Goal: Task Accomplishment & Management: Use online tool/utility

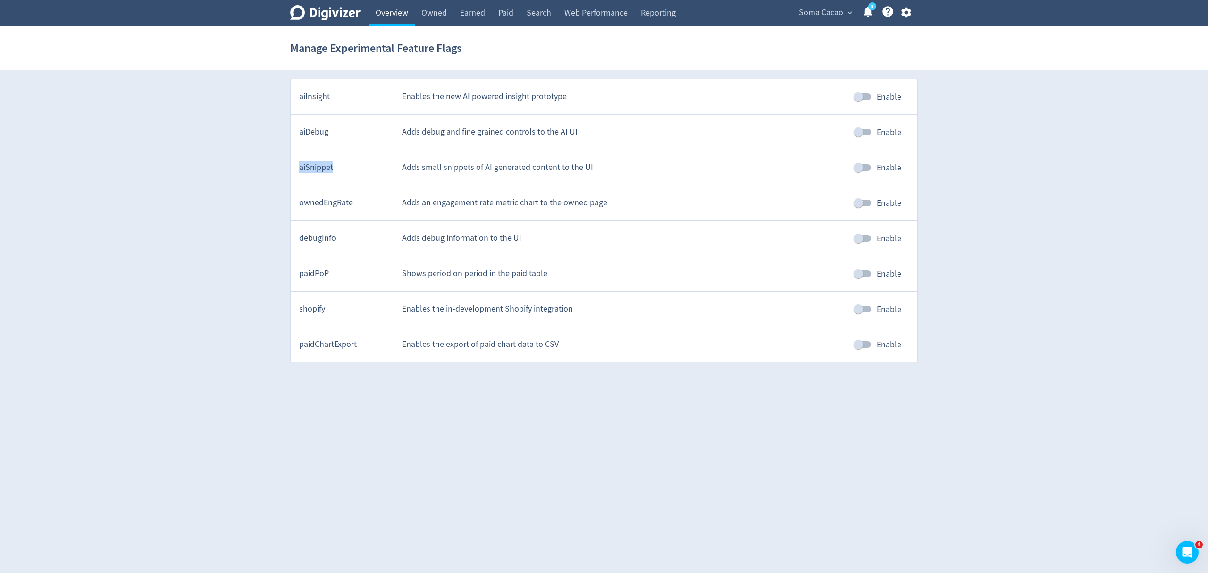
click at [399, 13] on link "Overview" at bounding box center [392, 13] width 46 height 26
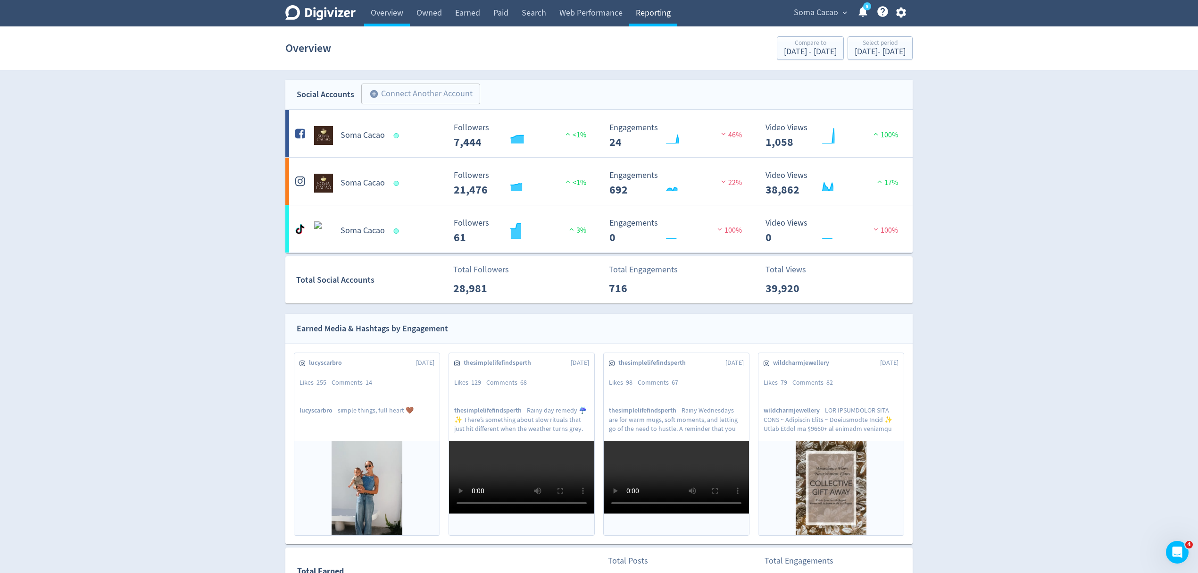
click at [653, 17] on link "Reporting" at bounding box center [653, 13] width 48 height 26
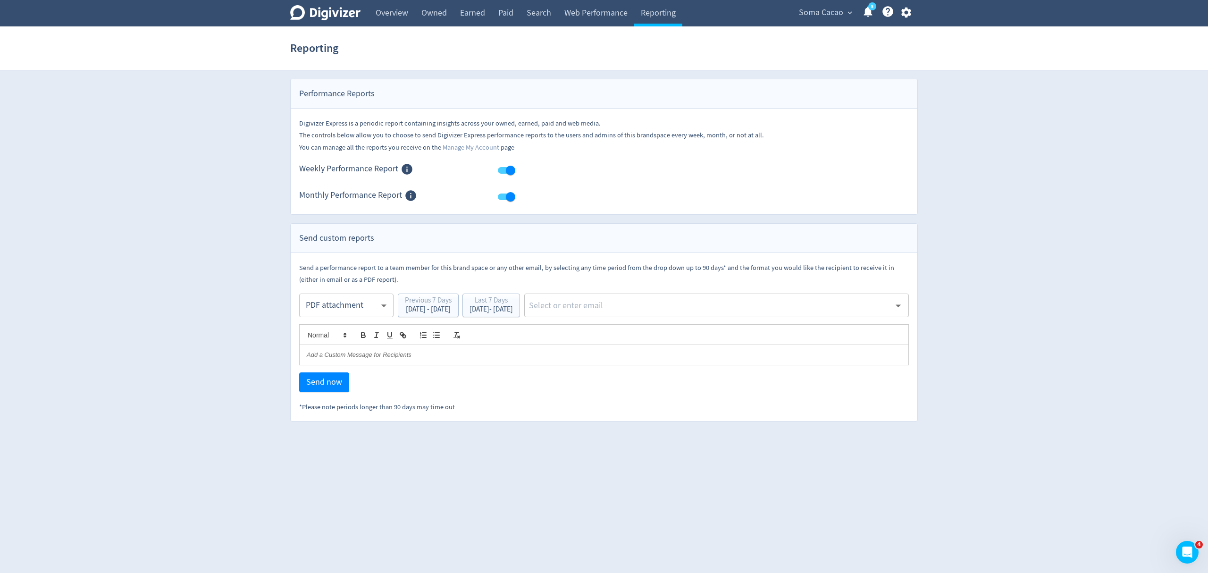
click at [826, 11] on span "Soma Cacao" at bounding box center [821, 12] width 44 height 15
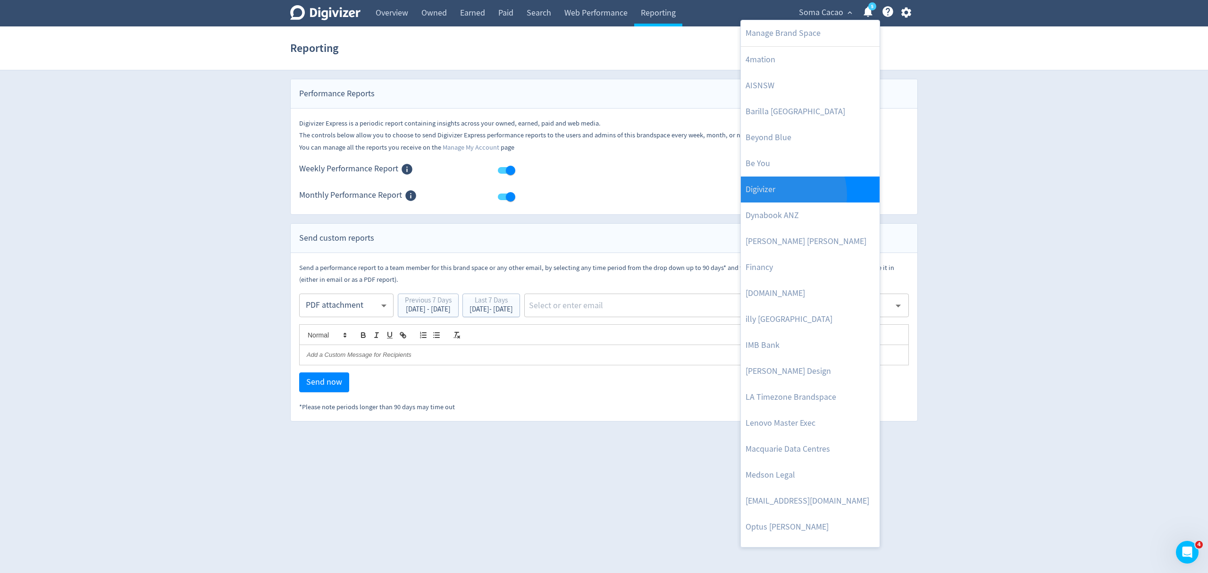
click at [777, 195] on link "Digivizer" at bounding box center [810, 189] width 139 height 26
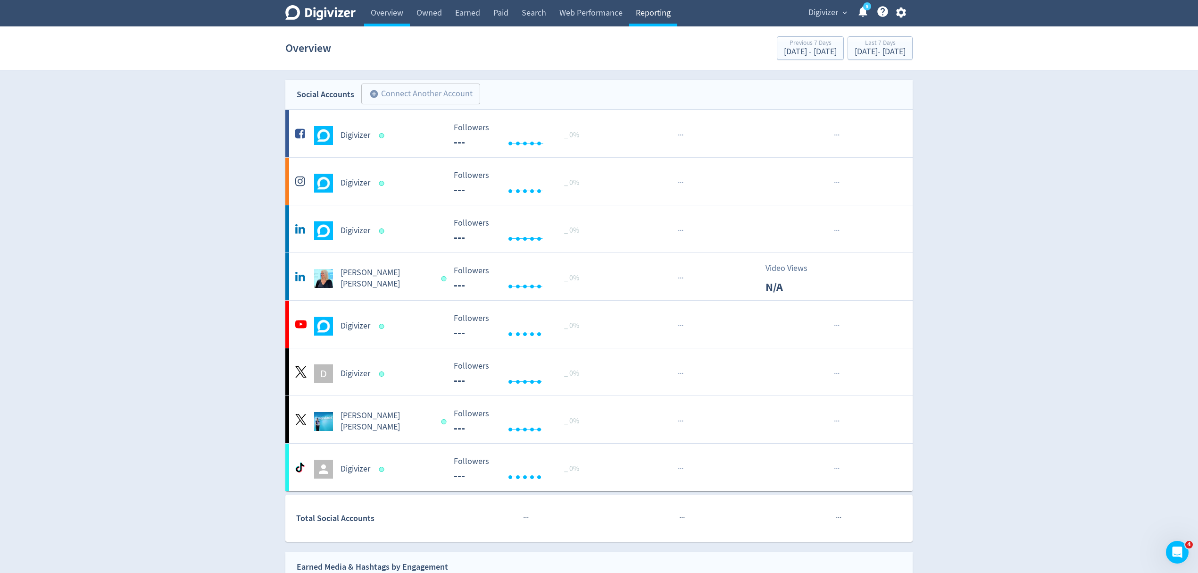
click at [646, 17] on link "Reporting" at bounding box center [653, 13] width 48 height 26
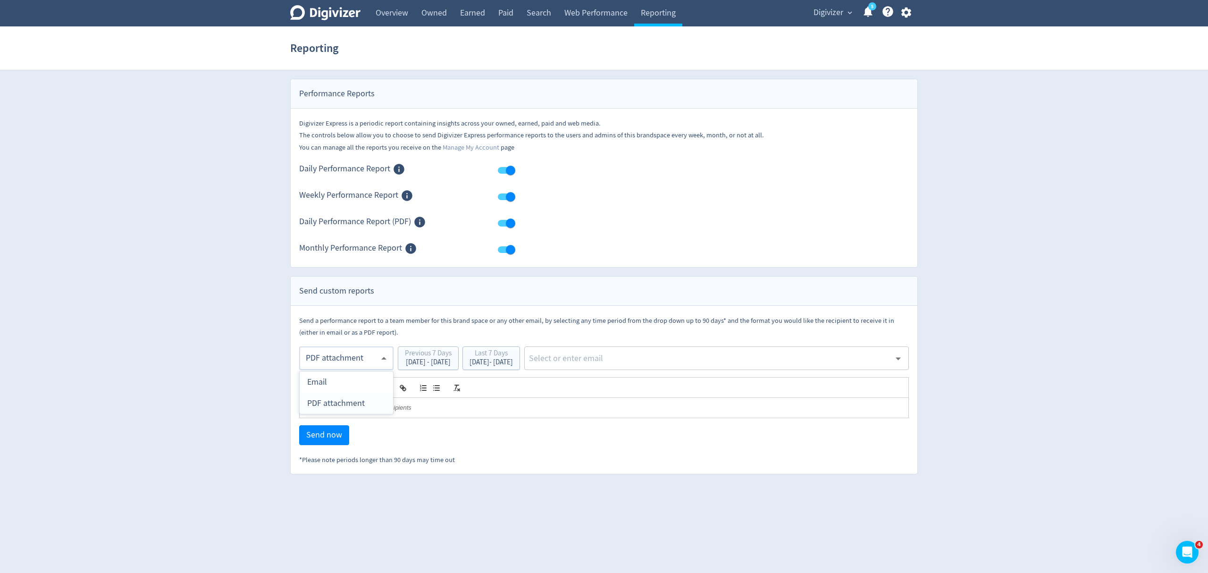
click at [338, 359] on body "Digivizer Logo Mark Digivizer Logo Overview Owned Earned Paid Search Web Perfor…" at bounding box center [604, 237] width 1208 height 474
click at [340, 378] on div "Email" at bounding box center [346, 381] width 78 height 21
type input "html"
click at [513, 364] on div "[DATE] - [DATE]" at bounding box center [490, 362] width 43 height 7
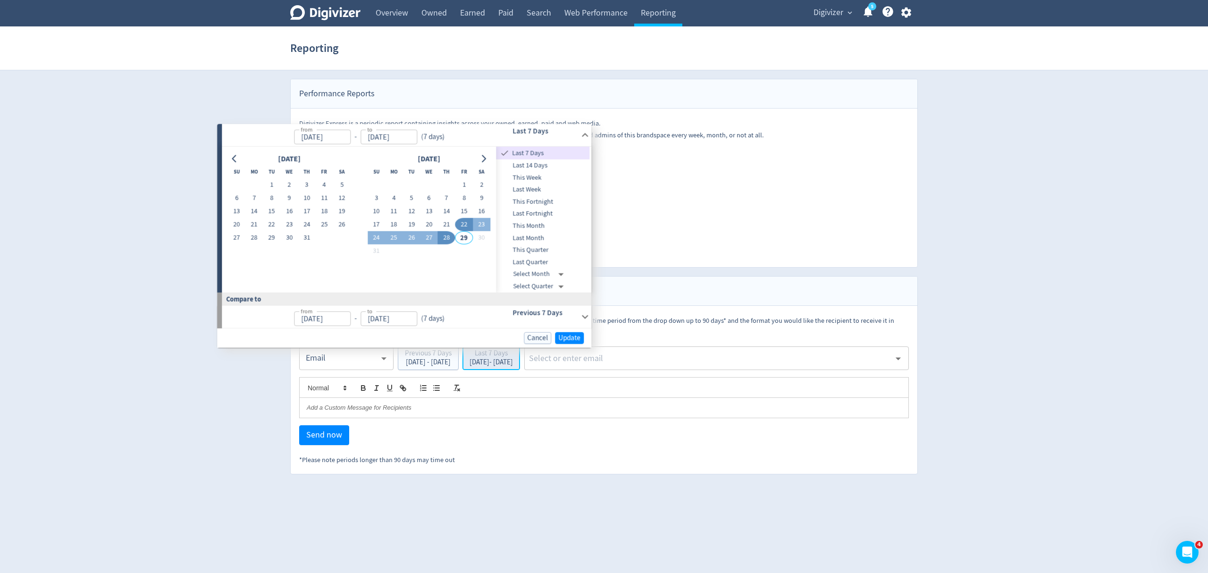
type input "[DATE]"
click at [393, 226] on button "18" at bounding box center [393, 224] width 17 height 13
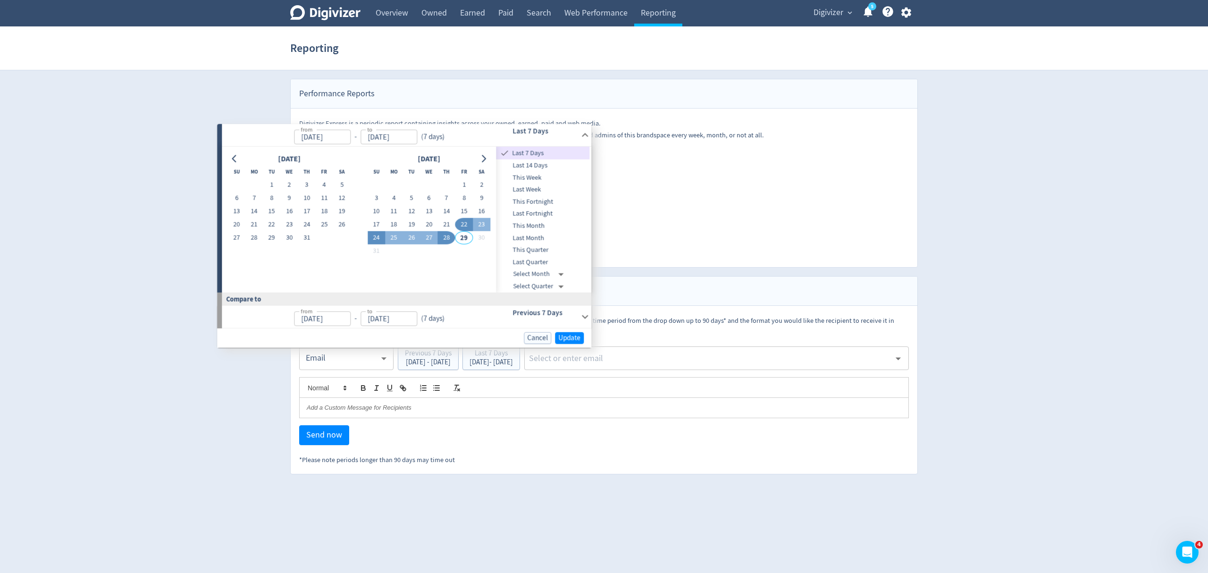
type input "[DATE]"
click at [374, 238] on button "24" at bounding box center [376, 238] width 17 height 13
type input "[DATE]"
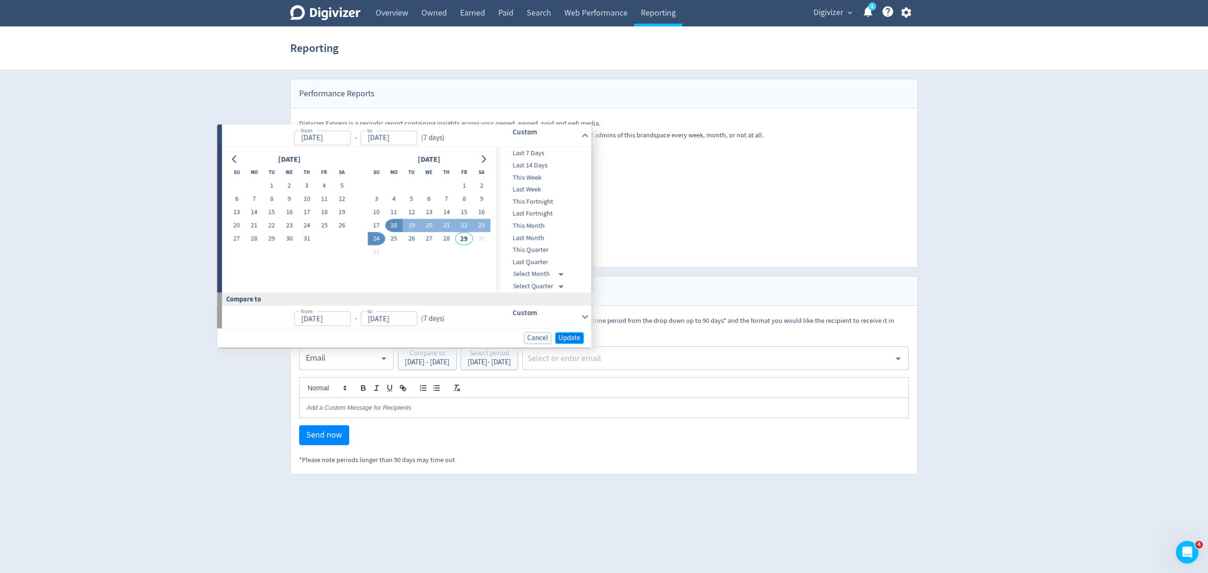
click at [559, 335] on span "Update" at bounding box center [569, 337] width 22 height 7
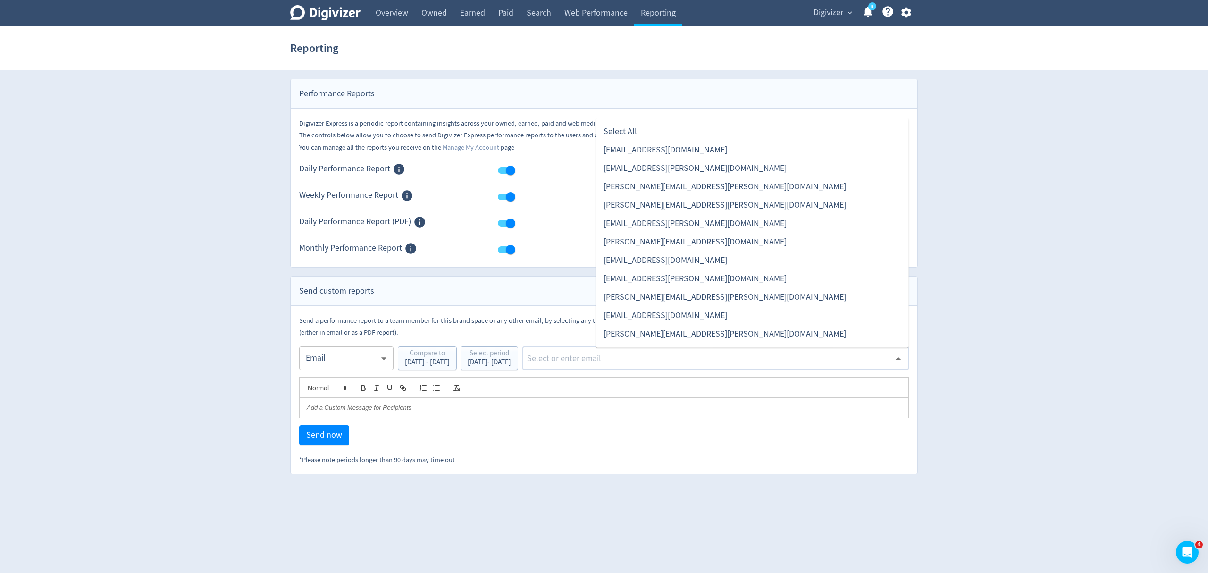
click at [665, 357] on input "text" at bounding box center [708, 358] width 364 height 14
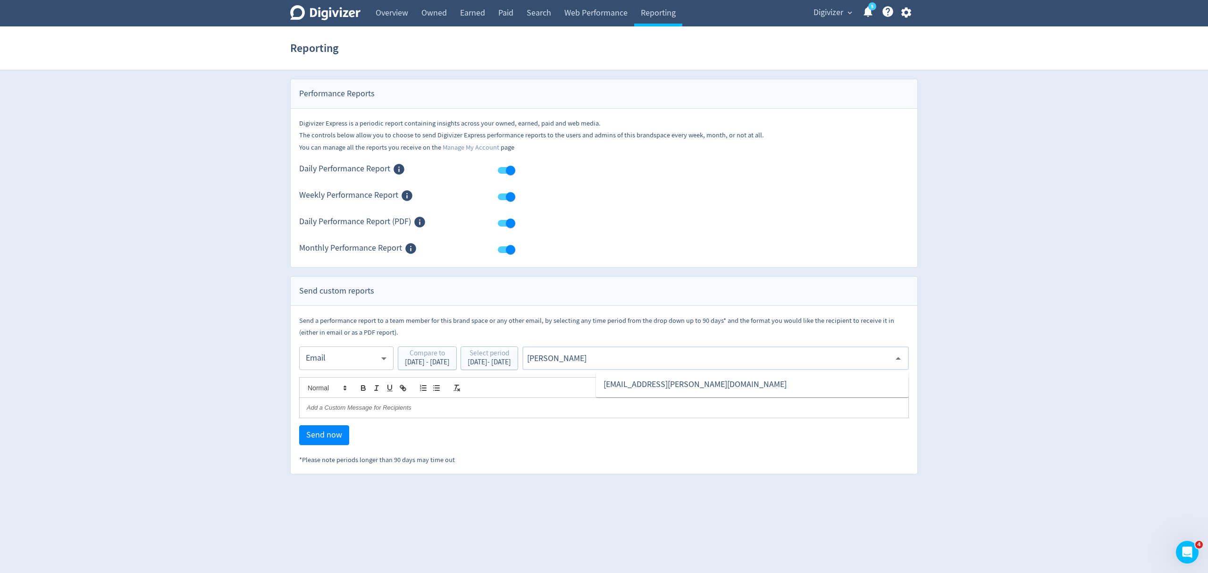
type input "malyn"
click at [663, 384] on li "[EMAIL_ADDRESS][PERSON_NAME][DOMAIN_NAME]" at bounding box center [752, 384] width 313 height 18
click at [321, 439] on span "Send now" at bounding box center [324, 435] width 36 height 8
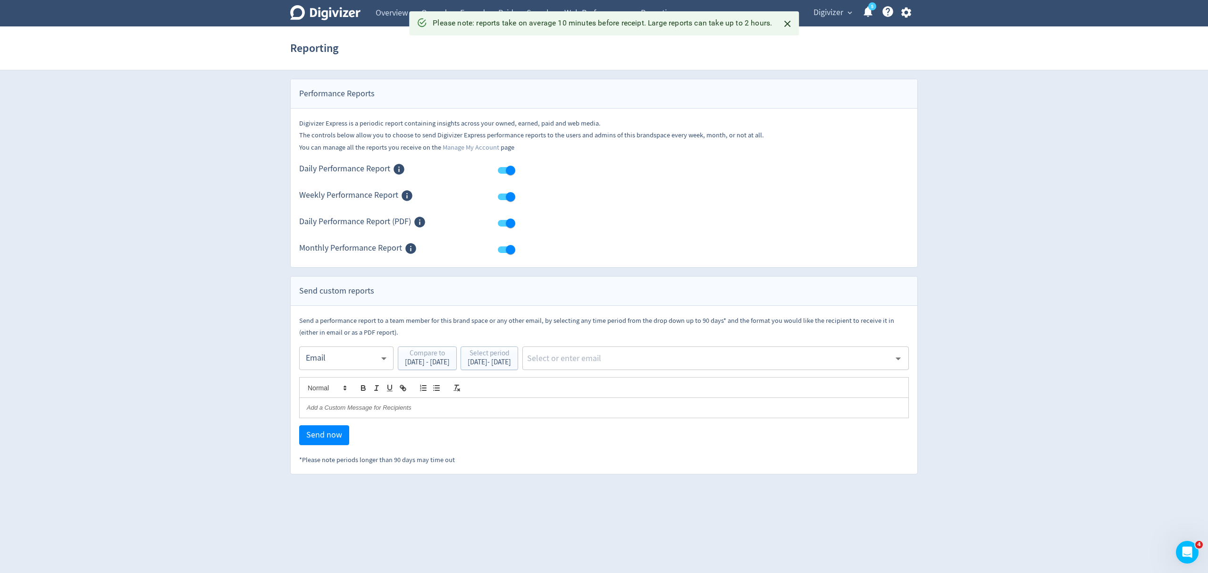
click at [330, 360] on body "Digivizer Logo Mark Digivizer Logo Overview Owned Earned Paid Search Web Perfor…" at bounding box center [604, 237] width 1208 height 474
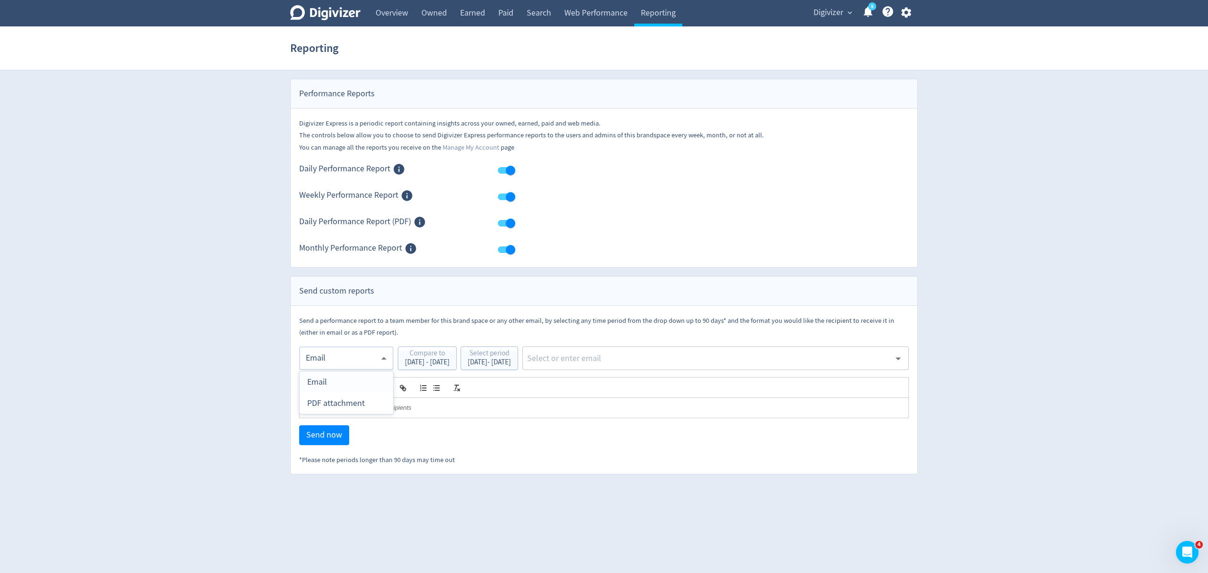
click at [606, 479] on div at bounding box center [604, 286] width 1208 height 573
click at [330, 359] on body "Digivizer Logo Mark Digivizer Logo Overview Owned Earned Paid Search Web Perfor…" at bounding box center [604, 237] width 1208 height 474
click at [334, 403] on div "PDF attachment" at bounding box center [346, 403] width 78 height 21
click at [513, 361] on div "[DATE] - [DATE]" at bounding box center [490, 362] width 43 height 7
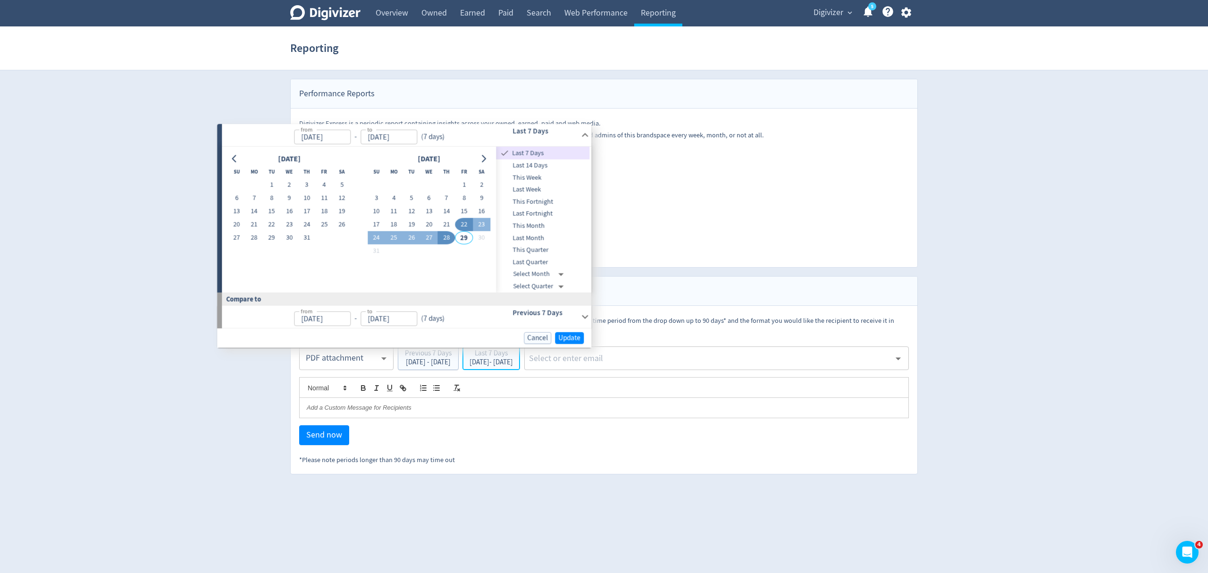
type input "[DATE]"
click at [393, 225] on button "18" at bounding box center [393, 224] width 17 height 13
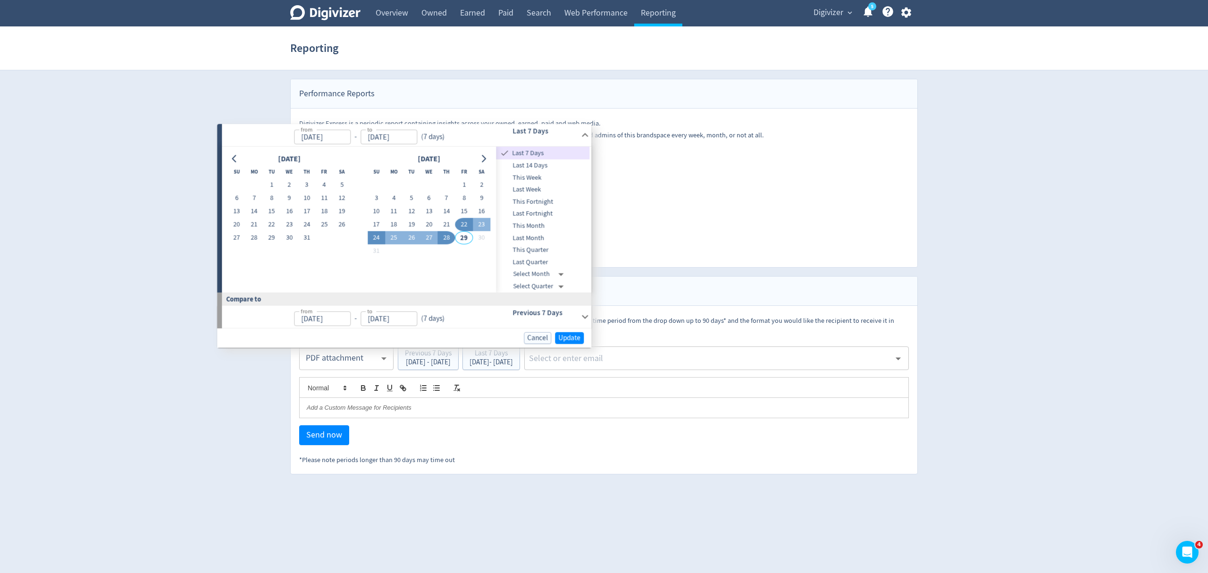
type input "[DATE]"
click at [378, 234] on button "24" at bounding box center [376, 238] width 17 height 13
type input "[DATE]"
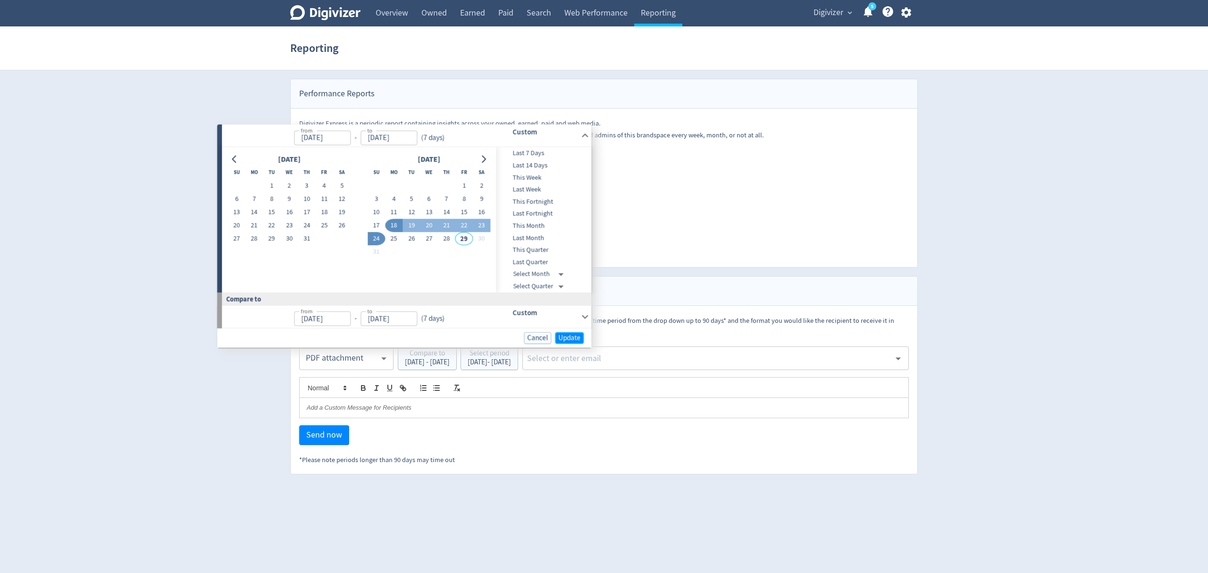
click at [565, 339] on span "Update" at bounding box center [569, 337] width 22 height 7
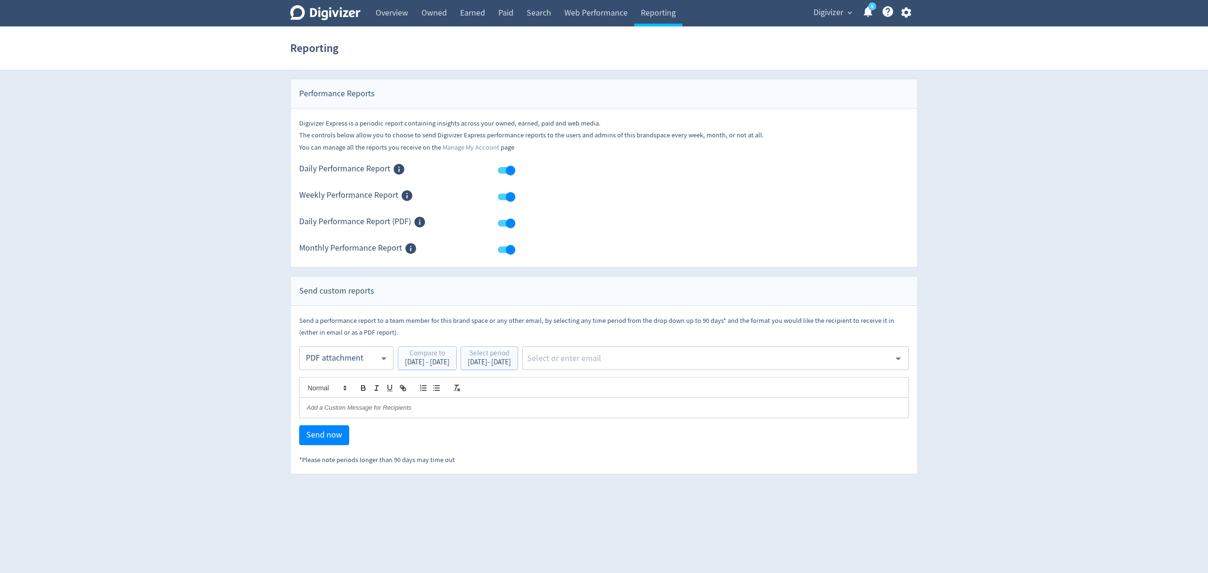
click at [631, 356] on input "text" at bounding box center [708, 358] width 364 height 14
type input "malyn"
click at [636, 384] on li "[EMAIL_ADDRESS][PERSON_NAME][DOMAIN_NAME]" at bounding box center [752, 384] width 313 height 18
click at [321, 432] on span "Send now" at bounding box center [324, 435] width 36 height 8
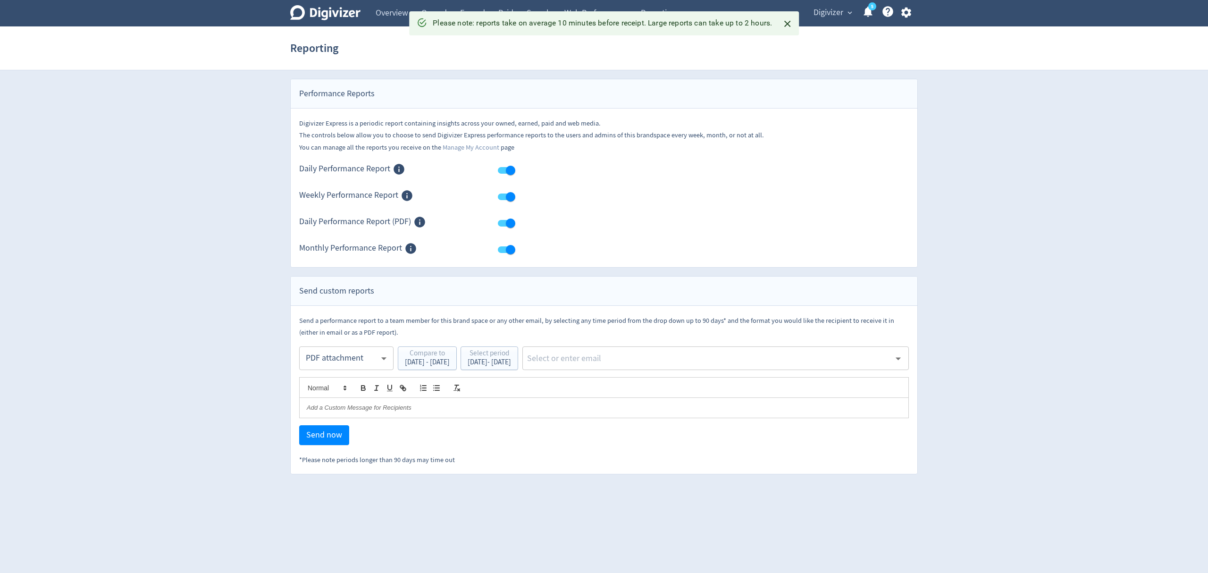
drag, startPoint x: 831, startPoint y: 8, endPoint x: 1008, endPoint y: 259, distance: 306.3
click at [831, 8] on span "Digivizer" at bounding box center [828, 12] width 30 height 15
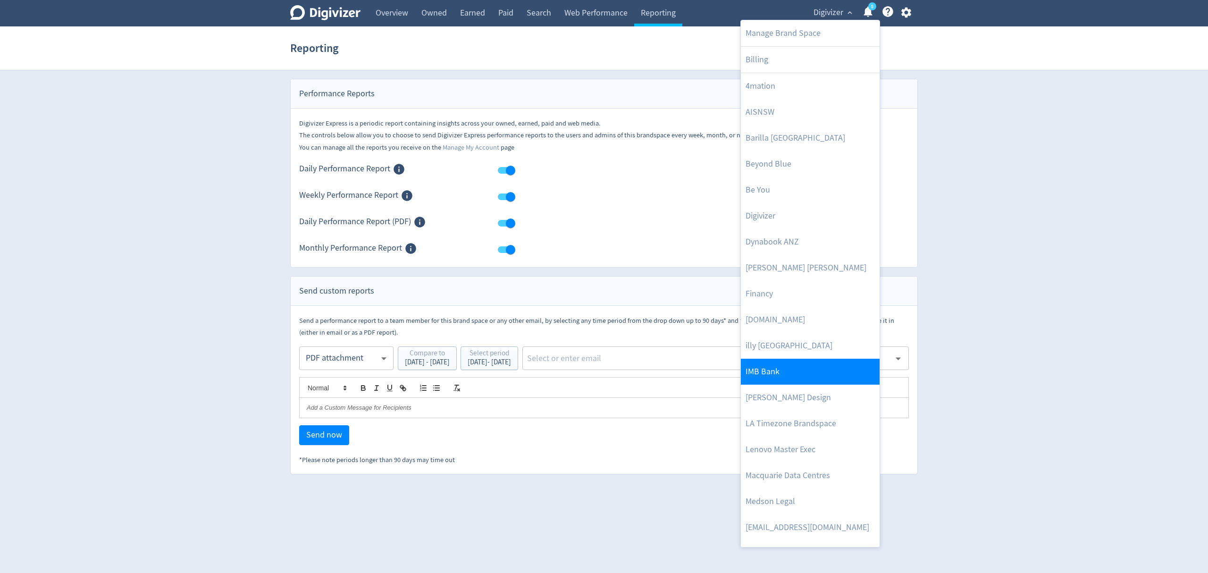
click at [795, 372] on link "IMB Bank" at bounding box center [810, 372] width 139 height 26
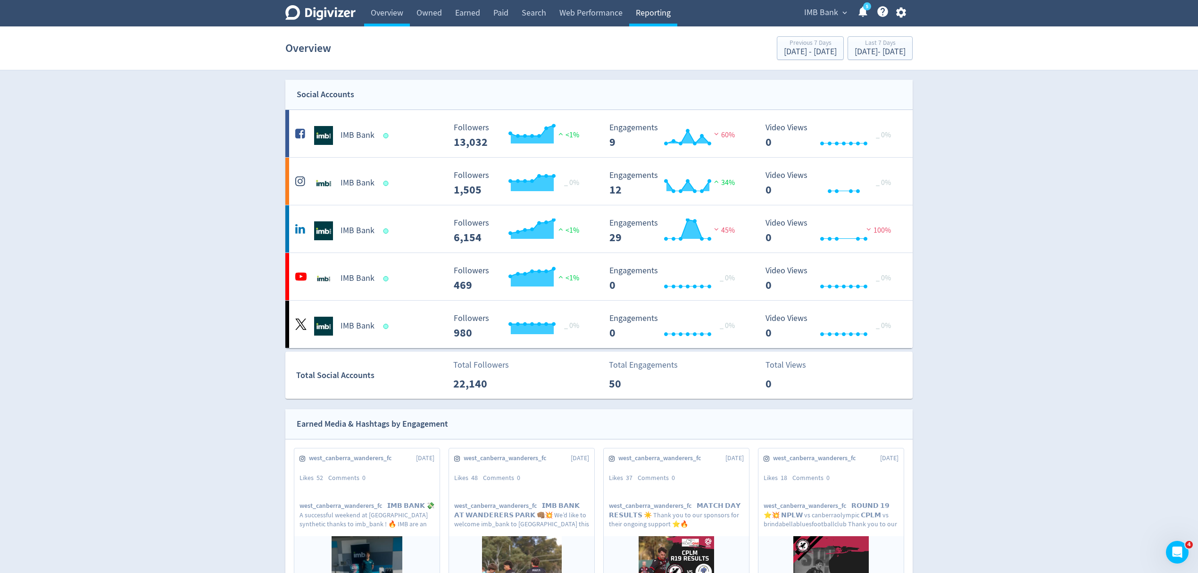
click at [646, 12] on link "Reporting" at bounding box center [653, 13] width 48 height 26
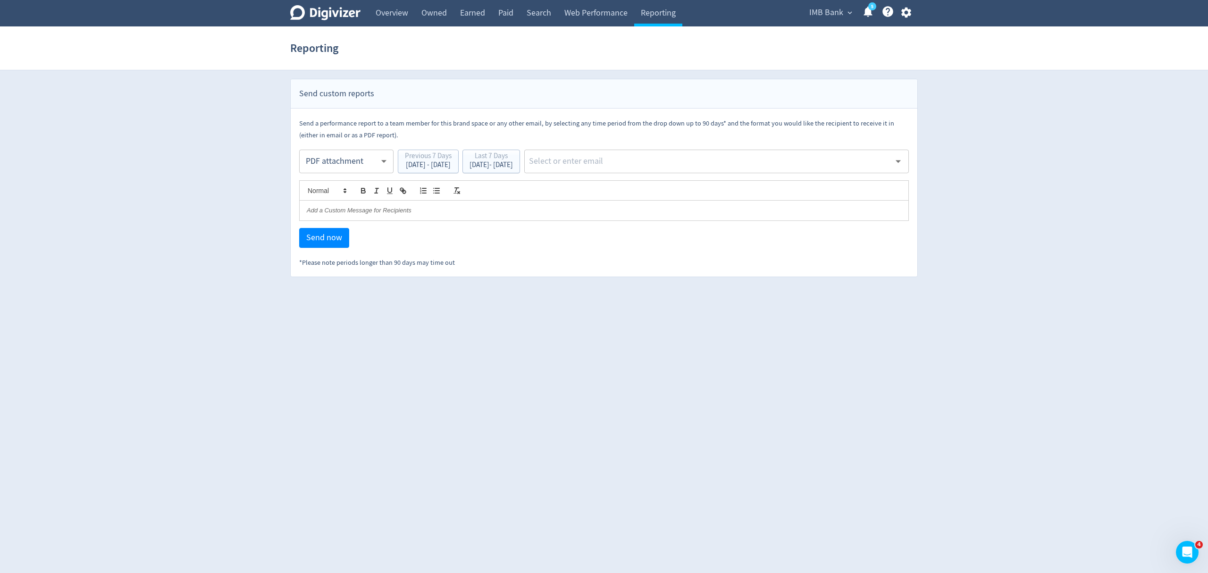
click at [350, 161] on body "Digivizer Logo Mark Digivizer Logo Overview Owned Earned Paid Search Web Perfor…" at bounding box center [604, 138] width 1208 height 277
click at [334, 178] on div "Email" at bounding box center [346, 184] width 78 height 21
type input "html"
click at [513, 166] on div "[DATE] - [DATE]" at bounding box center [490, 164] width 43 height 7
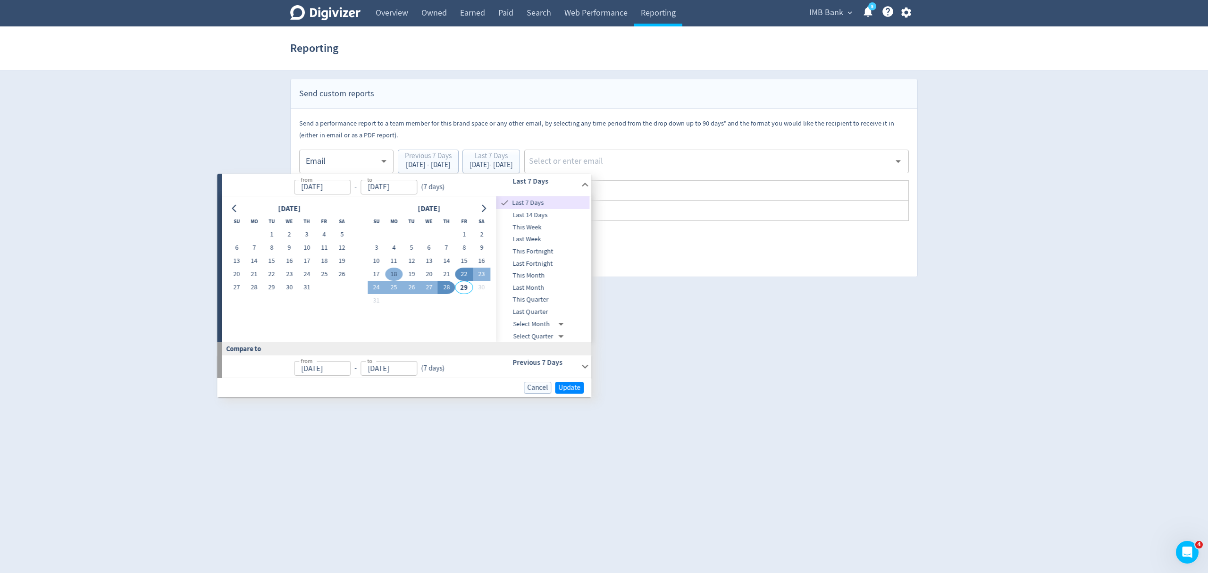
click at [391, 274] on button "18" at bounding box center [393, 273] width 17 height 13
type input "[DATE]"
click at [381, 286] on button "24" at bounding box center [376, 287] width 17 height 13
type input "[DATE]"
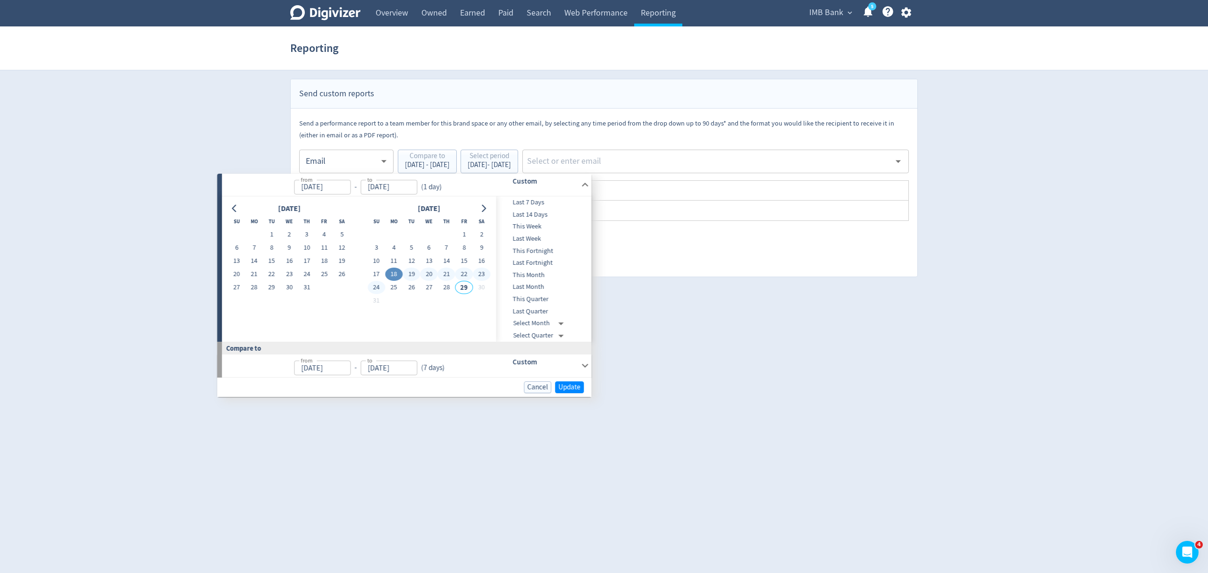
type input "[DATE]"
click at [569, 387] on span "Update" at bounding box center [569, 387] width 22 height 7
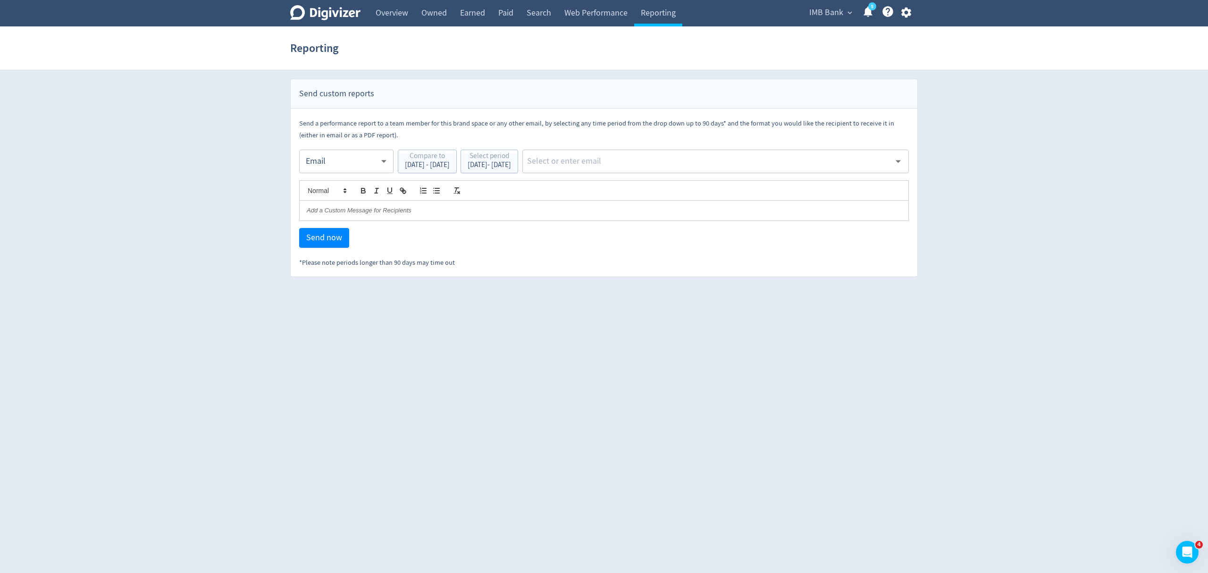
click at [632, 160] on input "text" at bounding box center [708, 161] width 364 height 14
type input "malyn"
click at [637, 183] on li "[EMAIL_ADDRESS][PERSON_NAME][DOMAIN_NAME]" at bounding box center [752, 186] width 313 height 18
click at [332, 236] on span "Send now" at bounding box center [324, 238] width 36 height 8
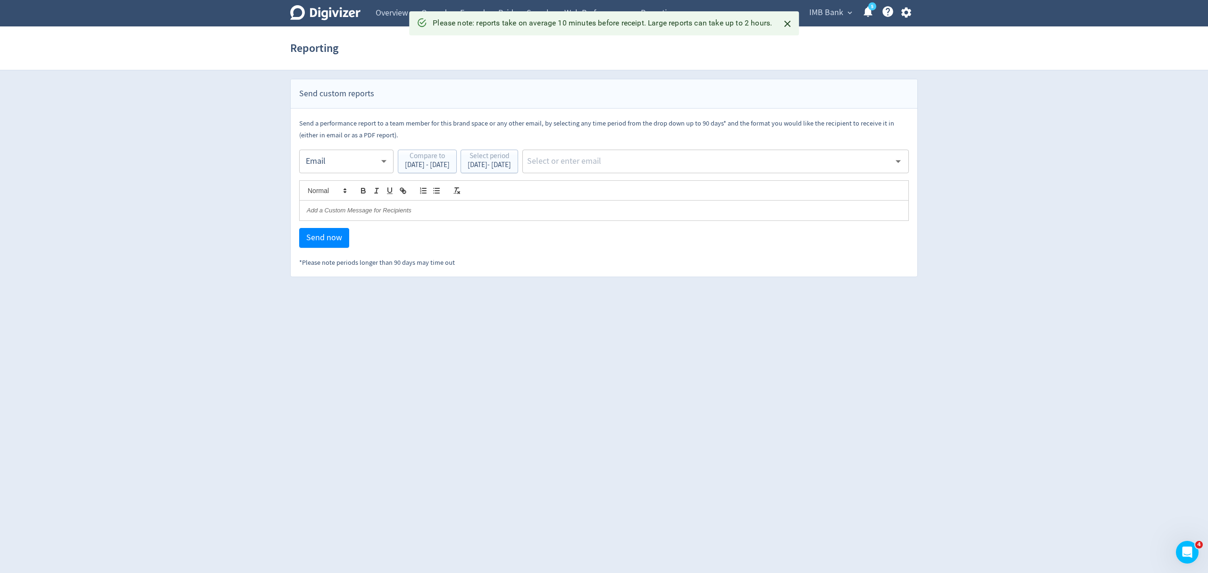
click at [333, 155] on body "Digivizer Logo Mark Digivizer Logo Overview Owned Earned Paid Search Web Perfor…" at bounding box center [604, 138] width 1208 height 277
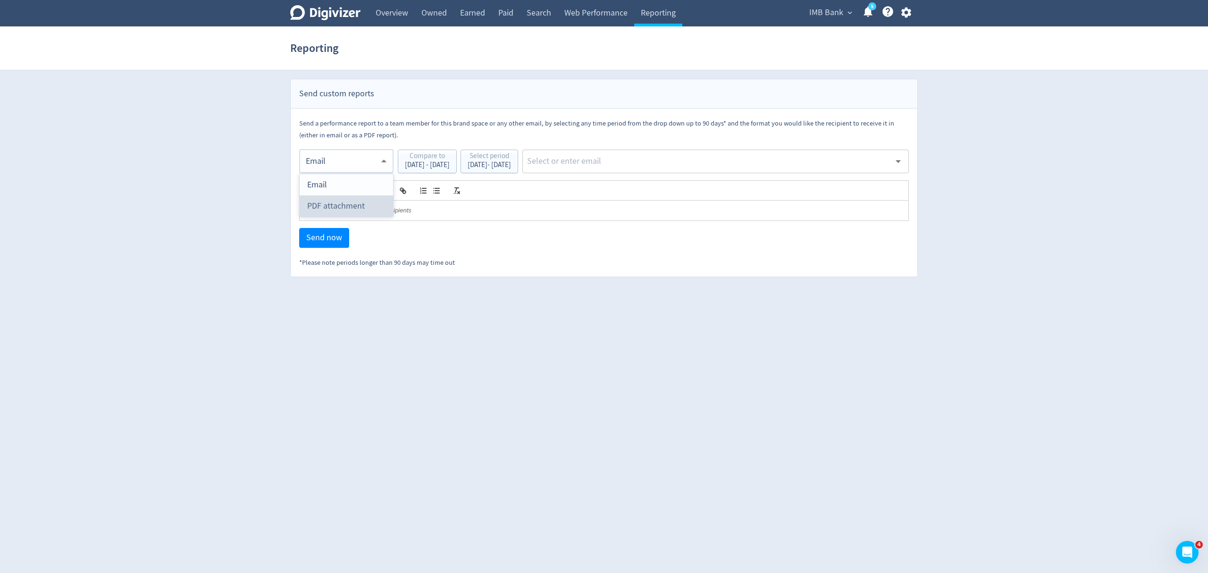
click at [337, 209] on div "PDF attachment" at bounding box center [346, 205] width 78 height 21
type input "pdf"
click at [667, 158] on input "text" at bounding box center [708, 161] width 364 height 14
type input "malyn"
click at [674, 189] on li "[EMAIL_ADDRESS][PERSON_NAME][DOMAIN_NAME]" at bounding box center [752, 186] width 313 height 18
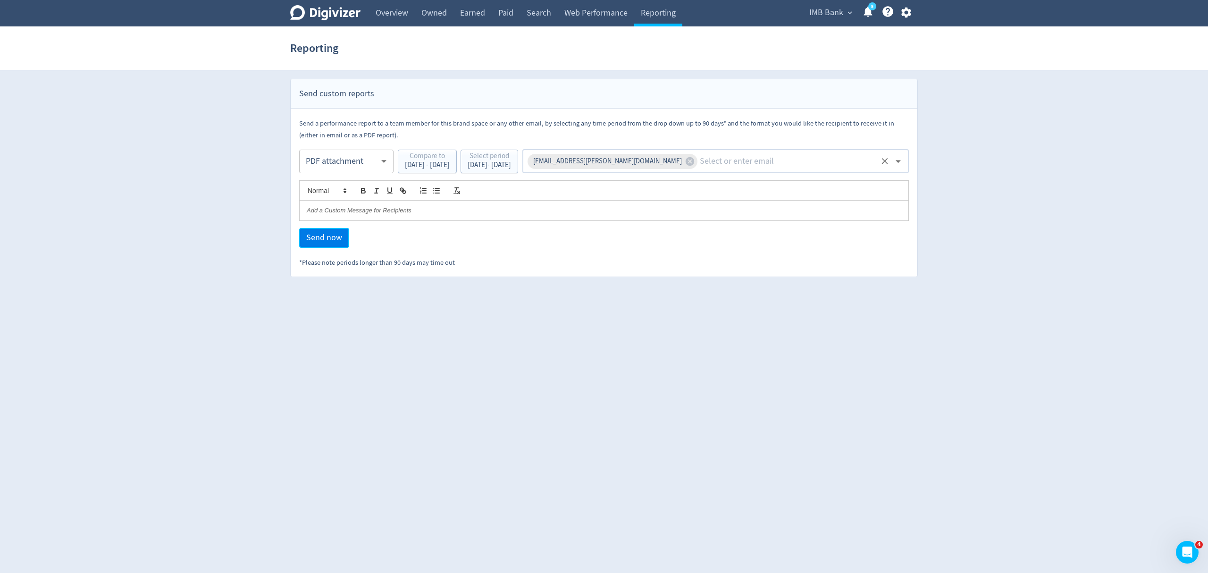
click at [323, 238] on span "Send now" at bounding box center [324, 238] width 36 height 8
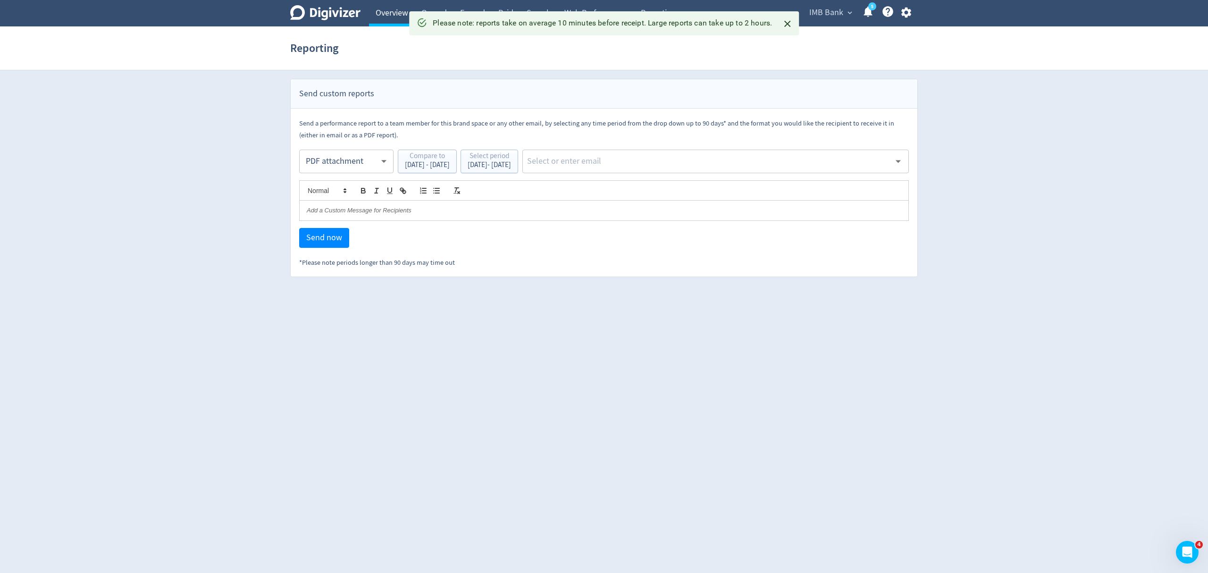
click at [390, 13] on link "Overview" at bounding box center [392, 13] width 46 height 26
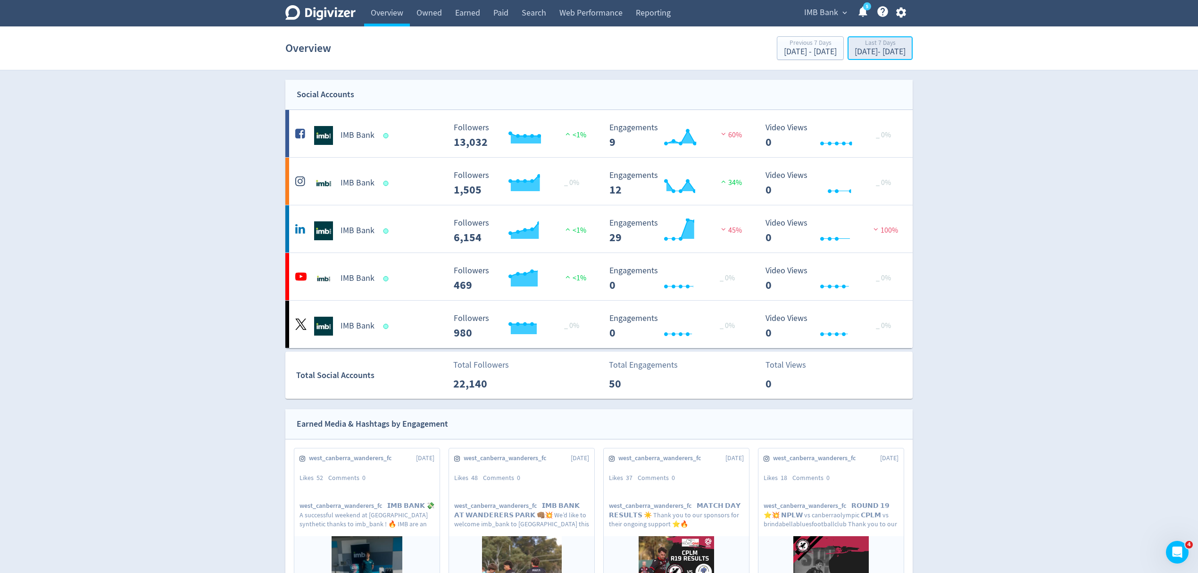
click at [855, 51] on div "[DATE] - [DATE]" at bounding box center [880, 52] width 51 height 8
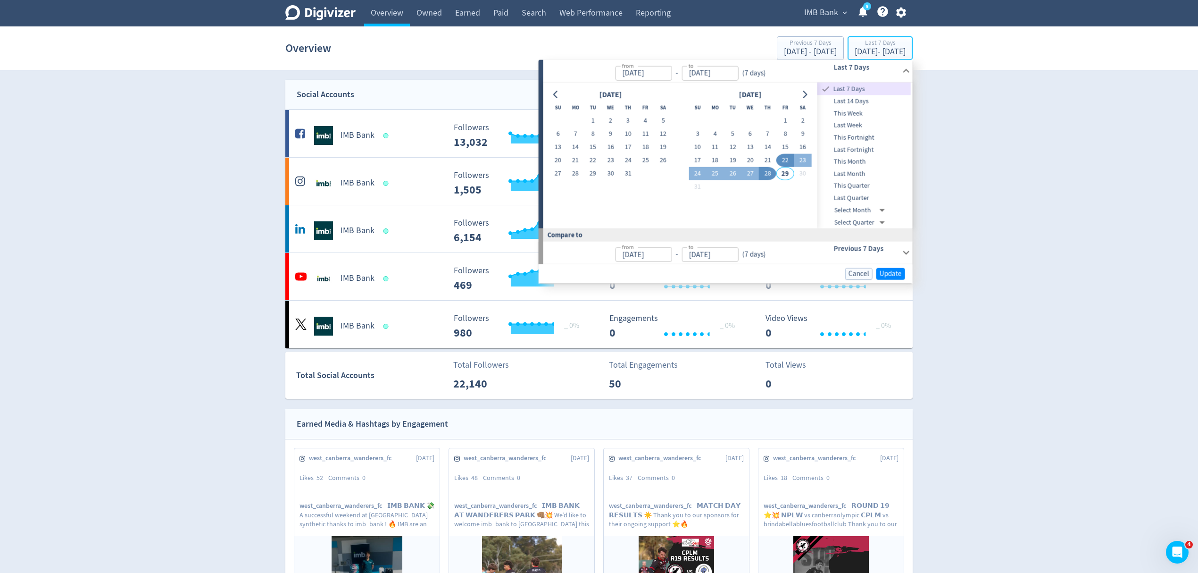
type input "[DATE]"
click at [716, 157] on button "18" at bounding box center [715, 160] width 17 height 13
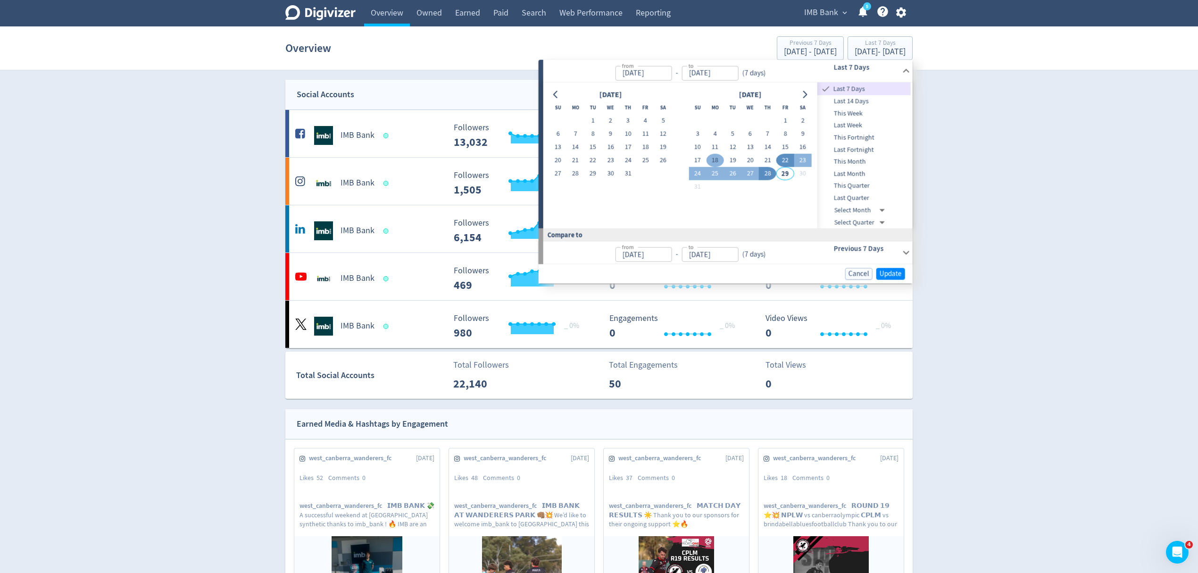
type input "[DATE]"
click at [695, 176] on button "24" at bounding box center [697, 173] width 17 height 13
type input "[DATE]"
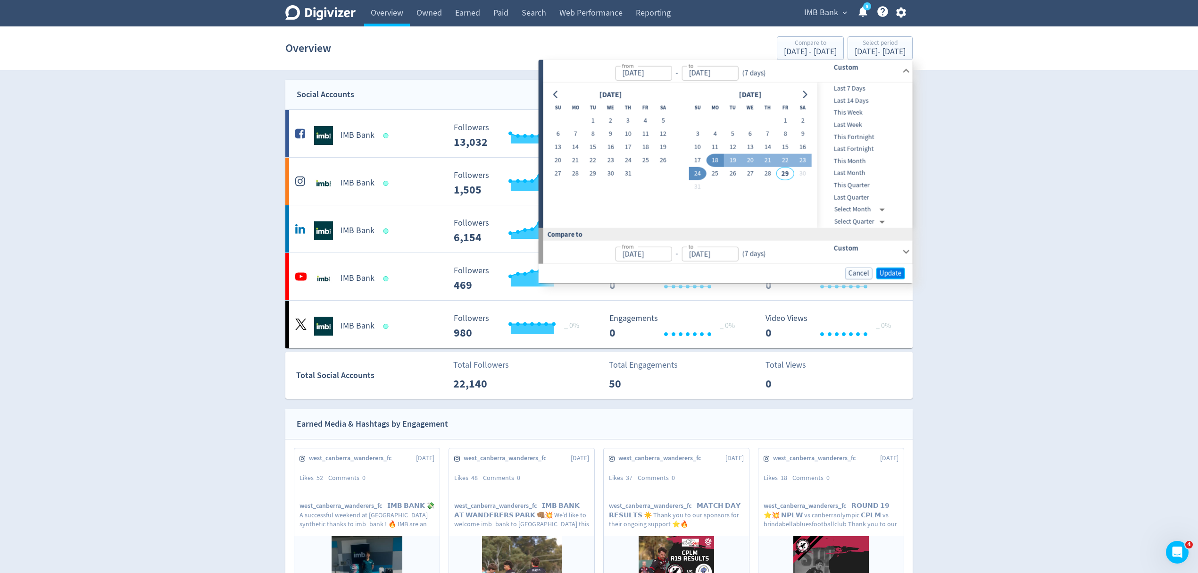
click at [899, 272] on span "Update" at bounding box center [891, 272] width 22 height 7
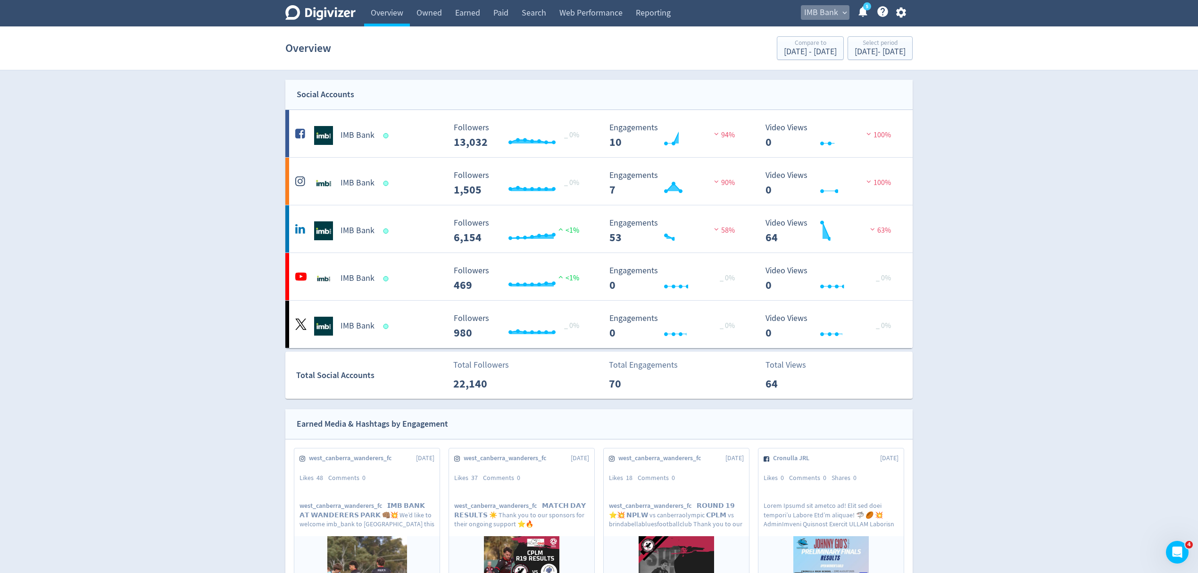
click at [833, 5] on span "IMB Bank" at bounding box center [821, 12] width 34 height 15
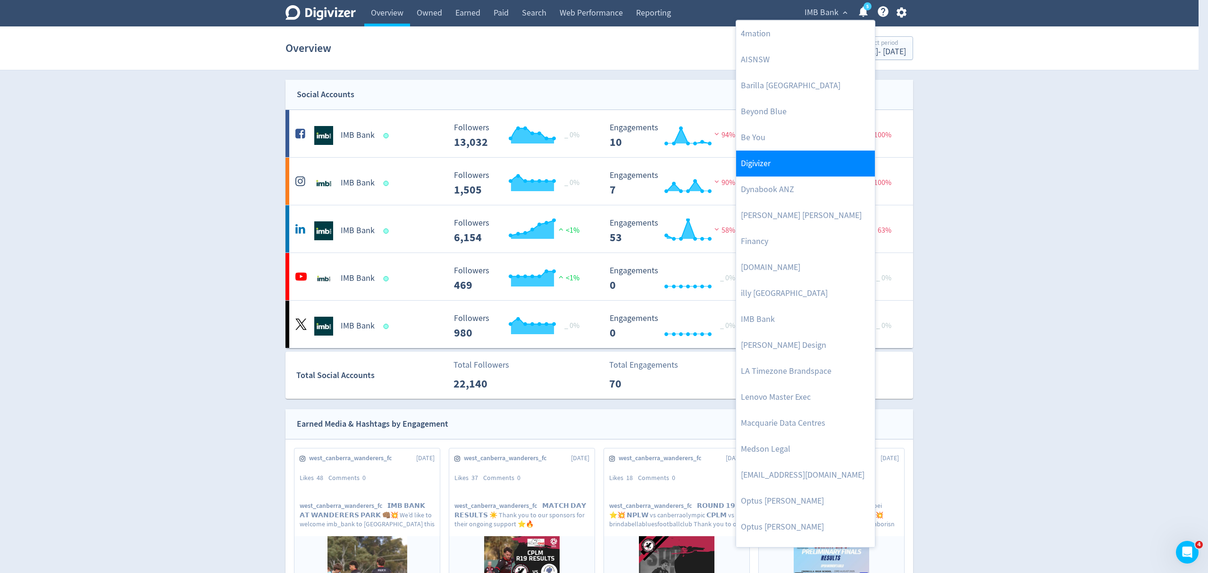
click at [787, 161] on link "Digivizer" at bounding box center [805, 163] width 139 height 26
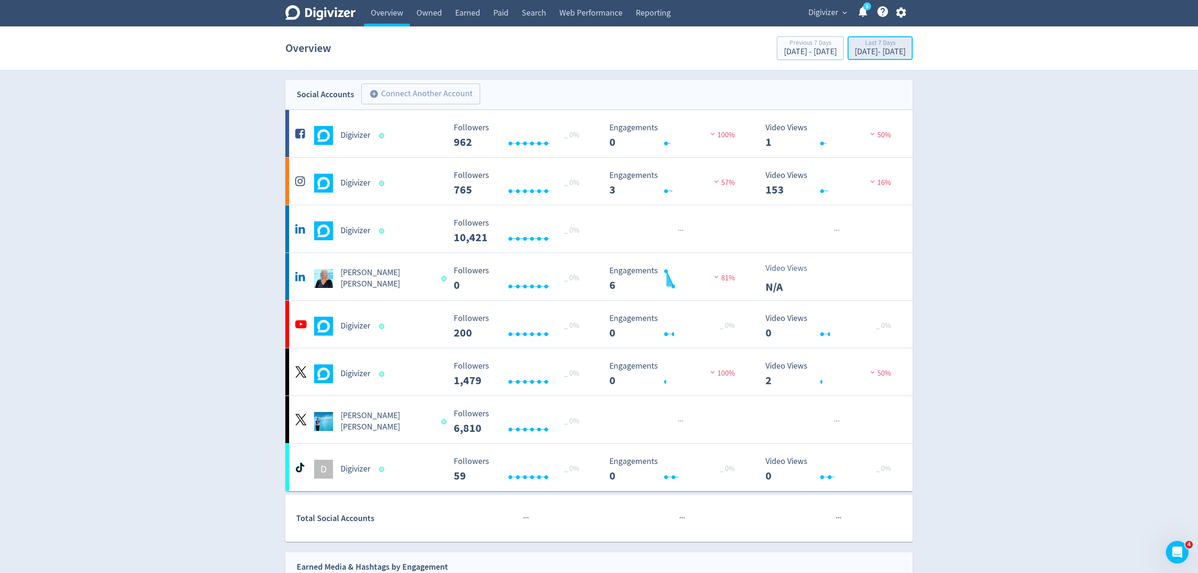
click at [869, 51] on div "[DATE] - [DATE]" at bounding box center [880, 52] width 51 height 8
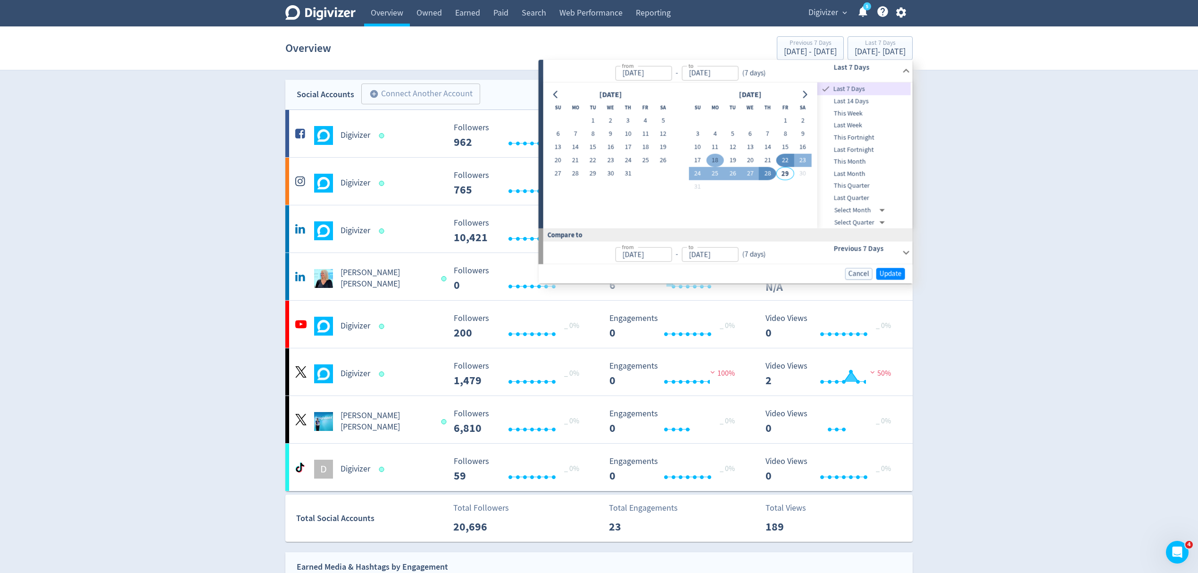
click at [710, 161] on button "18" at bounding box center [715, 160] width 17 height 13
type input "[DATE]"
click at [698, 171] on button "24" at bounding box center [697, 173] width 17 height 13
type input "[DATE]"
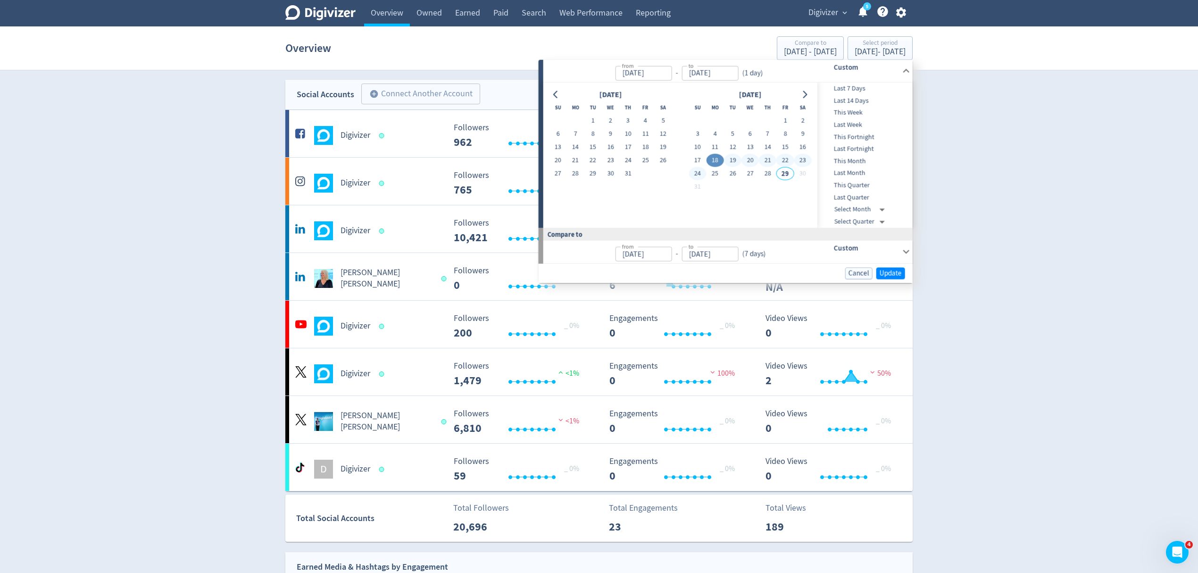
type input "[DATE]"
click at [882, 275] on span "Update" at bounding box center [891, 272] width 22 height 7
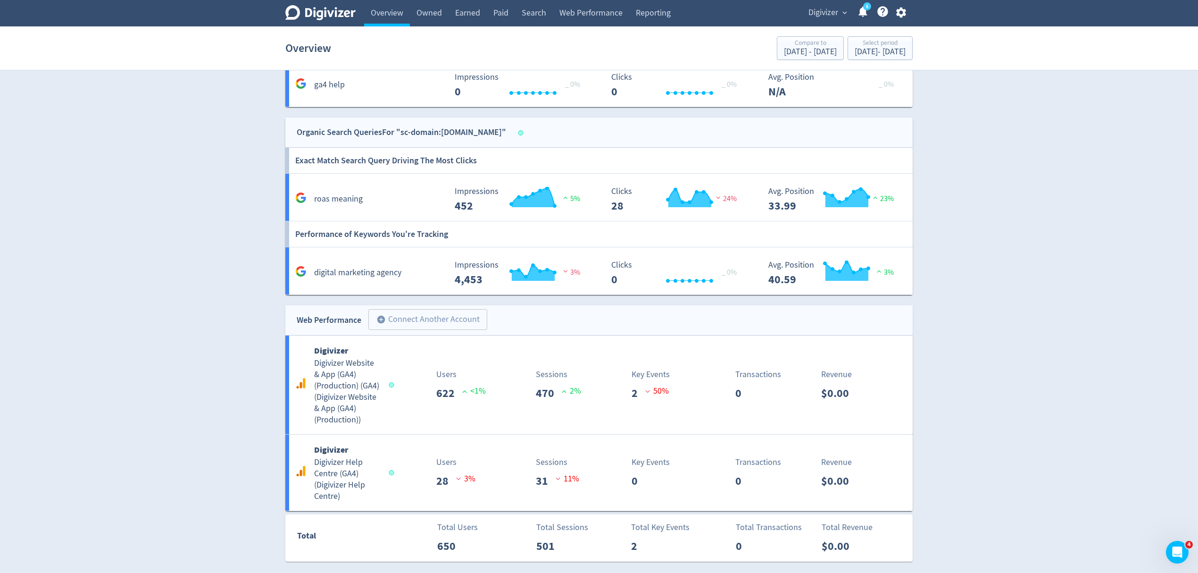
scroll to position [1229, 0]
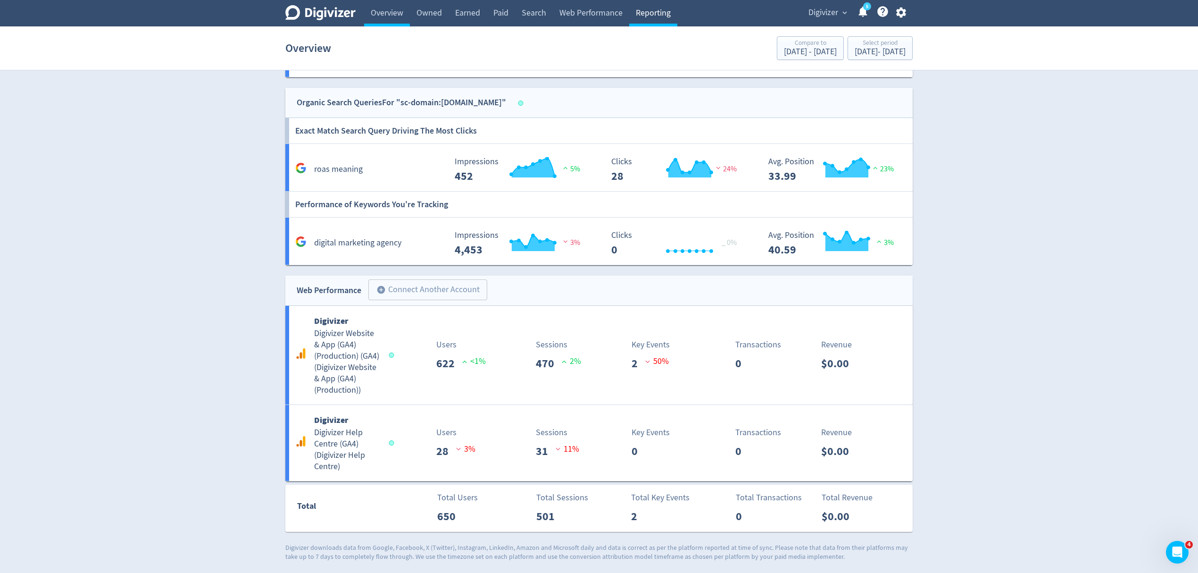
click at [672, 17] on link "Reporting" at bounding box center [653, 13] width 48 height 26
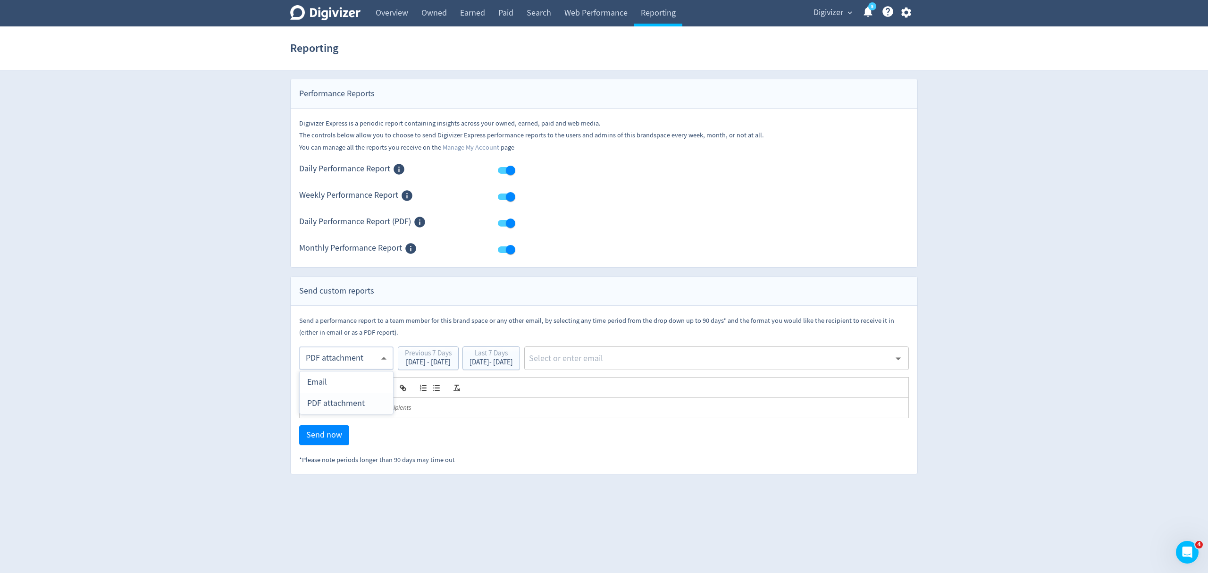
click at [334, 361] on body "Digivizer Logo Mark Digivizer Logo Overview Owned Earned Paid Search Web Perfor…" at bounding box center [604, 237] width 1208 height 474
drag, startPoint x: 340, startPoint y: 400, endPoint x: 376, endPoint y: 384, distance: 40.3
click at [342, 399] on div "PDF attachment" at bounding box center [346, 403] width 78 height 21
click at [513, 366] on div "[DATE] - [DATE]" at bounding box center [490, 362] width 43 height 7
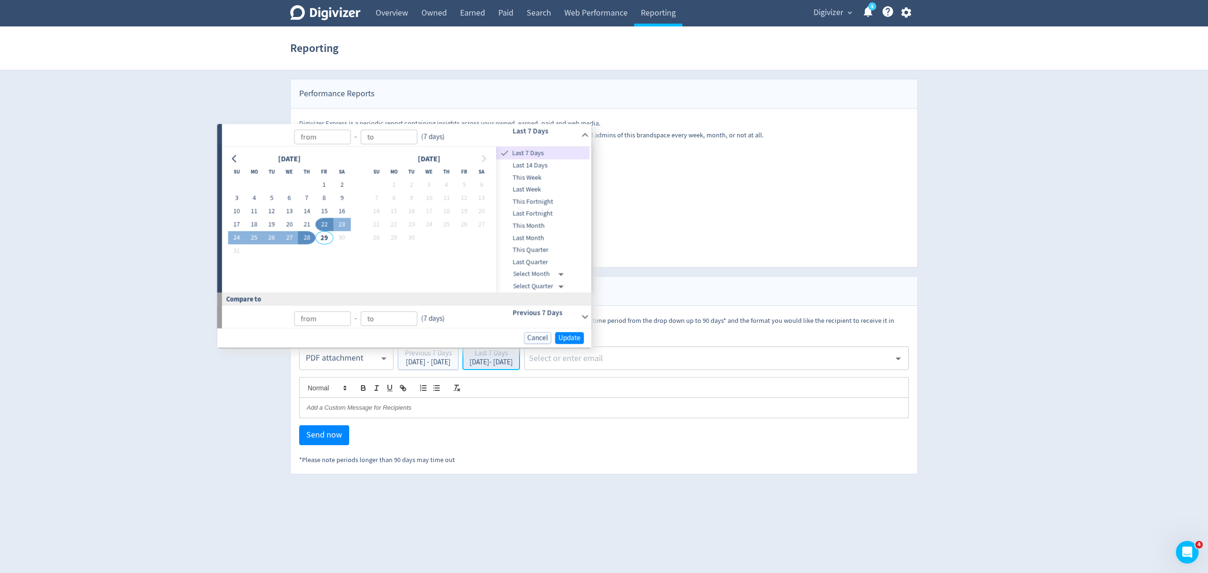
type input "[DATE]"
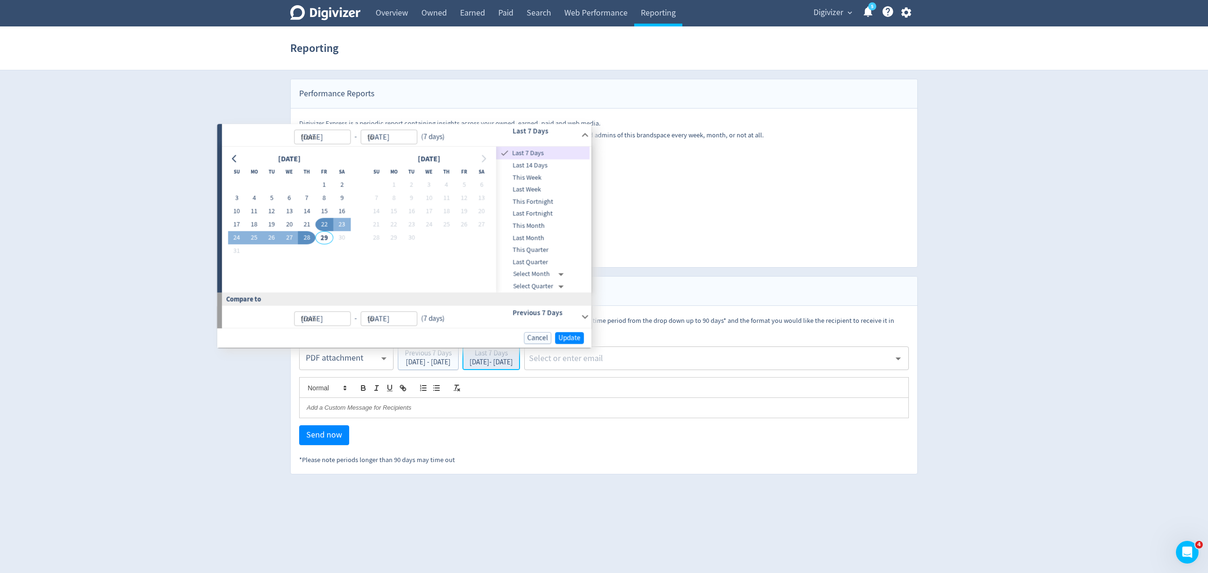
type input "[DATE]"
click at [394, 225] on button "18" at bounding box center [393, 224] width 17 height 13
type input "[DATE]"
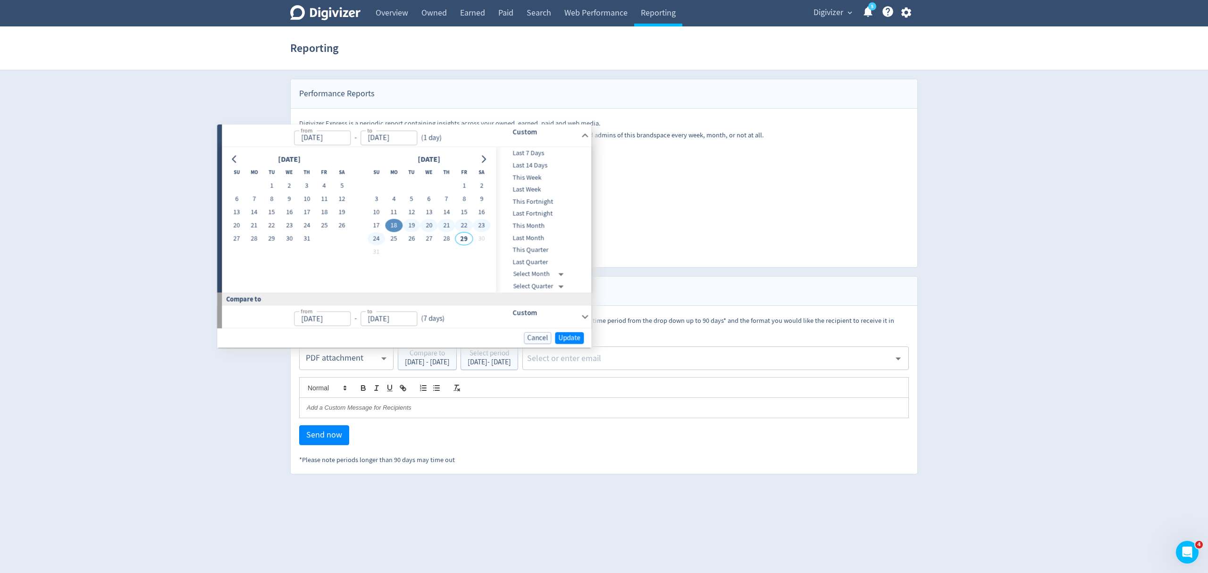
click at [373, 235] on button "24" at bounding box center [376, 238] width 17 height 13
type input "[DATE]"
click at [567, 341] on span "Update" at bounding box center [569, 337] width 22 height 7
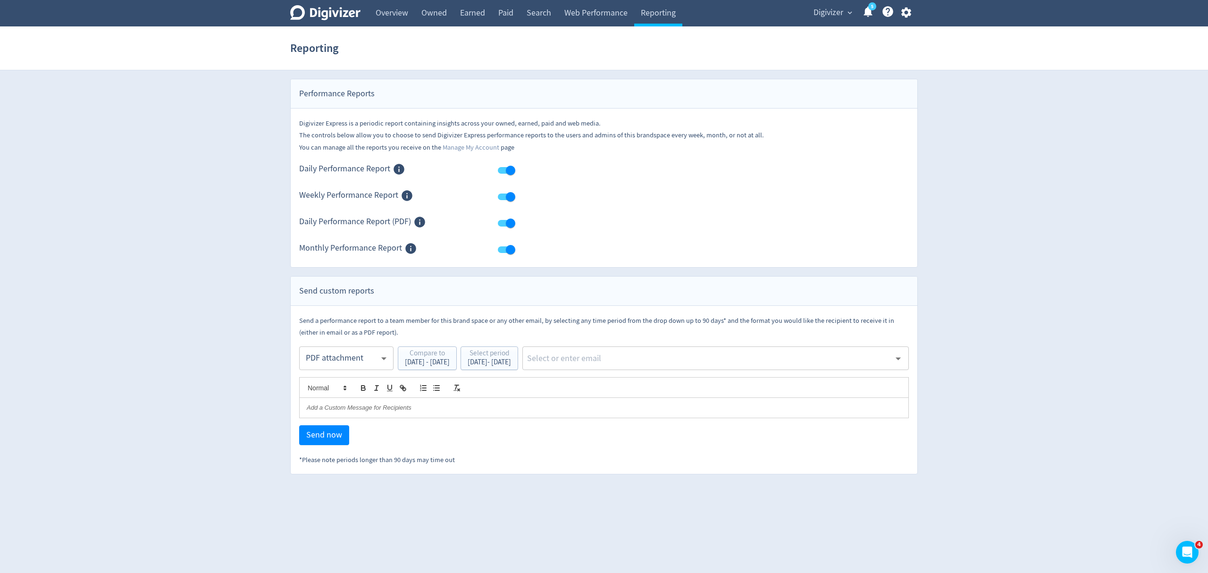
click at [649, 368] on div "​" at bounding box center [715, 358] width 386 height 24
type input "malyn"
click at [653, 387] on li "[EMAIL_ADDRESS][PERSON_NAME][DOMAIN_NAME]" at bounding box center [752, 384] width 313 height 18
click at [320, 436] on span "Send now" at bounding box center [324, 435] width 36 height 8
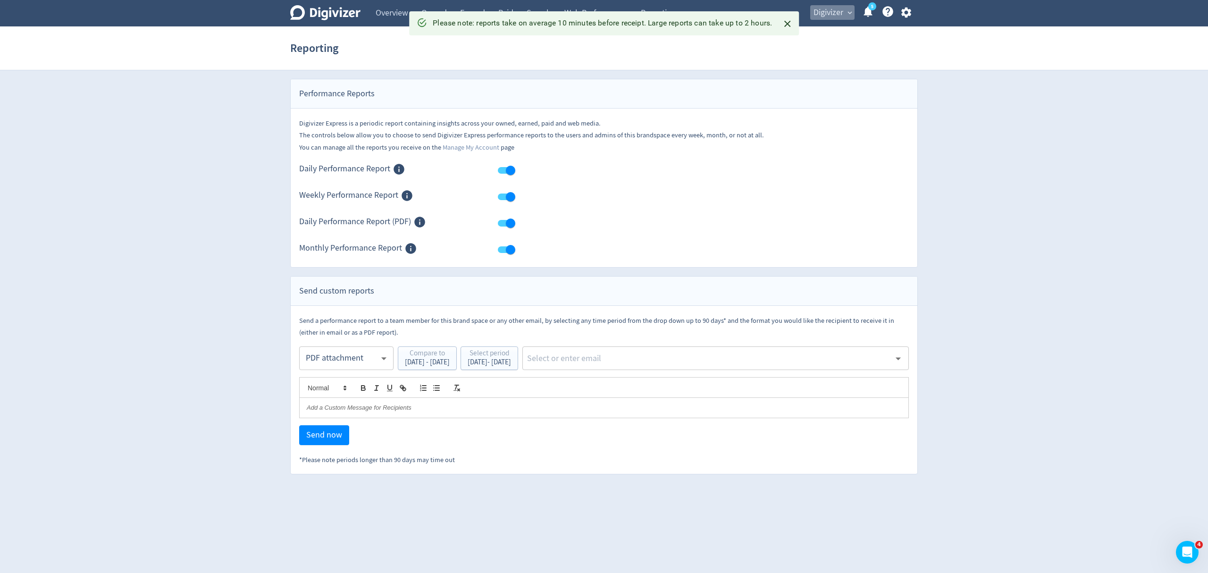
click at [834, 6] on span "Digivizer" at bounding box center [828, 12] width 30 height 15
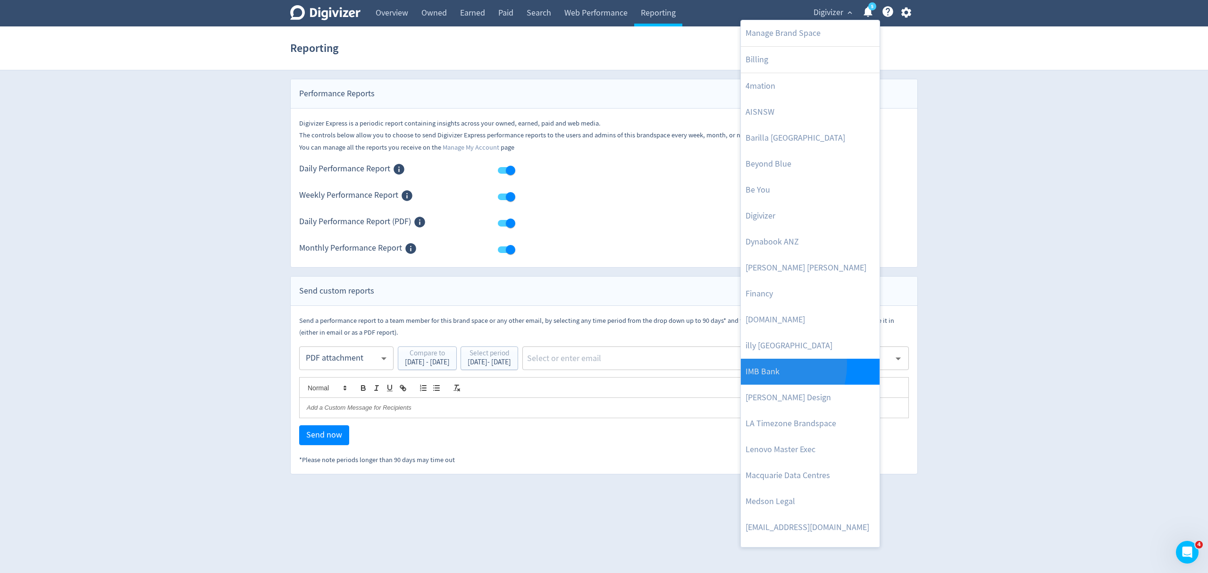
click at [761, 365] on link "IMB Bank" at bounding box center [810, 372] width 139 height 26
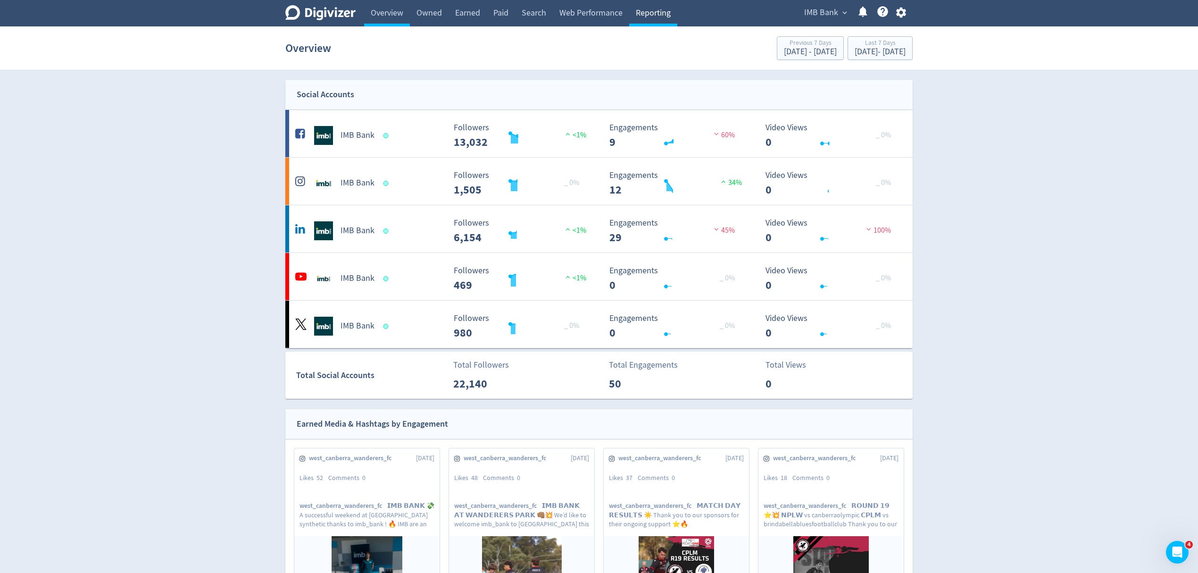
click at [657, 17] on link "Reporting" at bounding box center [653, 13] width 48 height 26
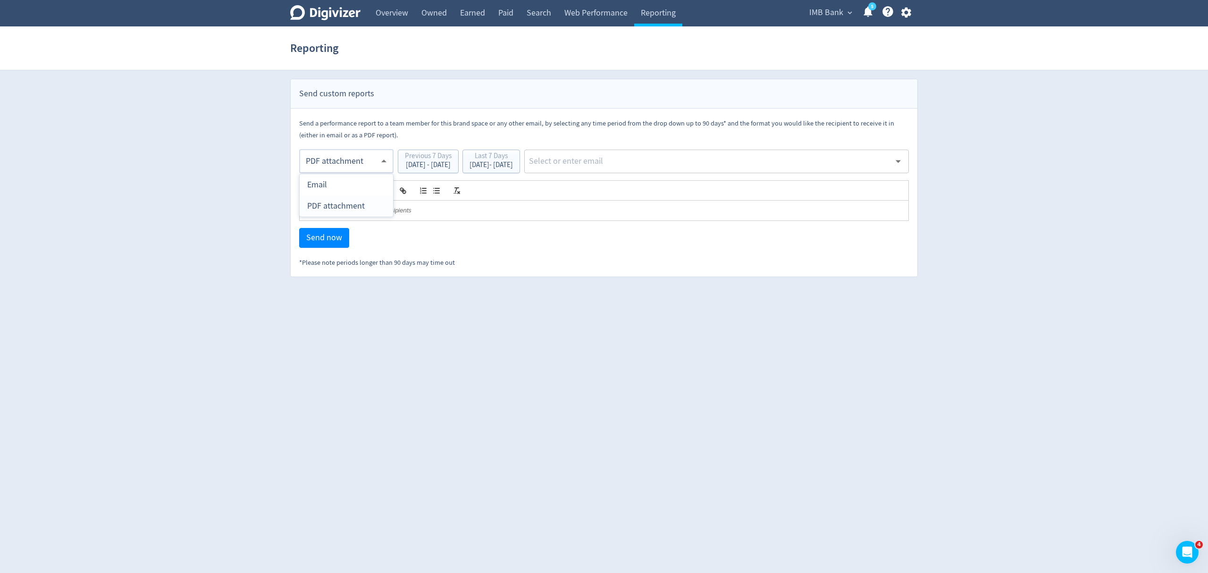
click at [334, 166] on body "Digivizer Logo Mark Digivizer Logo Overview Owned Earned Paid Search Web Perfor…" at bounding box center [604, 138] width 1208 height 277
click at [516, 165] on div at bounding box center [604, 286] width 1208 height 573
click at [513, 165] on div "[DATE] - [DATE]" at bounding box center [490, 164] width 43 height 7
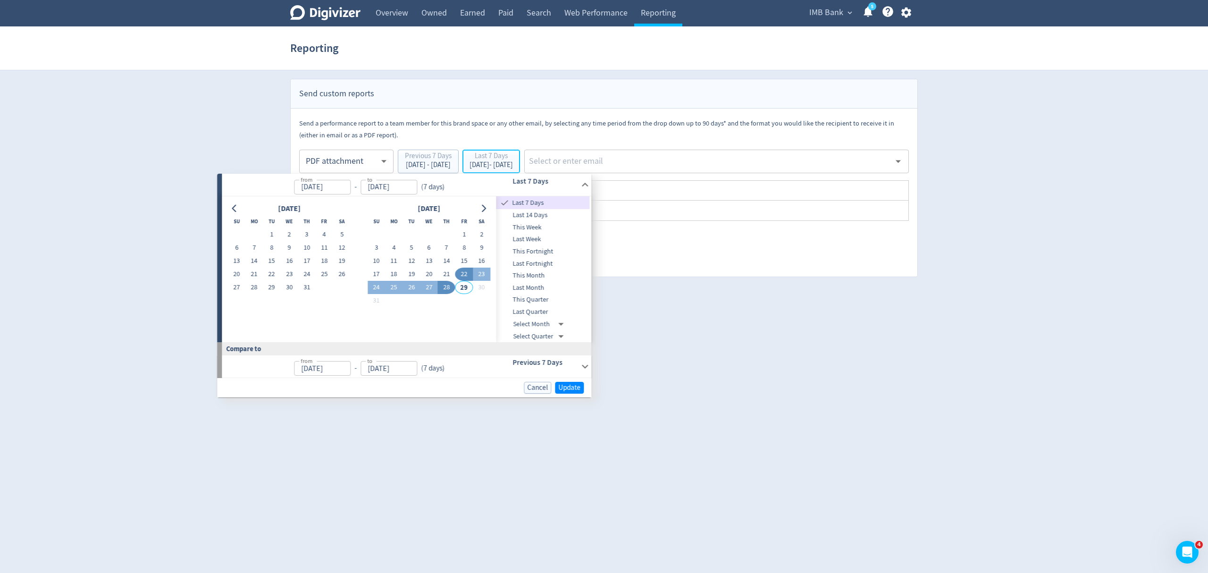
type input "[DATE]"
click at [393, 273] on button "18" at bounding box center [393, 273] width 17 height 13
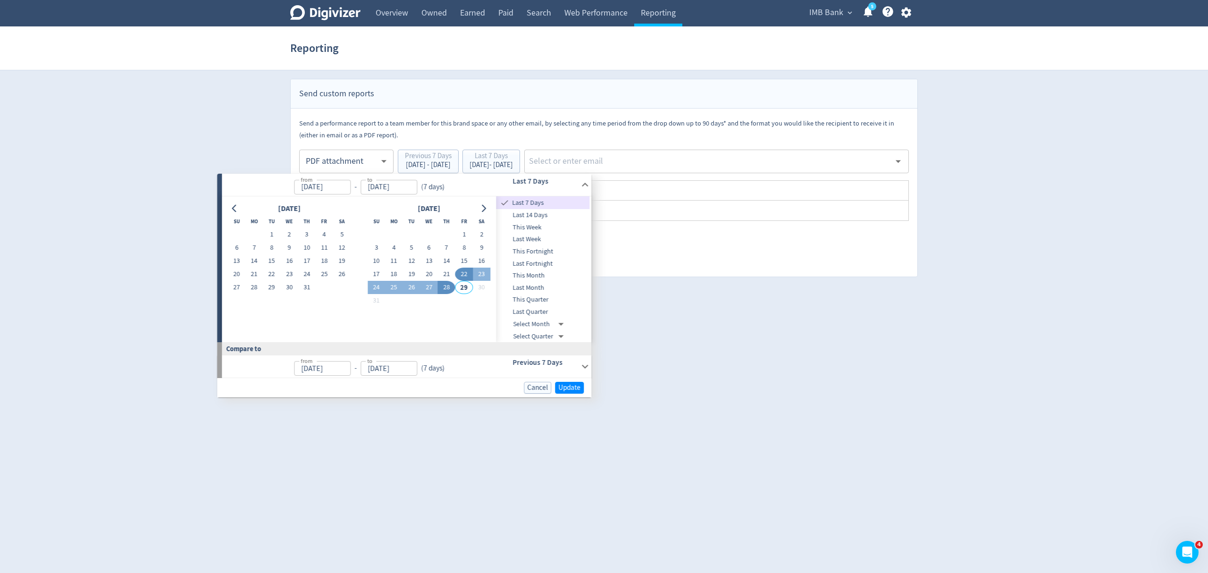
type input "[DATE]"
click at [377, 285] on button "24" at bounding box center [376, 287] width 17 height 13
type input "[DATE]"
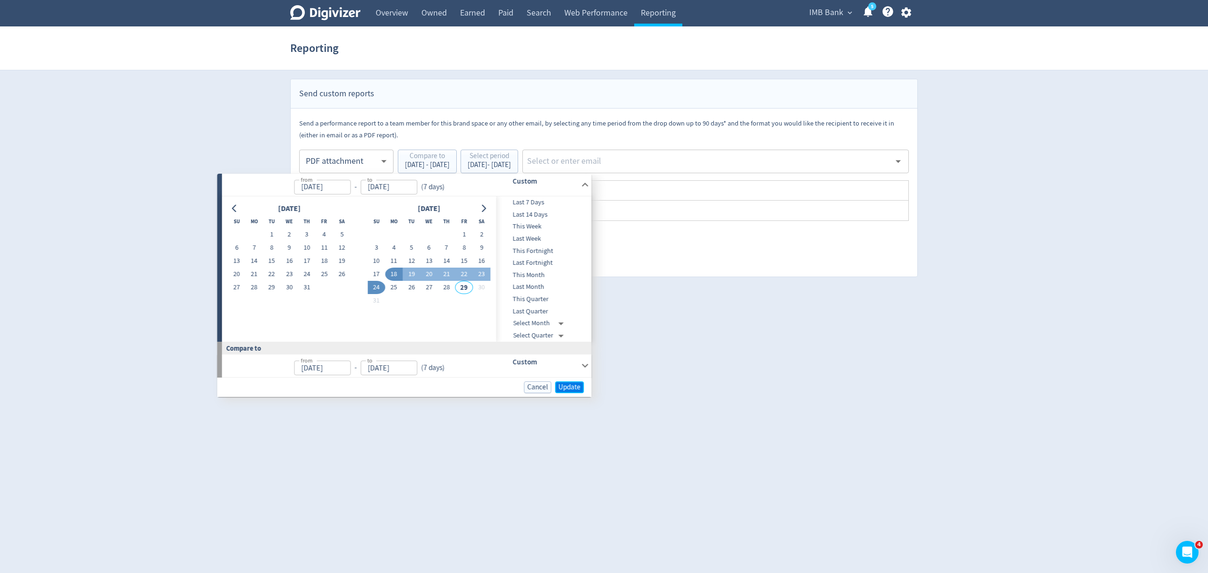
click at [567, 391] on span "Update" at bounding box center [569, 387] width 22 height 7
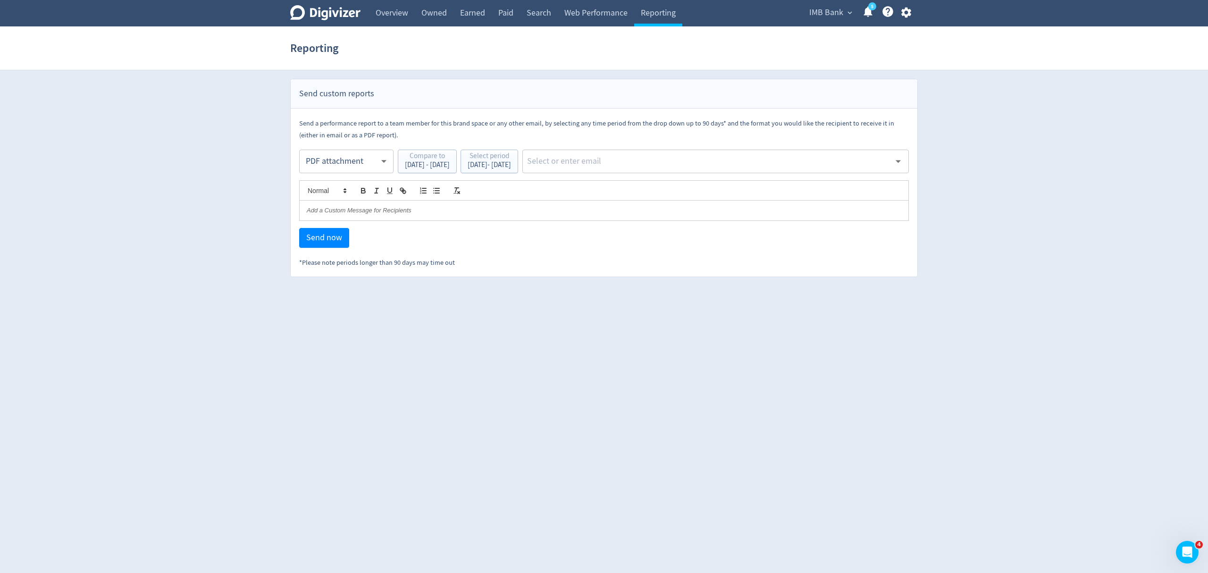
click at [634, 165] on input "text" at bounding box center [708, 161] width 364 height 14
type input "malyn"
click at [636, 189] on li "[EMAIL_ADDRESS][PERSON_NAME][DOMAIN_NAME]" at bounding box center [752, 186] width 313 height 18
click at [326, 241] on span "Send now" at bounding box center [324, 238] width 36 height 8
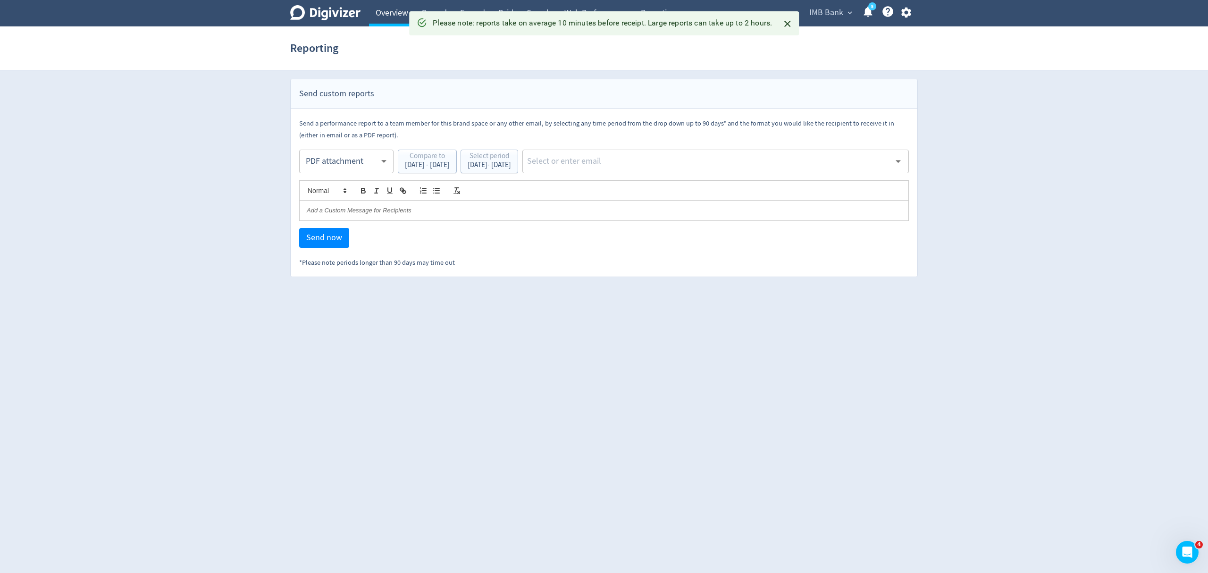
click at [383, 12] on link "Overview" at bounding box center [392, 13] width 46 height 26
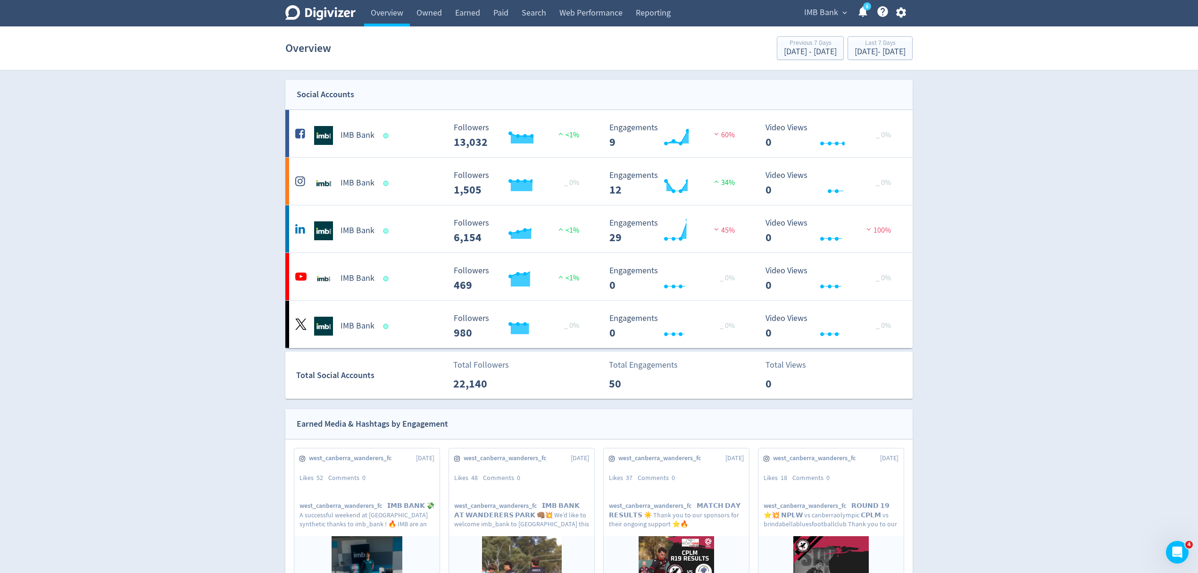
click at [828, 13] on span "IMB Bank" at bounding box center [821, 12] width 34 height 15
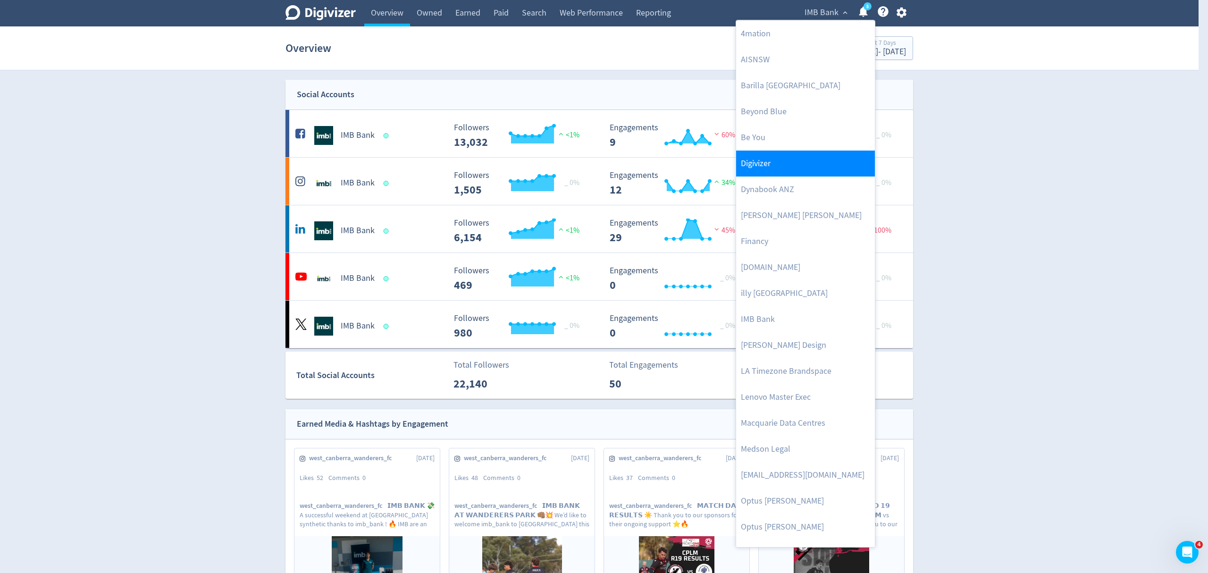
click at [768, 161] on link "Digivizer" at bounding box center [805, 163] width 139 height 26
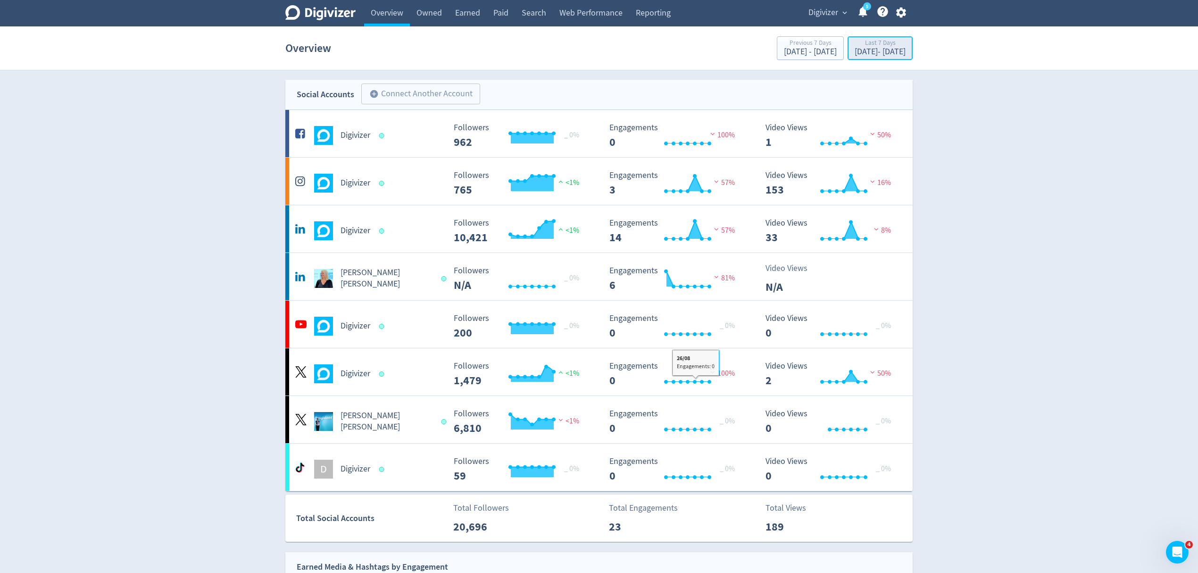
click at [860, 50] on div "[DATE] - [DATE]" at bounding box center [880, 52] width 51 height 8
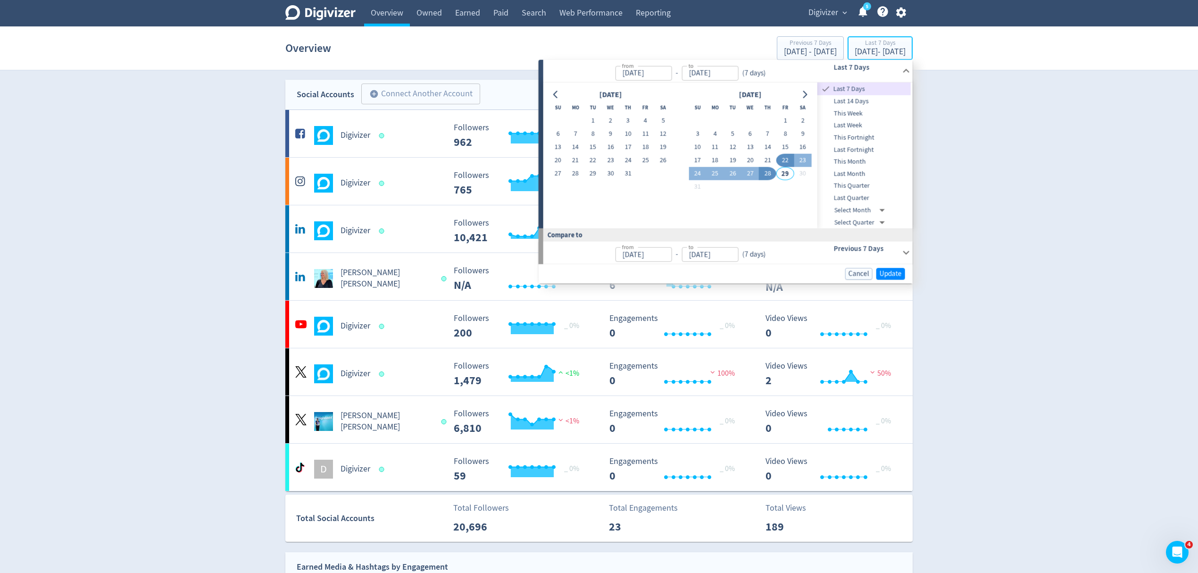
type input "[DATE]"
click at [718, 157] on button "18" at bounding box center [715, 160] width 17 height 13
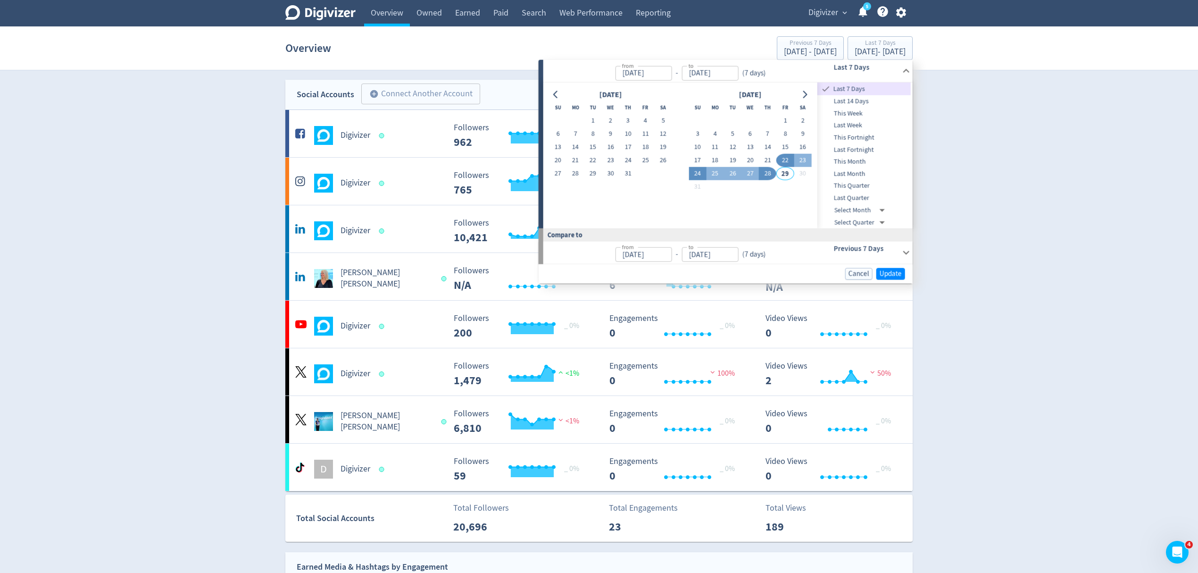
type input "[DATE]"
click at [699, 173] on button "24" at bounding box center [697, 173] width 17 height 13
type input "[DATE]"
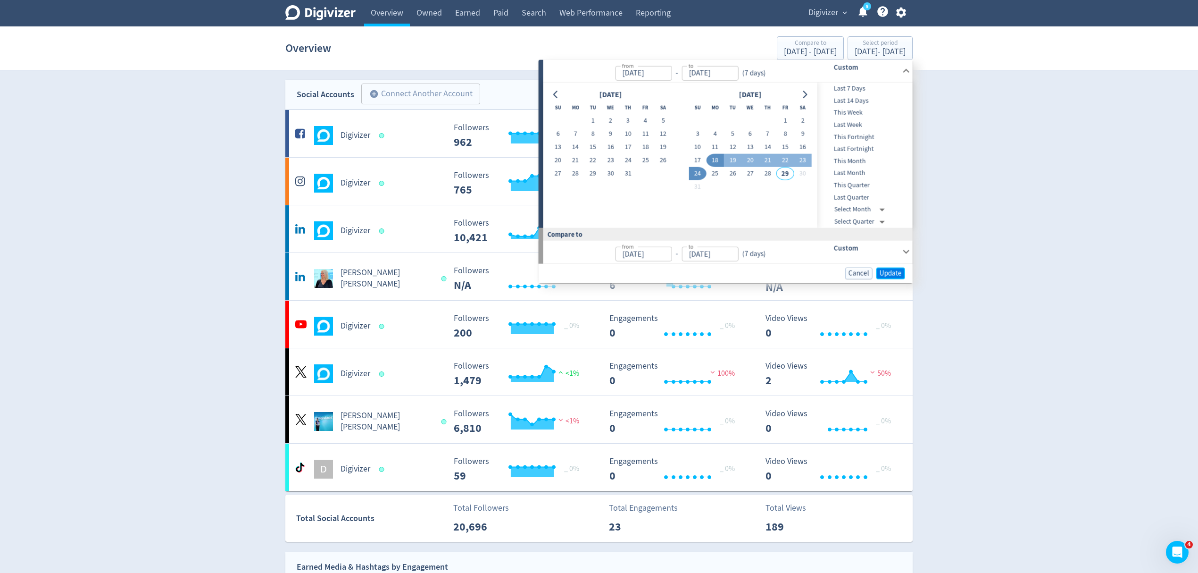
click at [887, 269] on span "Update" at bounding box center [891, 272] width 22 height 7
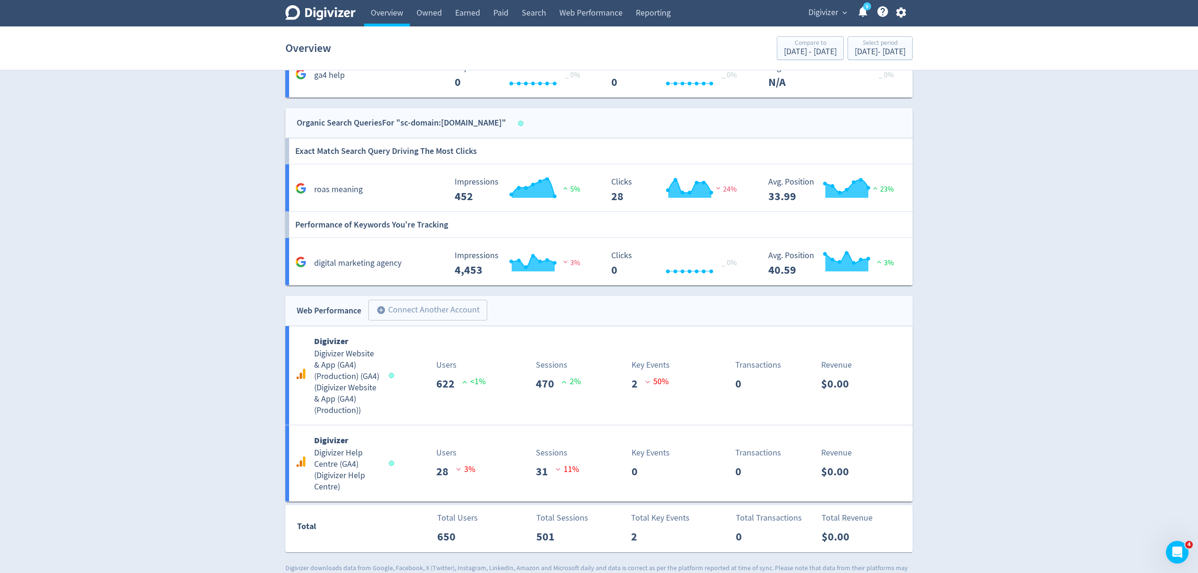
scroll to position [1229, 0]
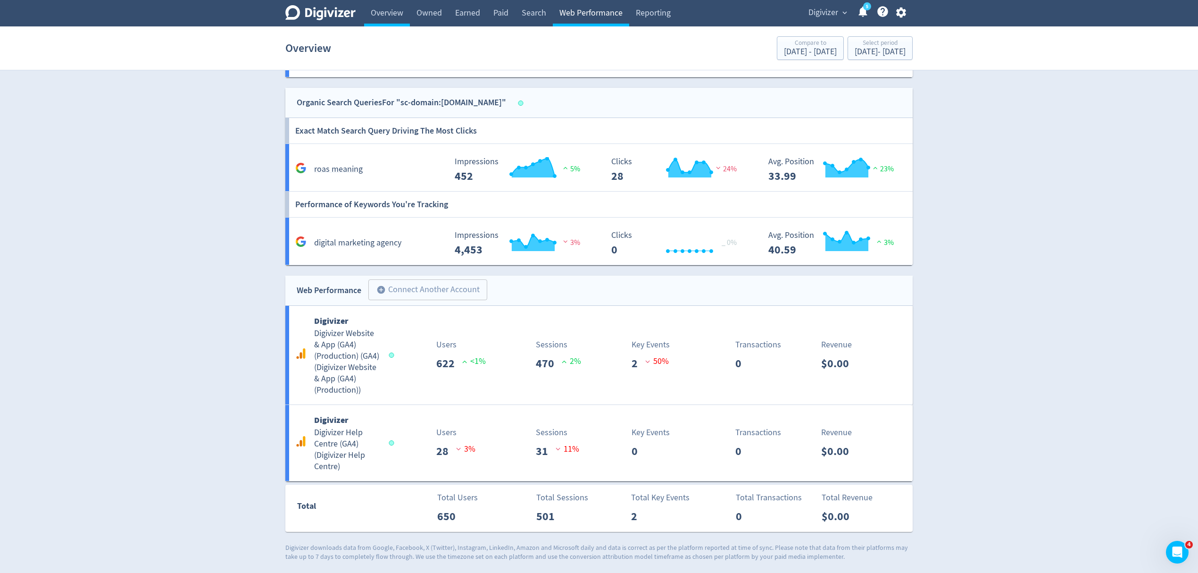
click at [580, 4] on link "Web Performance" at bounding box center [591, 13] width 76 height 26
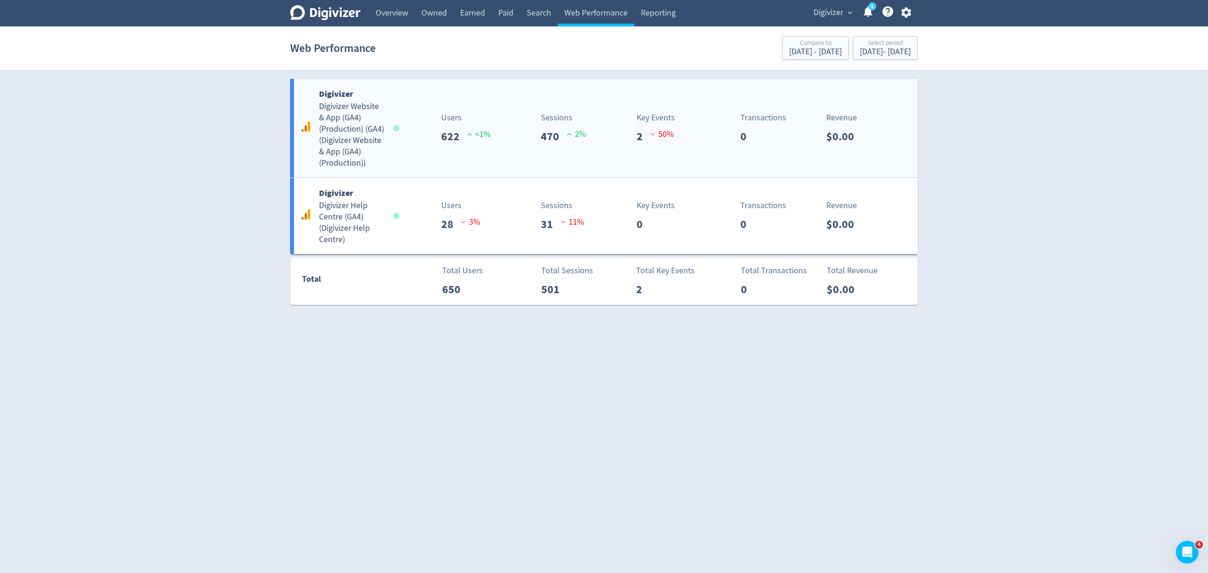
click at [427, 157] on div "Digivizer Digivizer Website & App (GA4) (Production) (GA4) ( Digivizer Website …" at bounding box center [603, 128] width 627 height 99
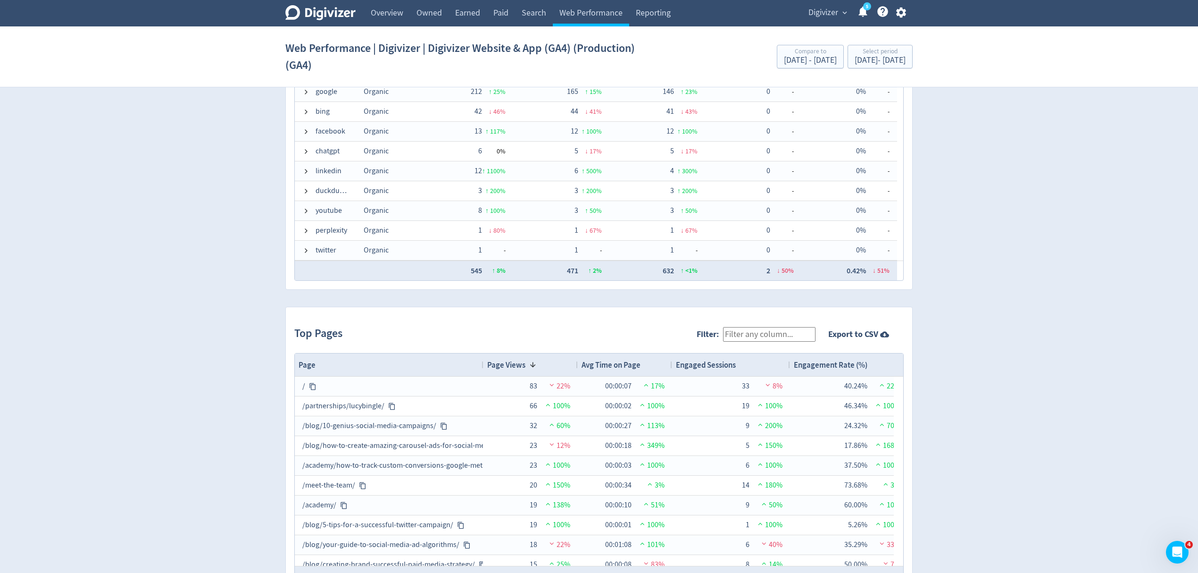
scroll to position [755, 0]
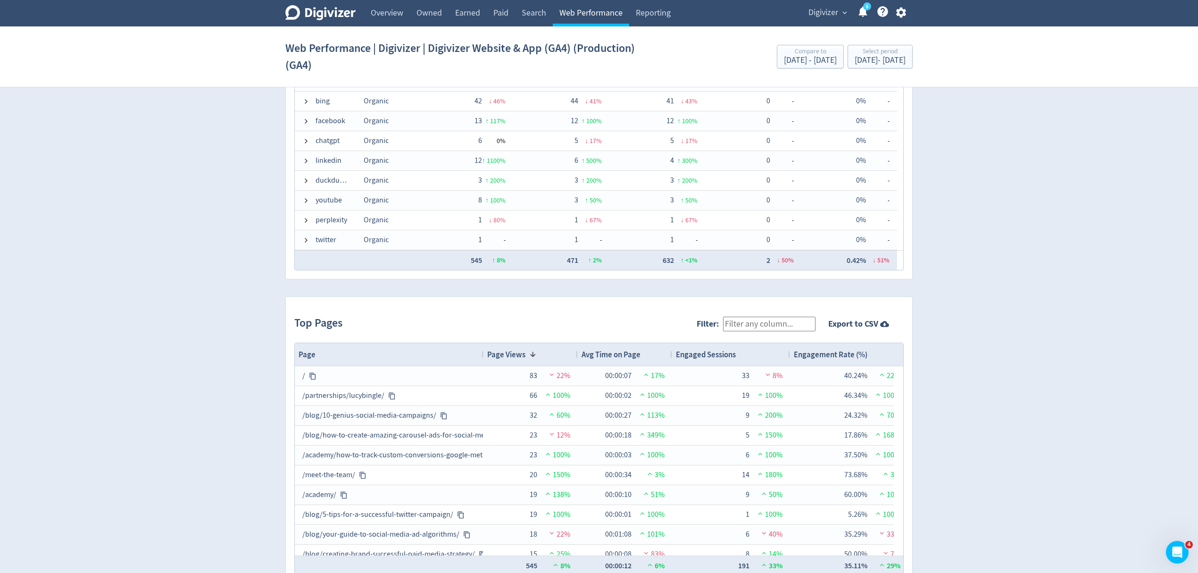
click at [603, 21] on link "Web Performance" at bounding box center [591, 13] width 76 height 26
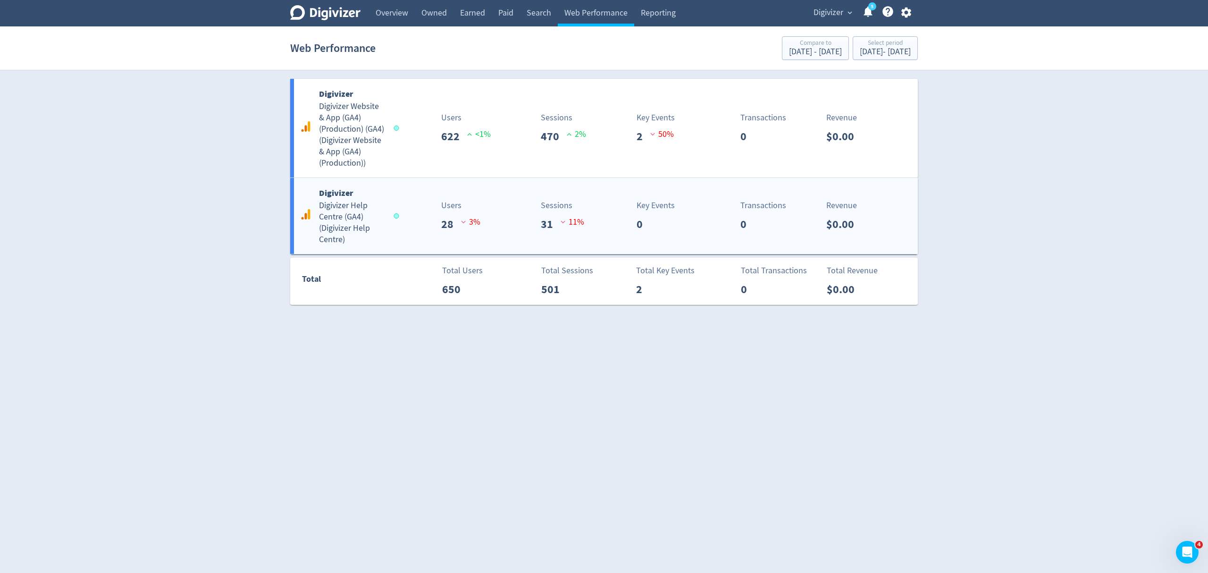
click at [387, 229] on div "Digivizer Digivizer Help Centre (GA4) ( Digivizer Help Centre )" at bounding box center [348, 215] width 100 height 59
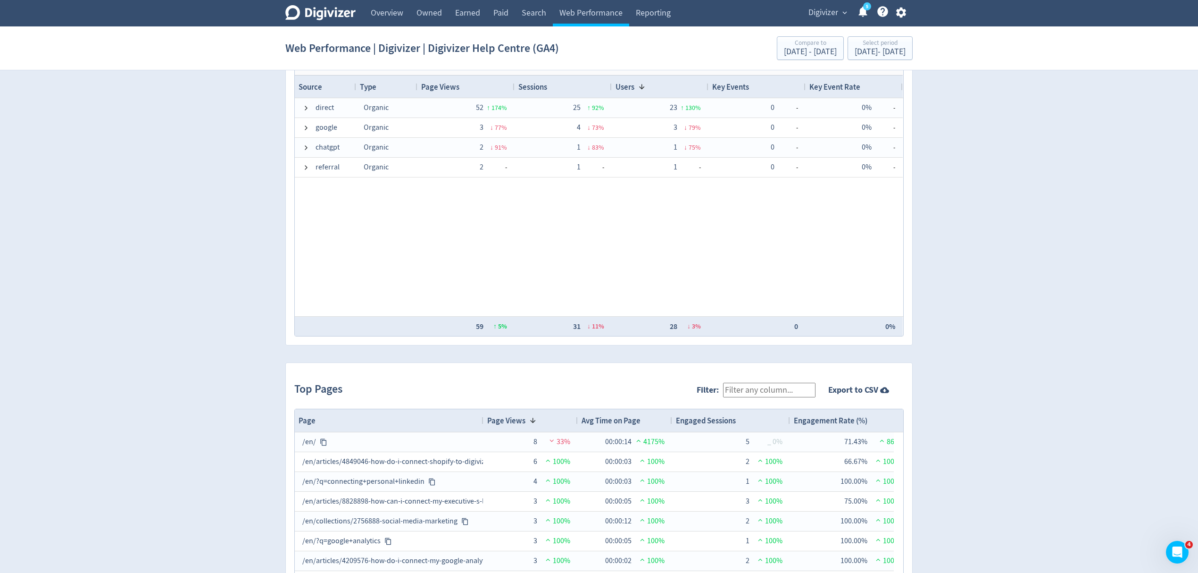
scroll to position [692, 0]
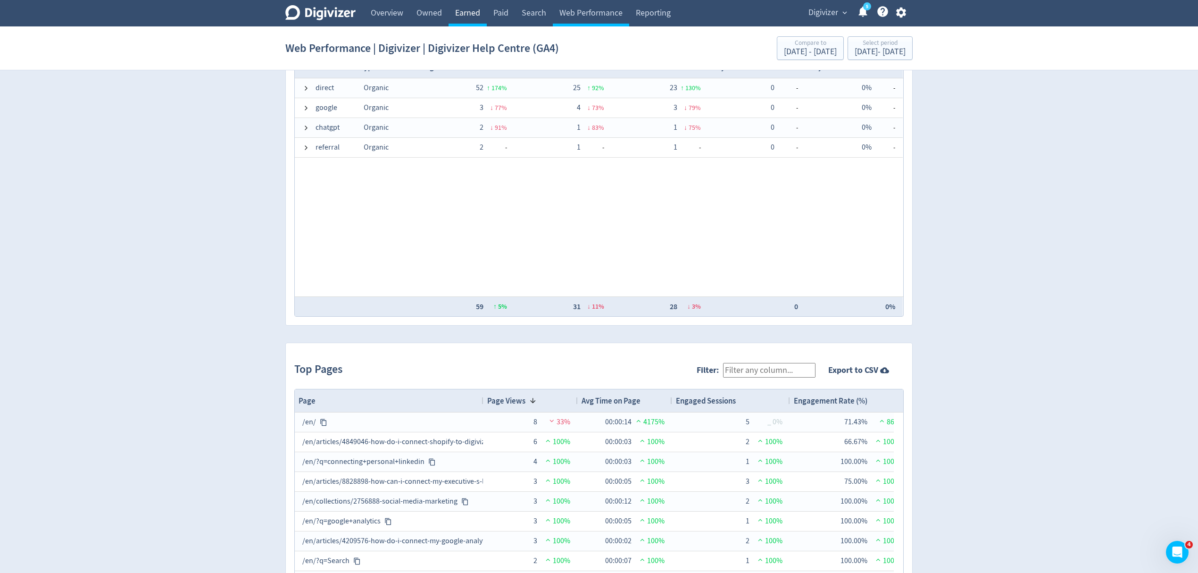
click at [463, 12] on link "Earned" at bounding box center [468, 13] width 38 height 26
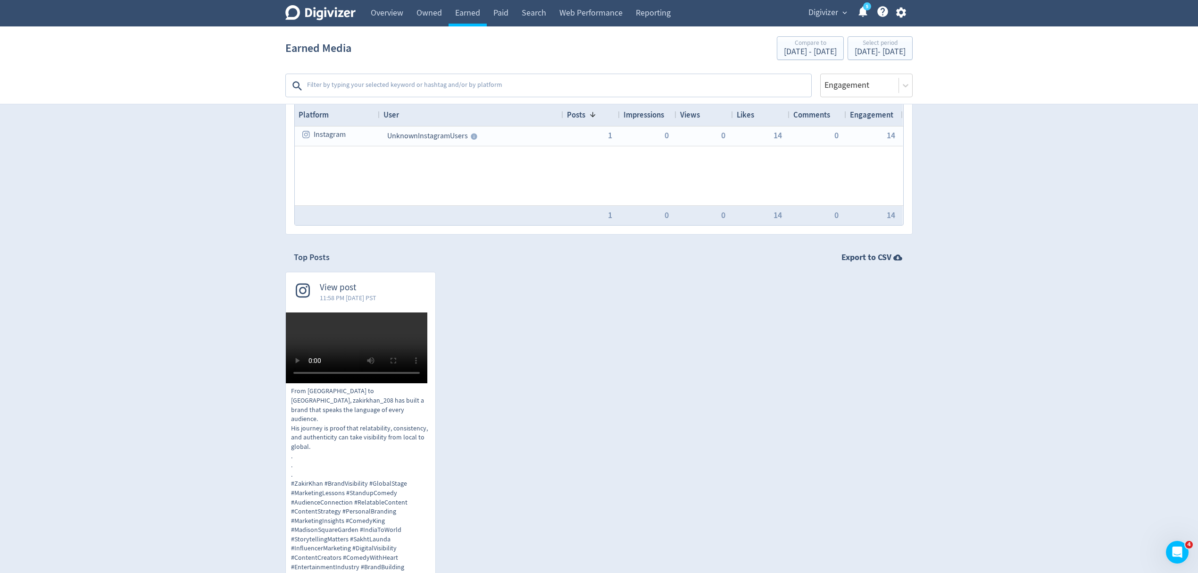
scroll to position [63, 0]
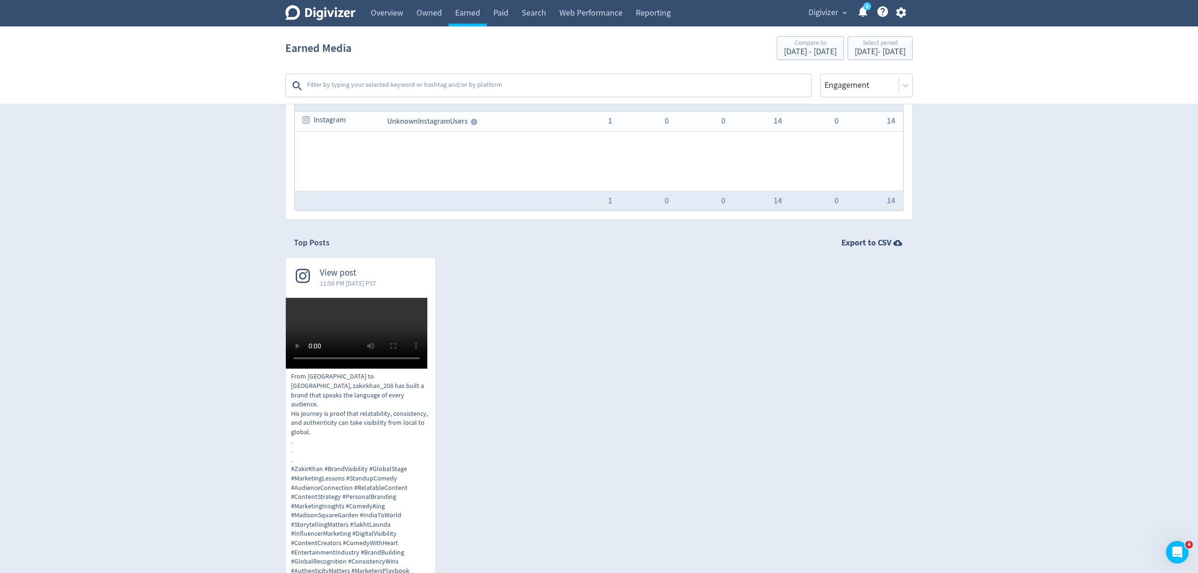
click at [827, 8] on span "Digivizer" at bounding box center [824, 12] width 30 height 15
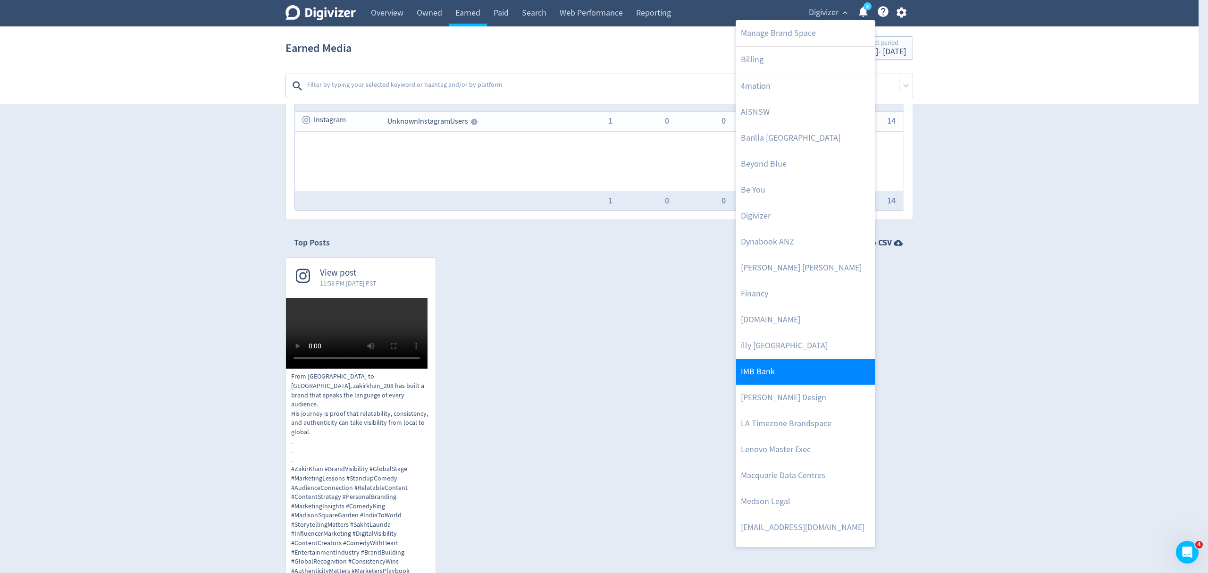
click at [781, 376] on link "IMB Bank" at bounding box center [805, 372] width 139 height 26
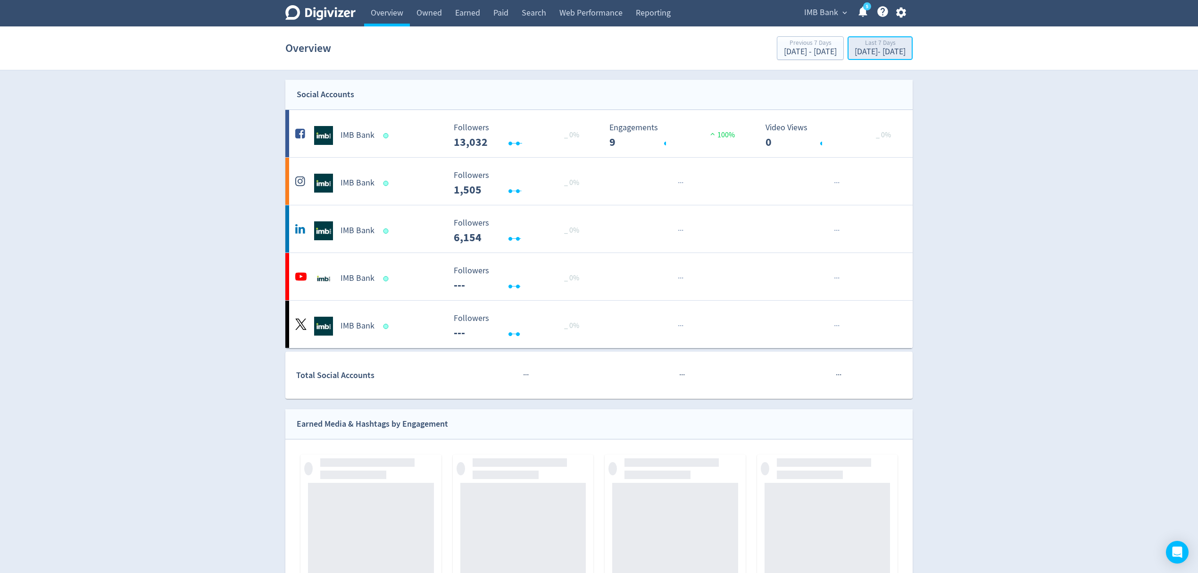
click at [855, 49] on div "[DATE] - [DATE]" at bounding box center [880, 52] width 51 height 8
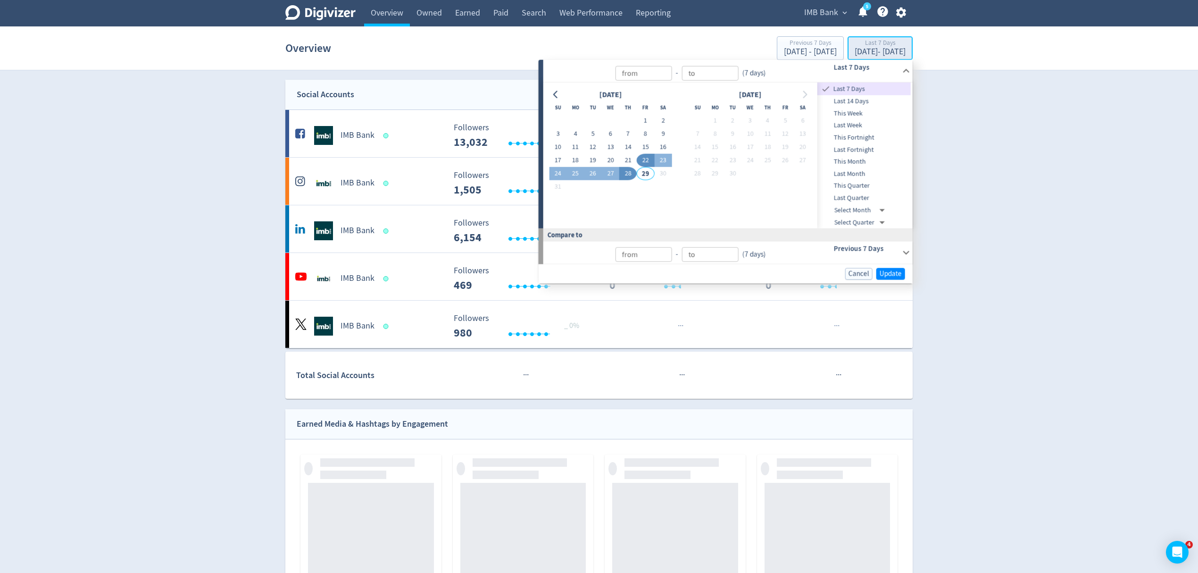
type input "[DATE]"
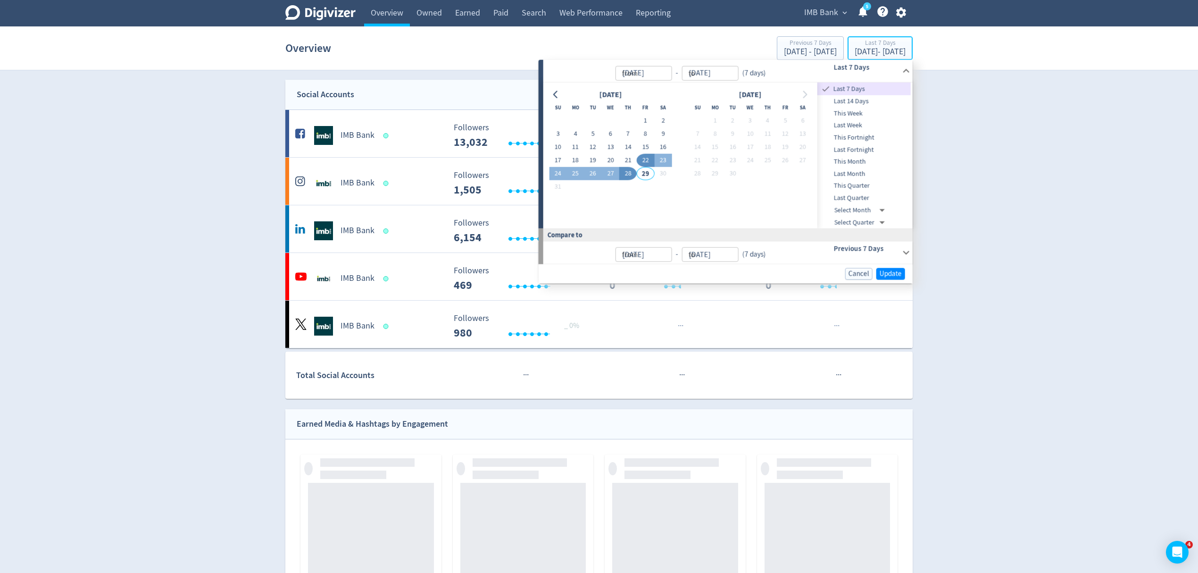
type input "[DATE]"
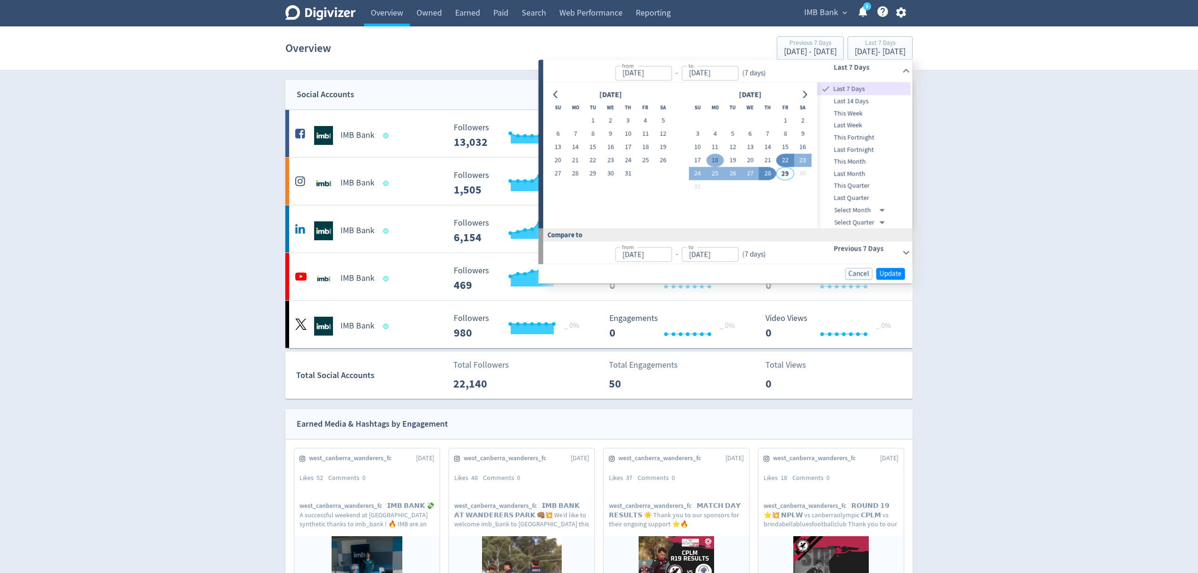
click at [716, 158] on button "18" at bounding box center [715, 160] width 17 height 13
type input "[DATE]"
click at [700, 172] on button "24" at bounding box center [697, 173] width 17 height 13
type input "[DATE]"
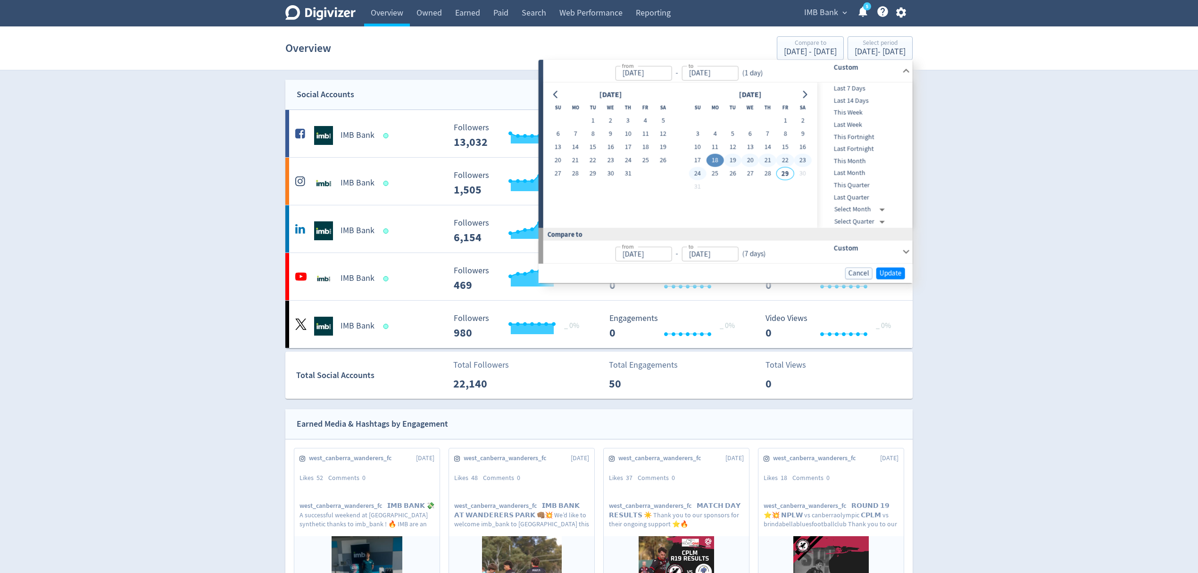
type input "[DATE]"
click at [895, 273] on span "Update" at bounding box center [891, 272] width 22 height 7
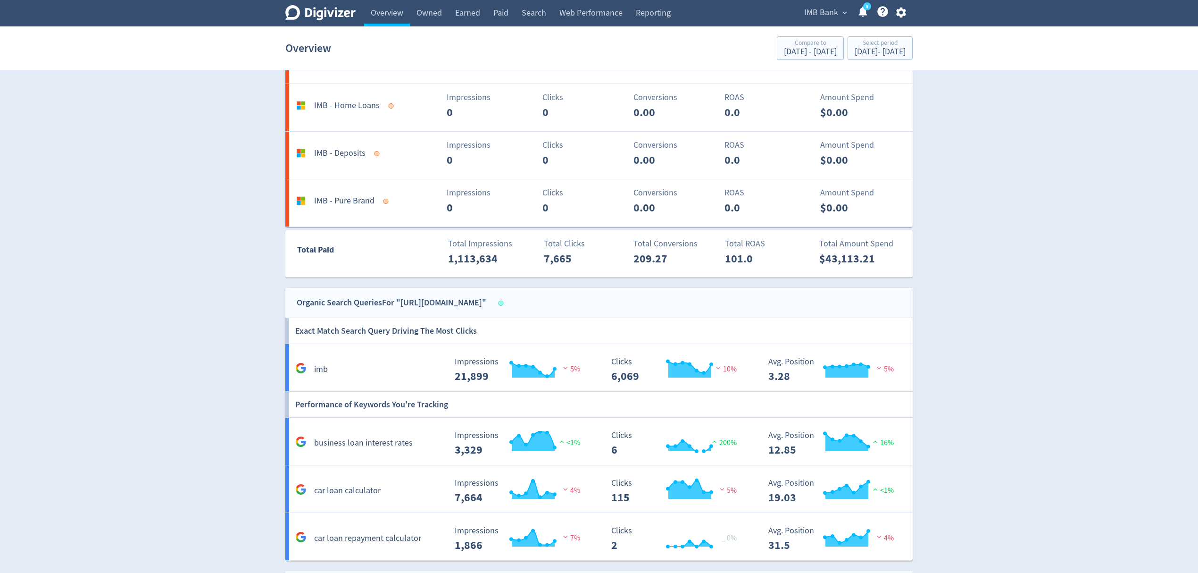
scroll to position [1149, 0]
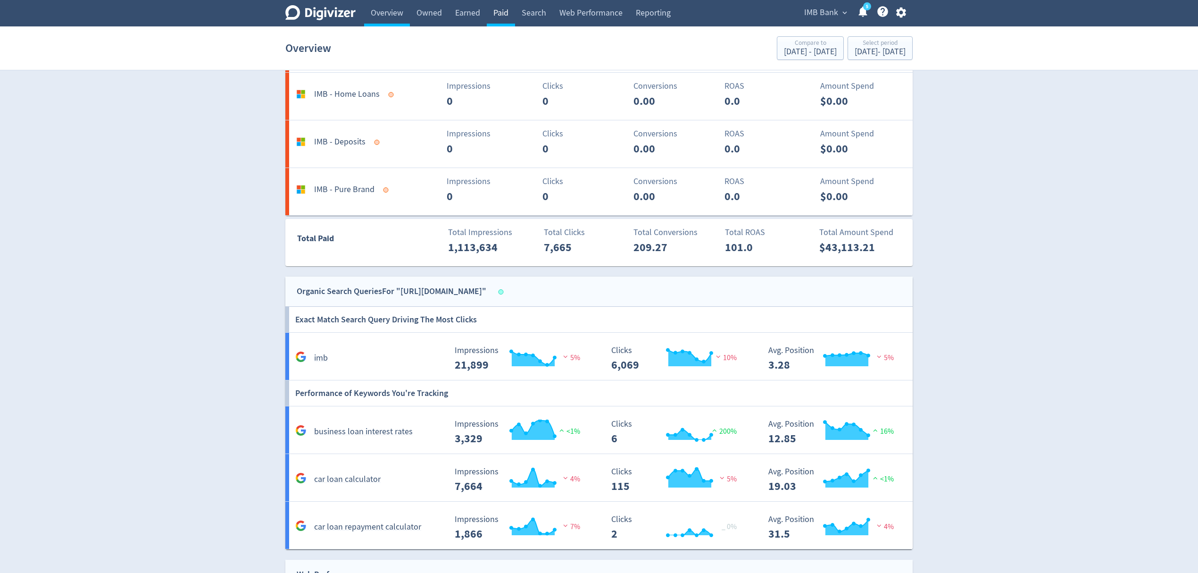
click at [499, 12] on link "Paid" at bounding box center [501, 13] width 28 height 26
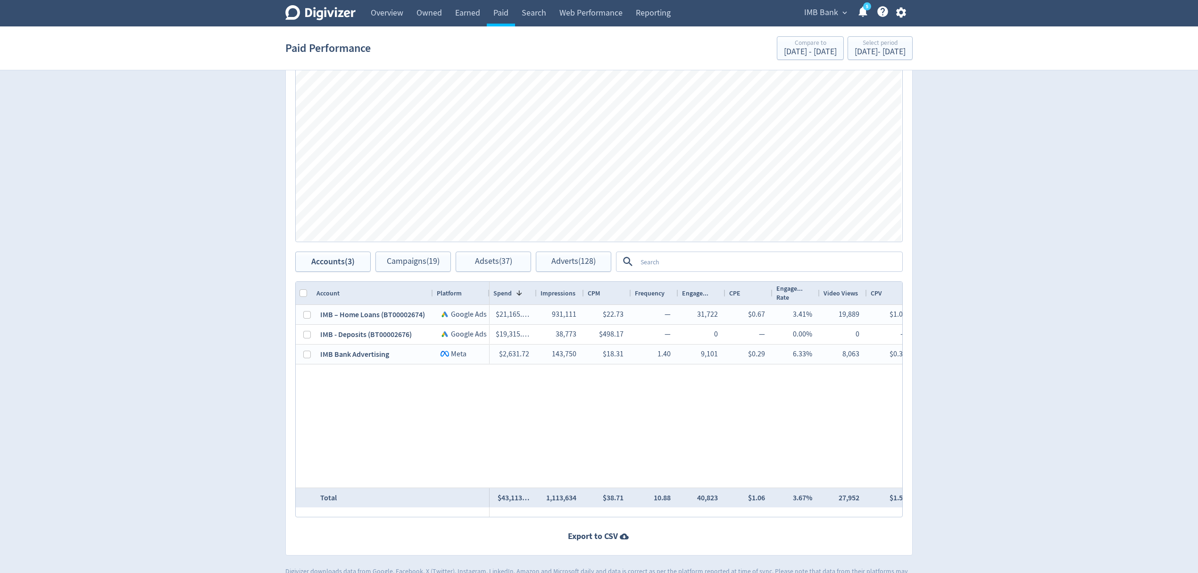
scroll to position [629, 0]
click at [585, 12] on link "Web Performance" at bounding box center [591, 13] width 76 height 26
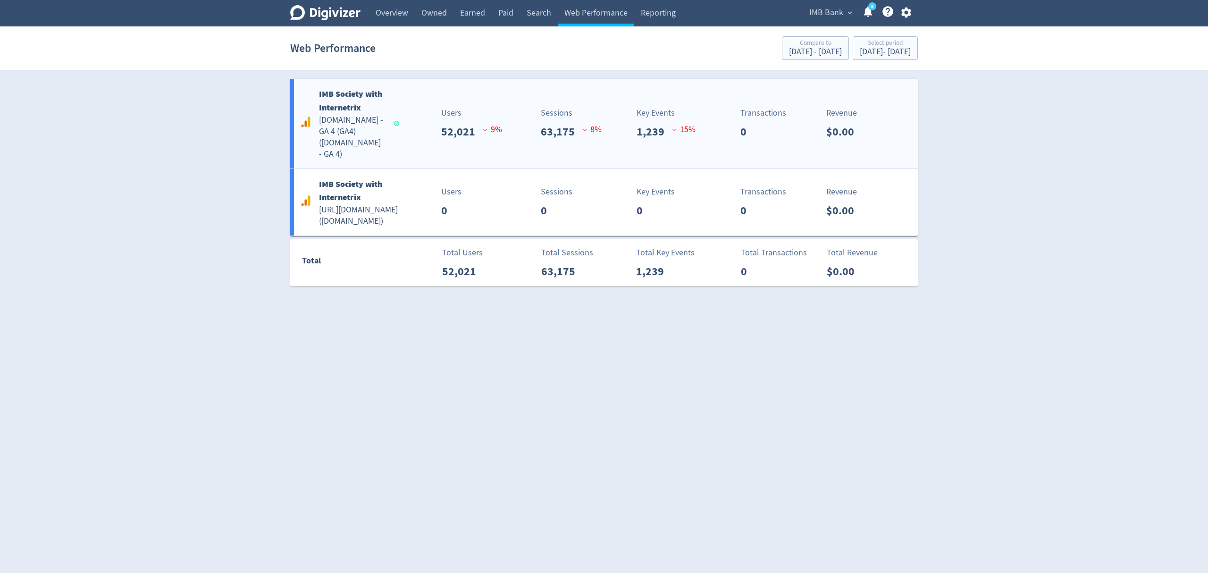
click at [391, 144] on div "IMB Society with Internetrix [DOMAIN_NAME] - GA 4 (GA4) ( [DOMAIN_NAME] - GA 4 )" at bounding box center [348, 123] width 100 height 73
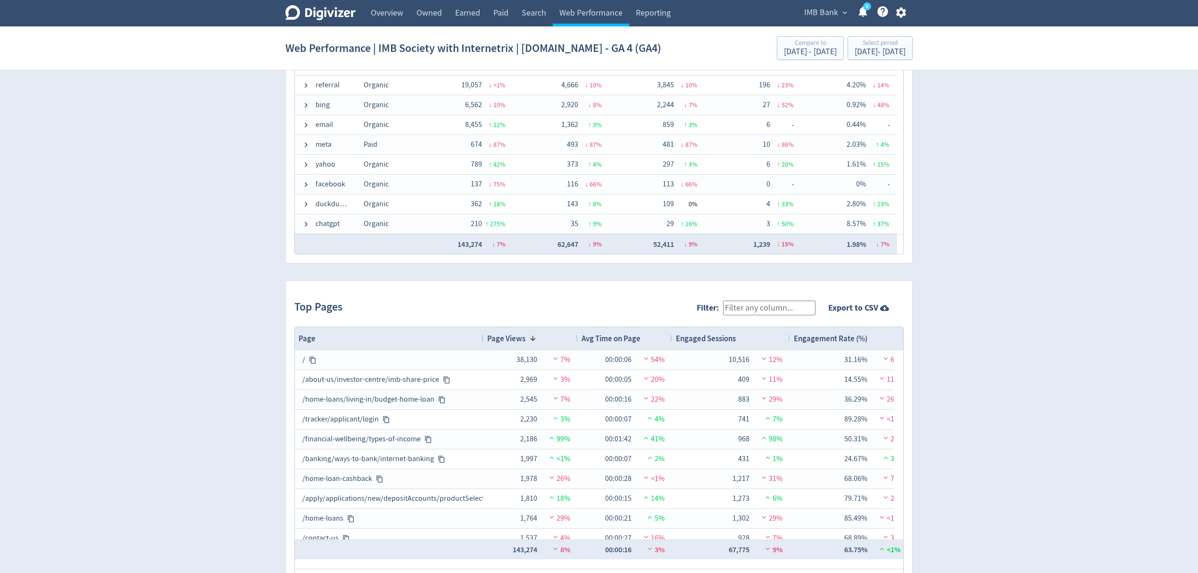
scroll to position [803, 0]
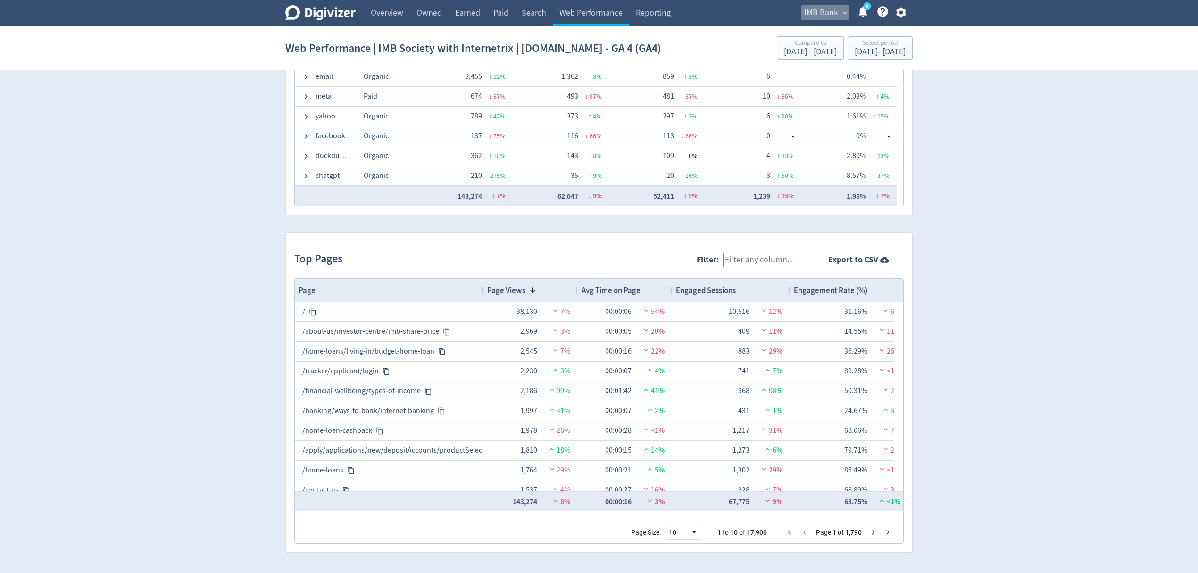
click at [818, 6] on span "IMB Bank" at bounding box center [821, 12] width 34 height 15
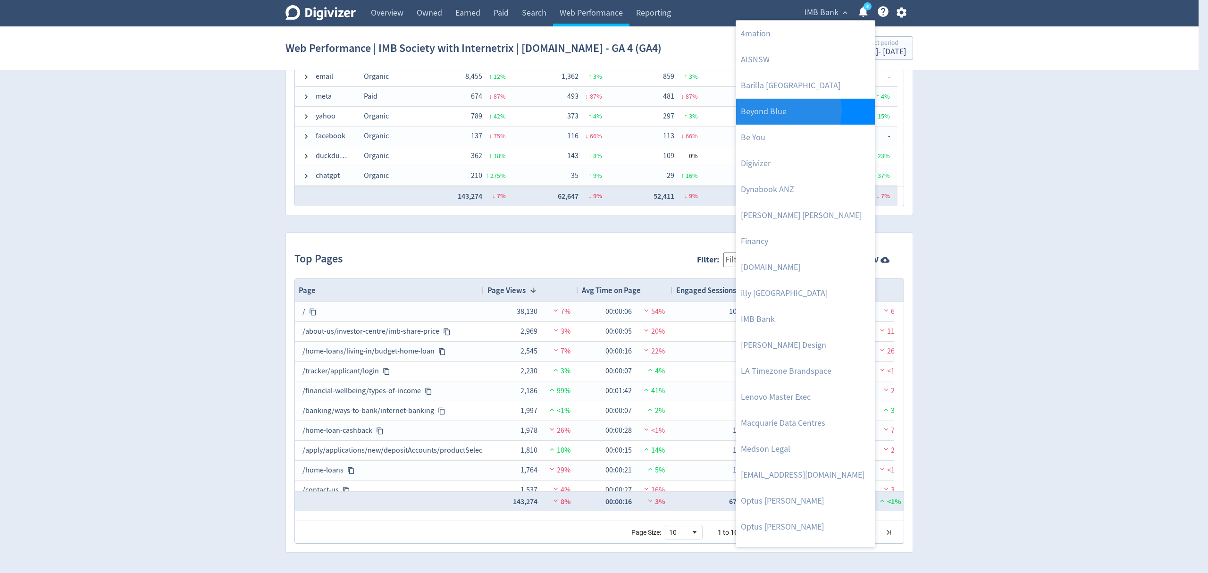
click at [786, 111] on link "Beyond Blue" at bounding box center [805, 112] width 139 height 26
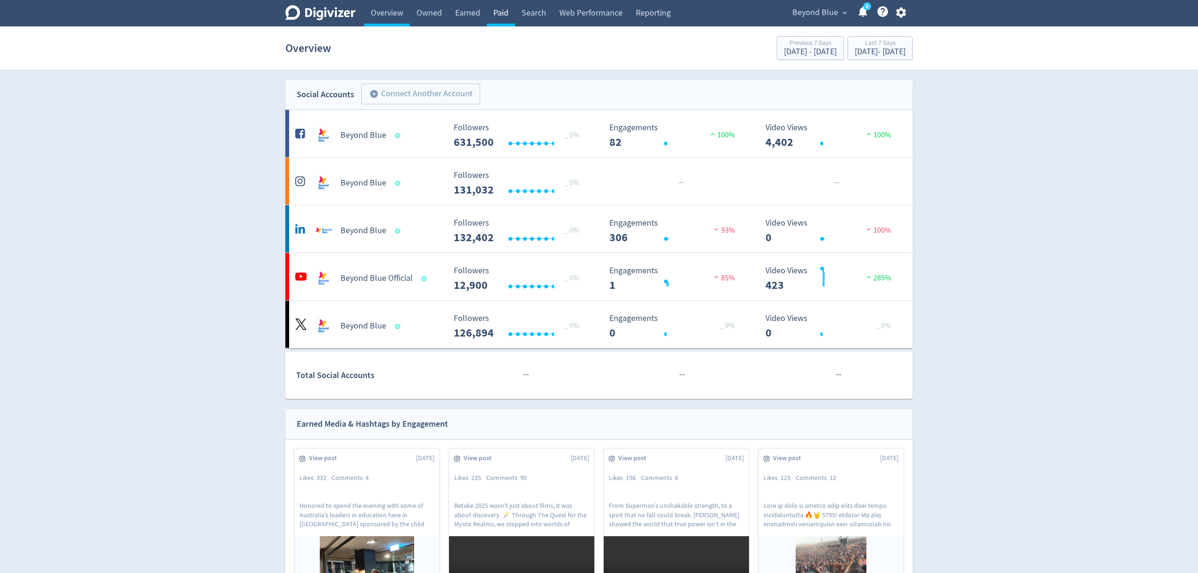
click at [508, 17] on link "Paid" at bounding box center [501, 13] width 28 height 26
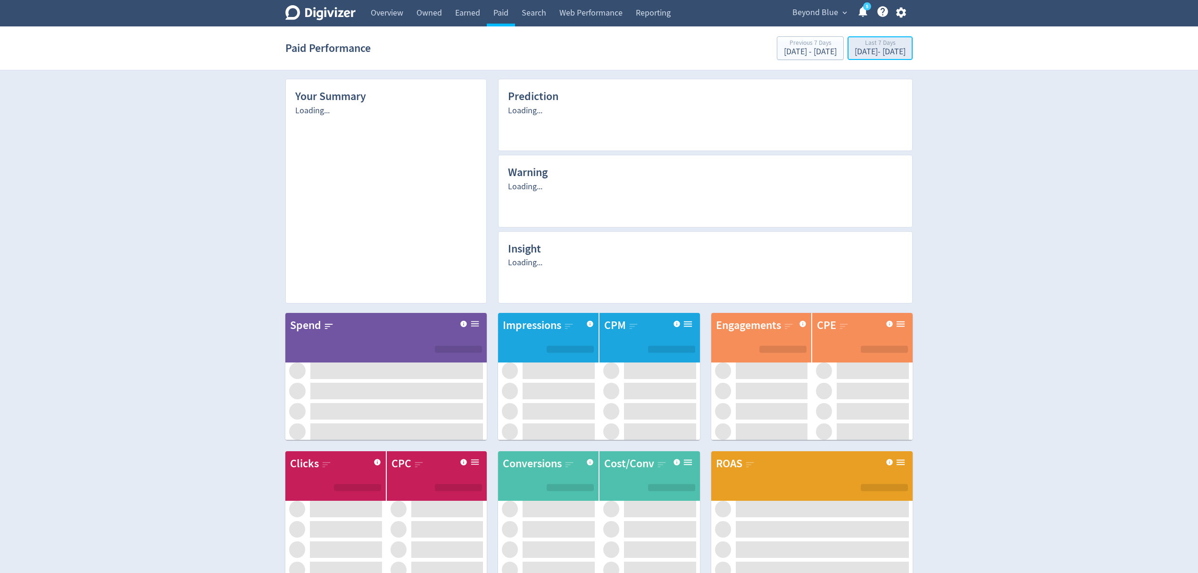
click at [884, 52] on div "[DATE] - [DATE]" at bounding box center [880, 52] width 51 height 8
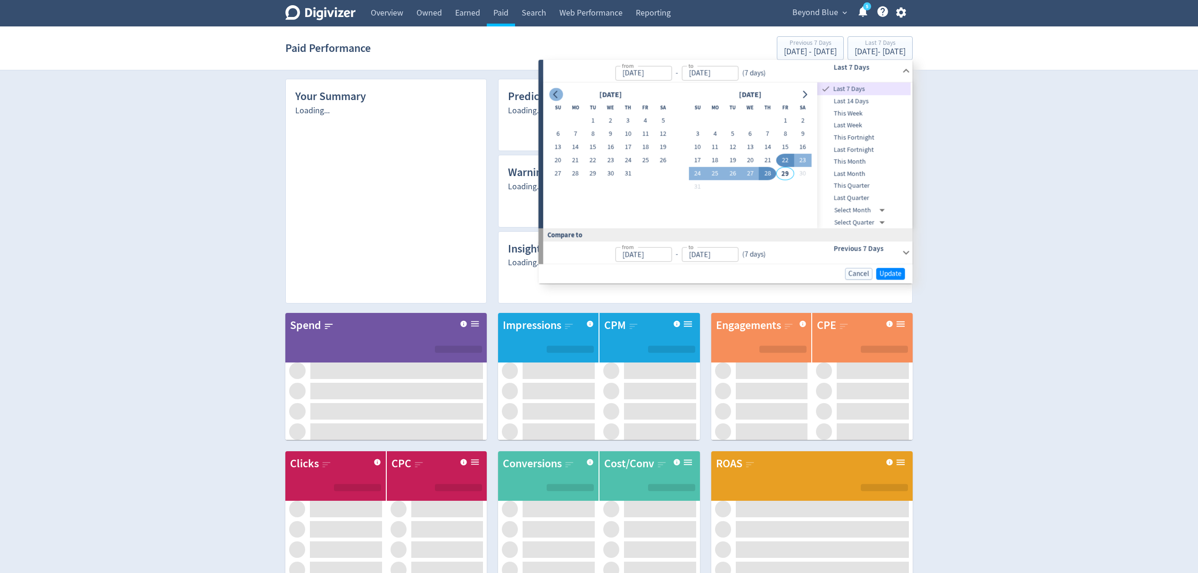
click at [556, 96] on icon "Go to previous month" at bounding box center [555, 95] width 4 height 8
click at [556, 95] on icon "Go to previous month" at bounding box center [556, 95] width 8 height 8
click at [558, 95] on icon "Go to previous month" at bounding box center [556, 95] width 8 height 8
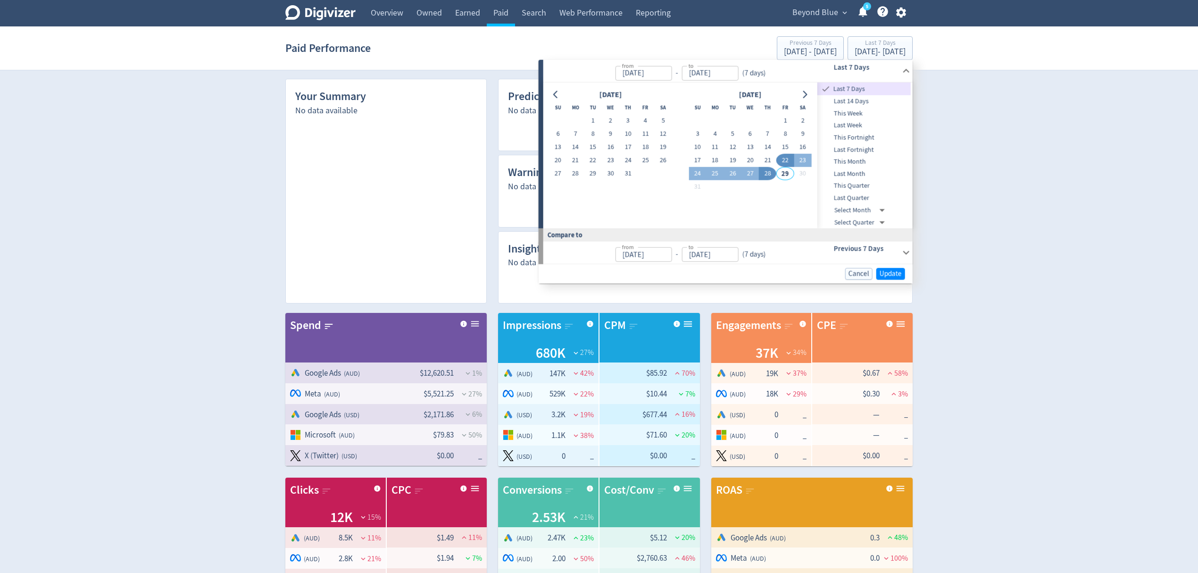
click at [812, 92] on div "[DATE] Su Mo Tu We Th Fr Sa 1 2 3 4 5 6 7 8 9 10 11 12 13 14 15 16 17 18 19 20 …" at bounding box center [680, 156] width 274 height 146
click at [555, 93] on icon "Go to previous month" at bounding box center [556, 95] width 8 height 8
click at [595, 118] on button "1" at bounding box center [593, 120] width 17 height 13
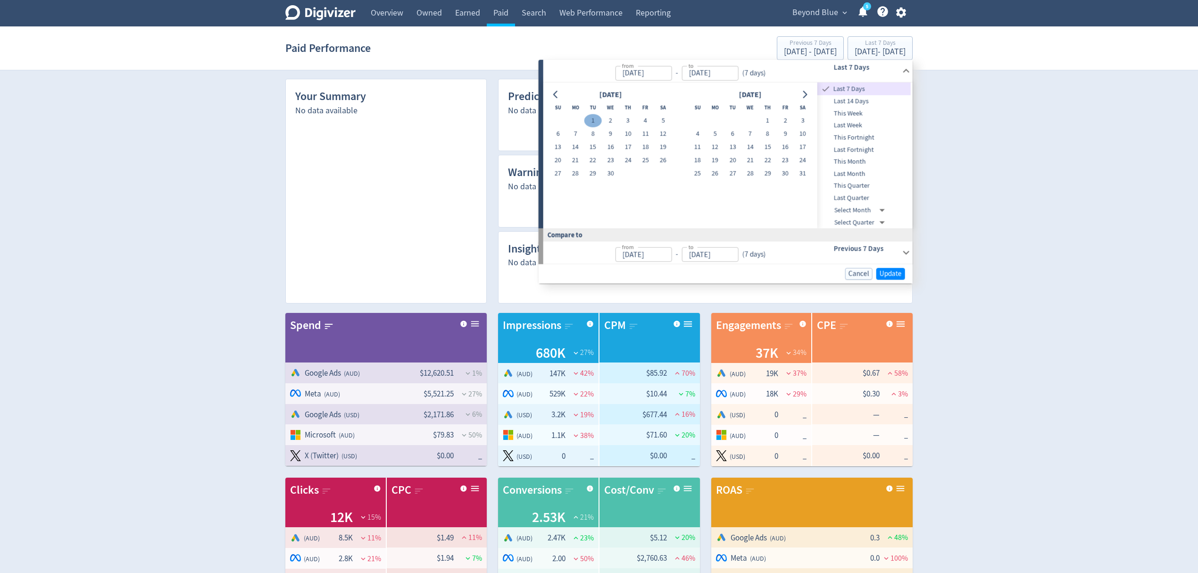
type input "[DATE]"
click at [806, 94] on icon "Go to next month" at bounding box center [805, 95] width 8 height 8
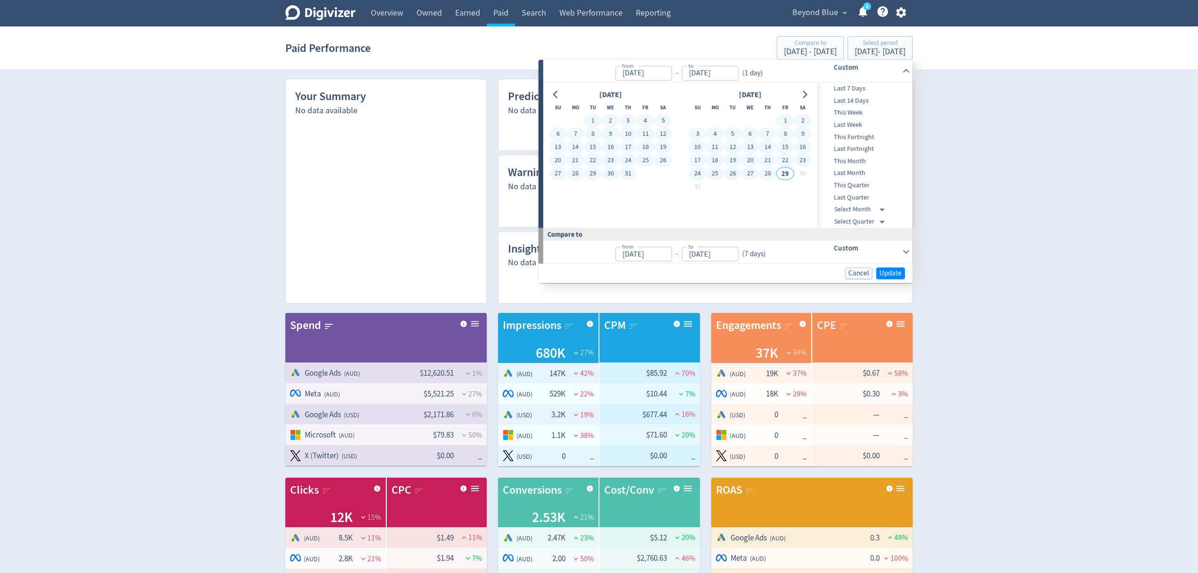
click at [767, 168] on button "28" at bounding box center [767, 173] width 17 height 13
type input "[DATE]"
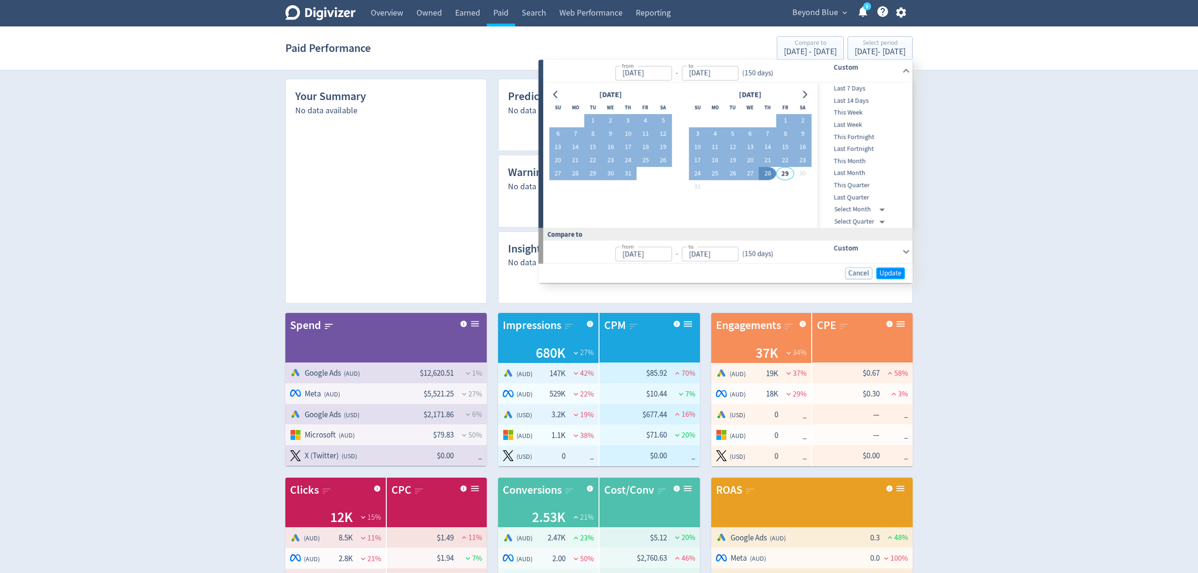
click at [891, 278] on button "Update" at bounding box center [891, 273] width 29 height 12
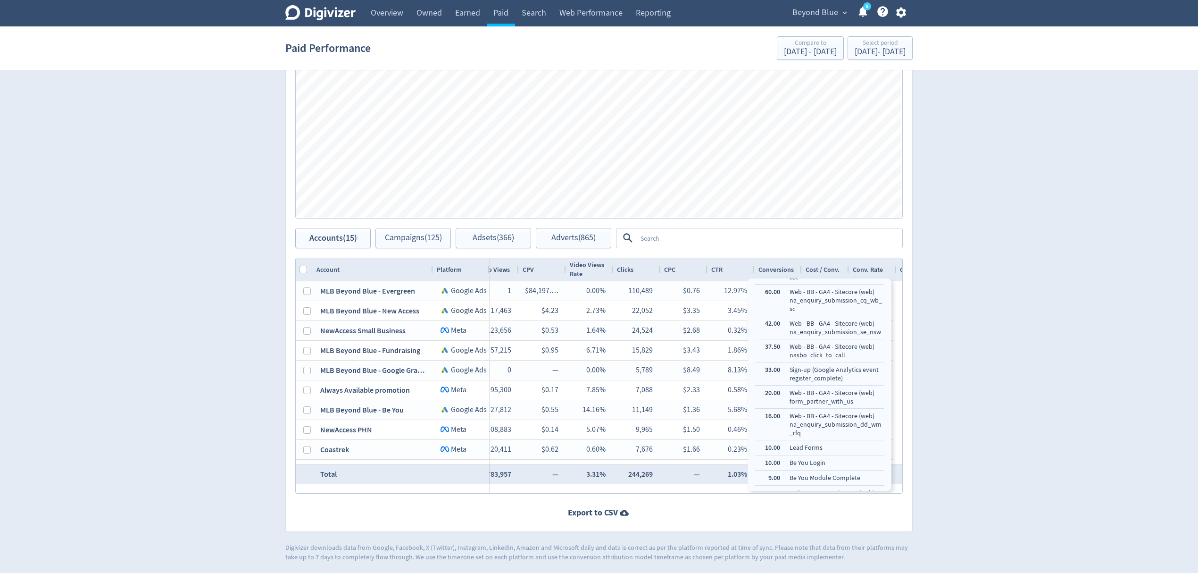
scroll to position [459, 0]
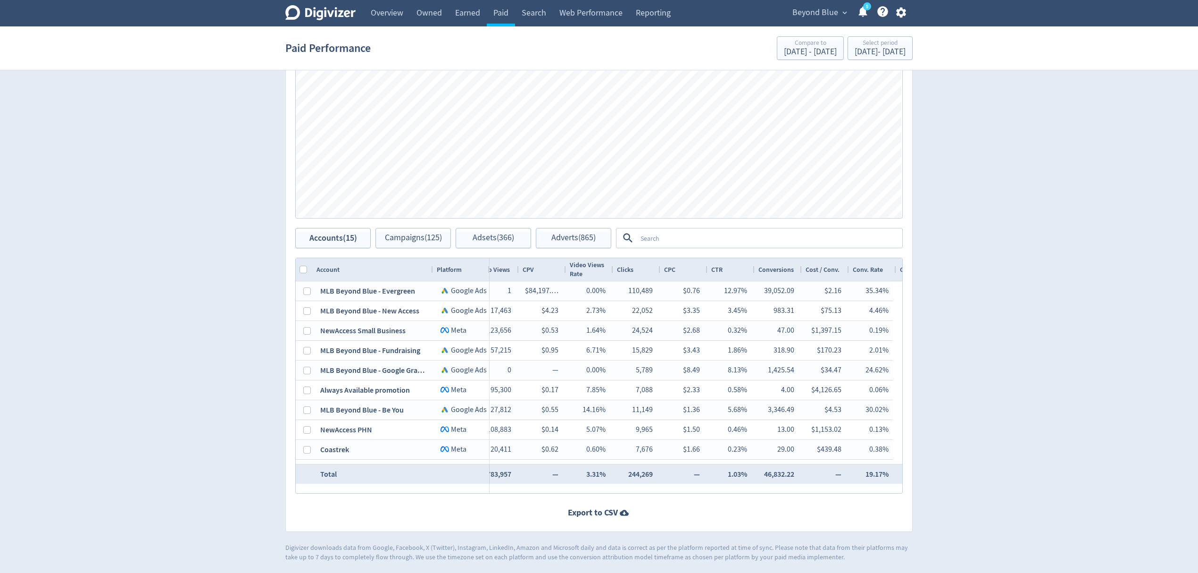
click at [782, 506] on div at bounding box center [599, 512] width 608 height 19
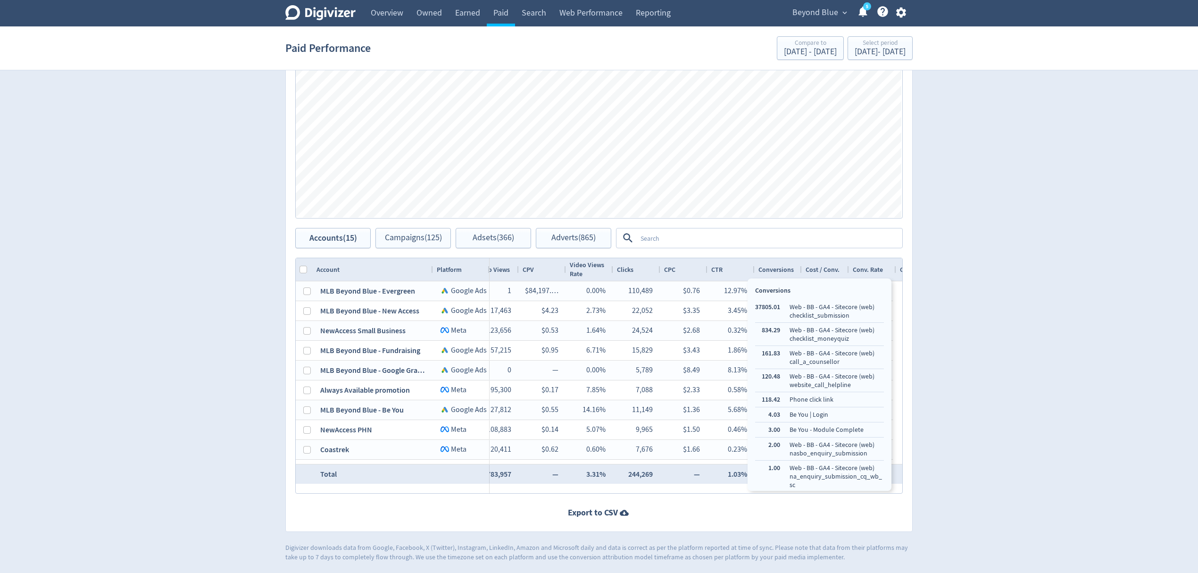
scroll to position [92, 0]
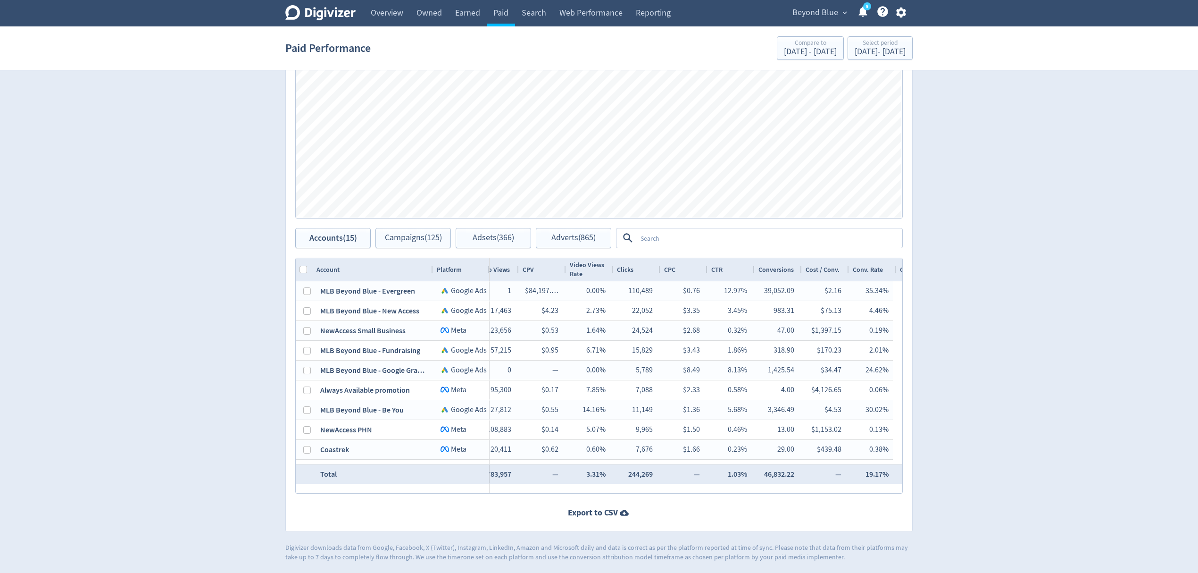
click at [785, 525] on div "Accounts Impressions Clicks Engagements Engagements Clicks Impressions Press Sp…" at bounding box center [598, 261] width 627 height 541
click at [751, 524] on div "Accounts Impressions Clicks Engagements Engagements Clicks Impressions Press Sp…" at bounding box center [598, 261] width 627 height 541
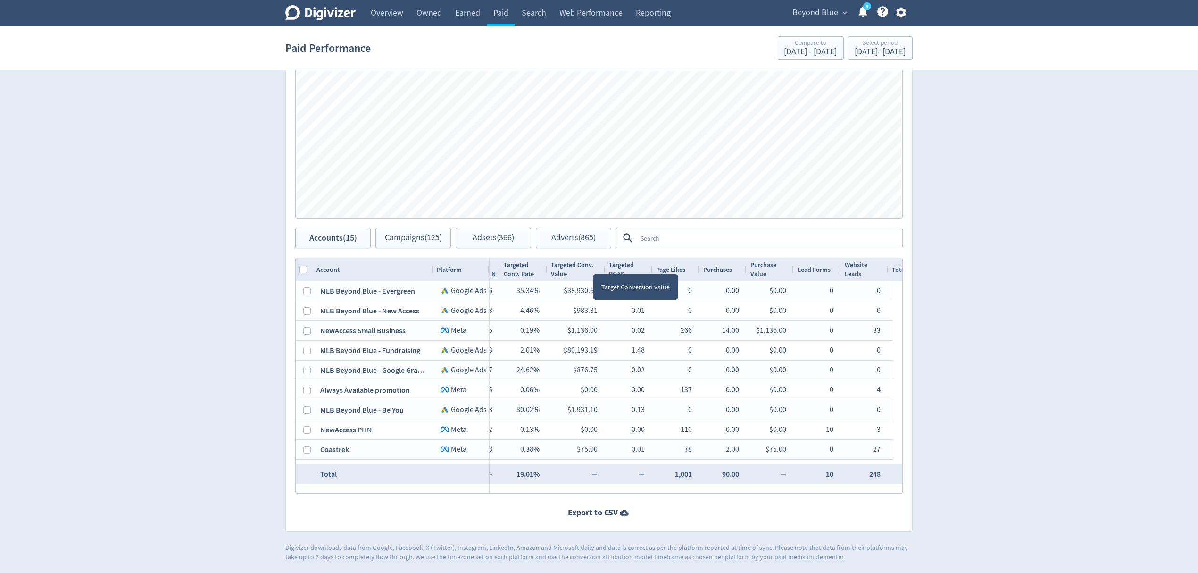
drag, startPoint x: 593, startPoint y: 266, endPoint x: 604, endPoint y: 266, distance: 11.3
click at [604, 266] on div at bounding box center [605, 269] width 4 height 23
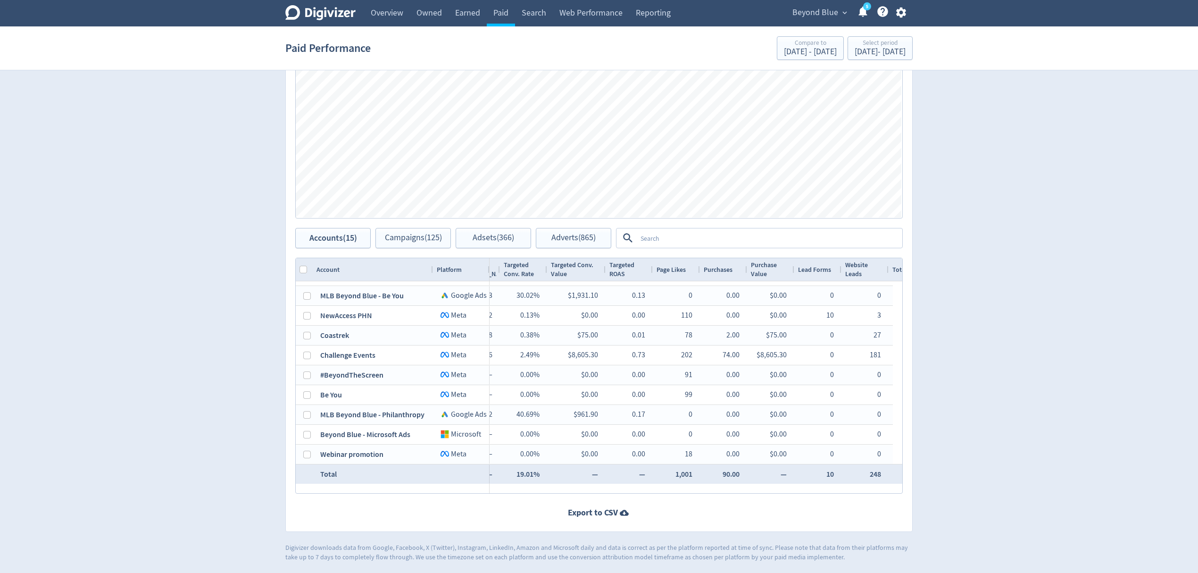
click at [679, 238] on textarea at bounding box center [769, 237] width 265 height 17
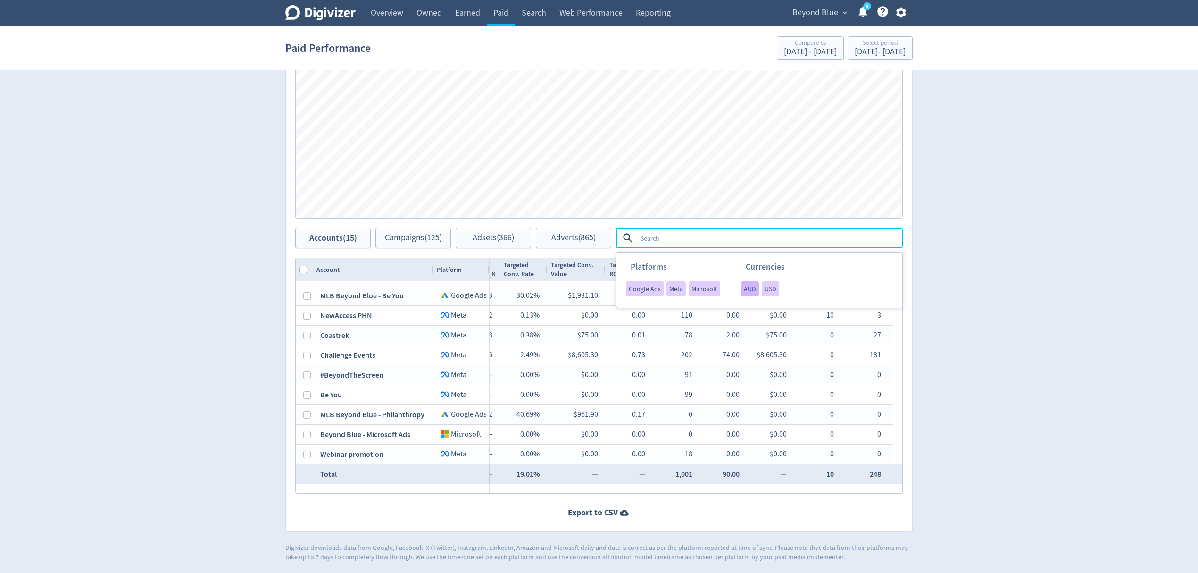
click at [749, 290] on span "AUD" at bounding box center [750, 288] width 12 height 7
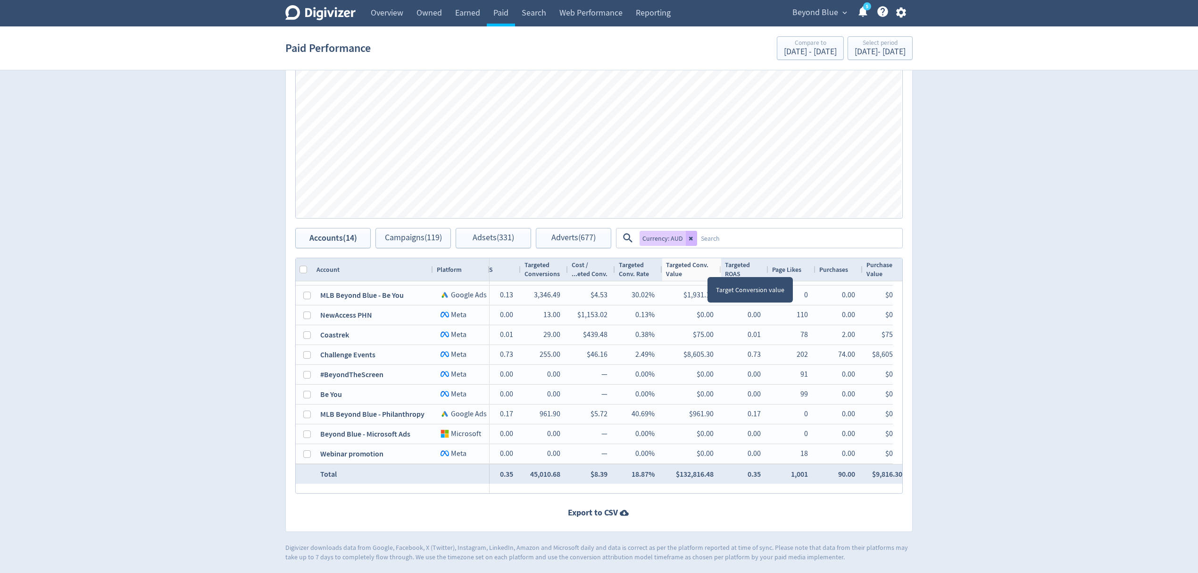
drag, startPoint x: 708, startPoint y: 269, endPoint x: 720, endPoint y: 269, distance: 11.8
click at [720, 269] on div at bounding box center [721, 269] width 4 height 23
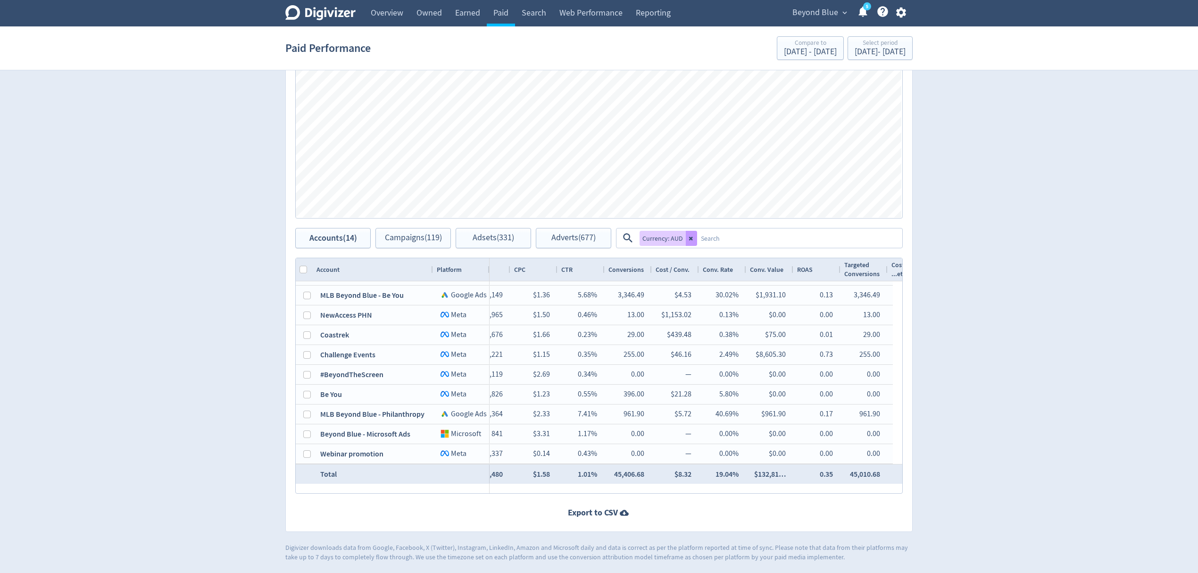
click at [692, 238] on icon at bounding box center [692, 238] width 6 height 6
click at [697, 240] on textarea at bounding box center [799, 237] width 204 height 17
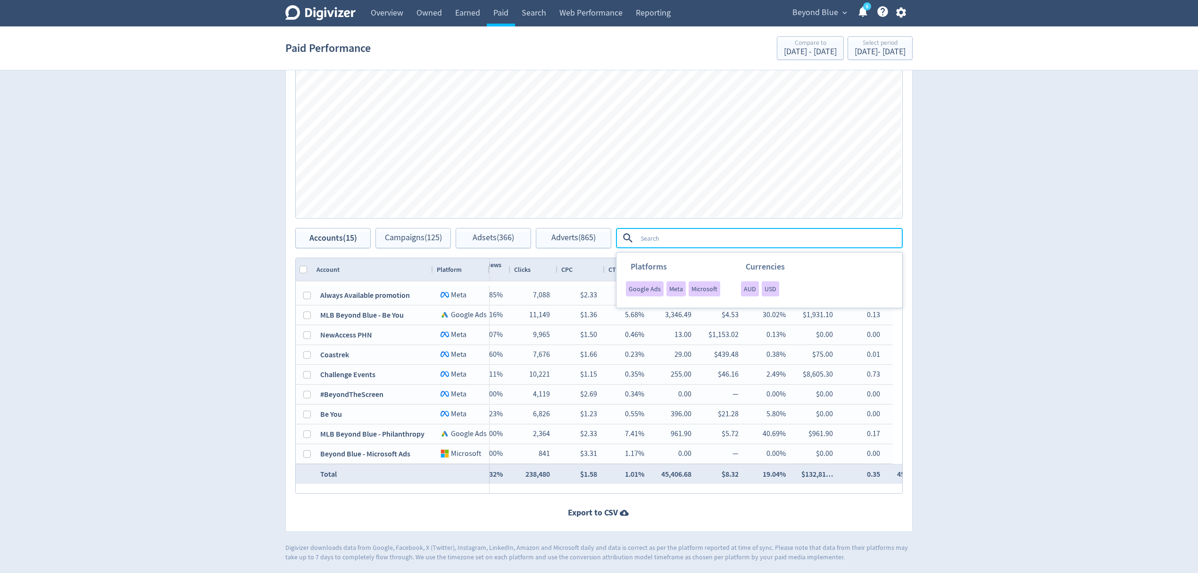
click at [664, 236] on textarea at bounding box center [769, 237] width 265 height 17
click at [767, 287] on span "USD" at bounding box center [771, 288] width 12 height 7
